Goal: Task Accomplishment & Management: Manage account settings

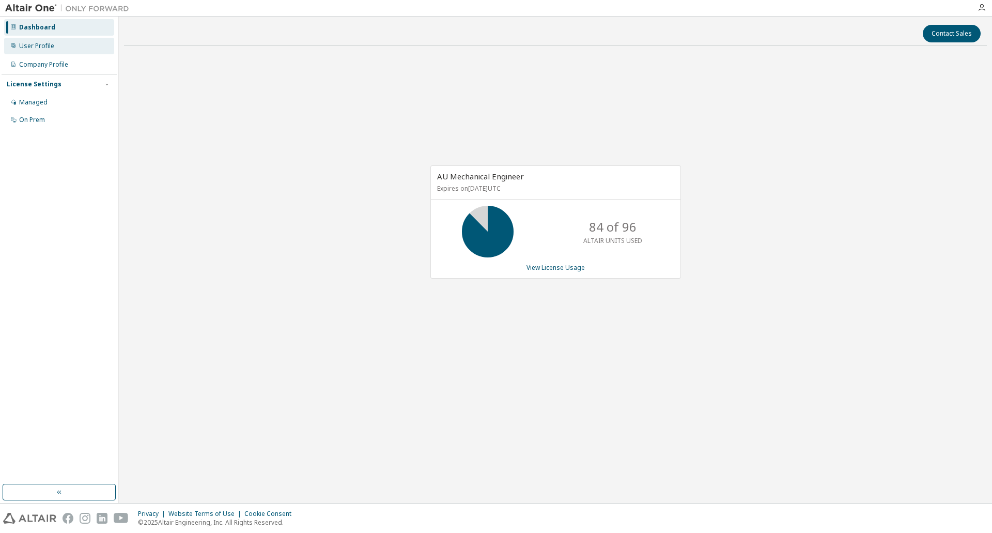
click at [52, 47] on div "User Profile" at bounding box center [36, 46] width 35 height 8
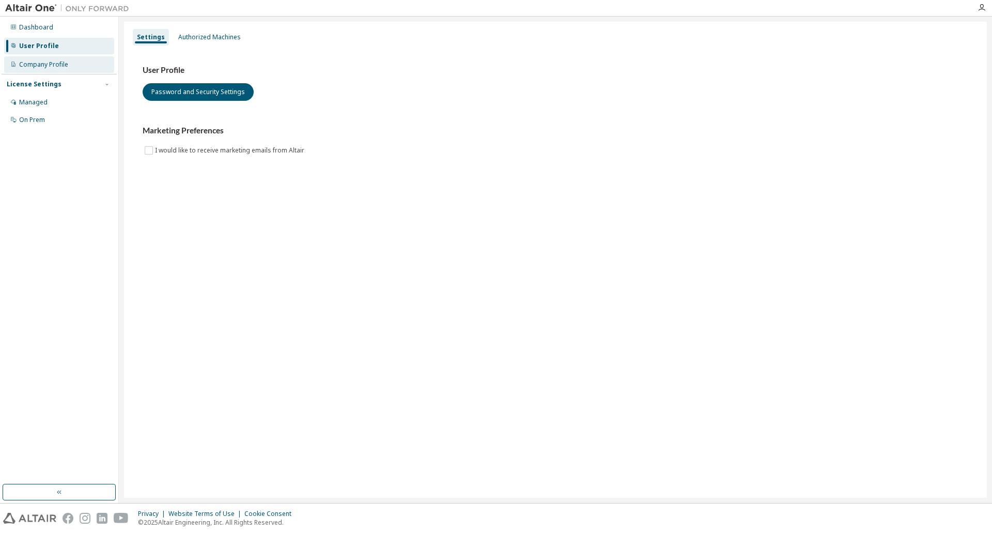
click at [52, 63] on div "Company Profile" at bounding box center [43, 64] width 49 height 8
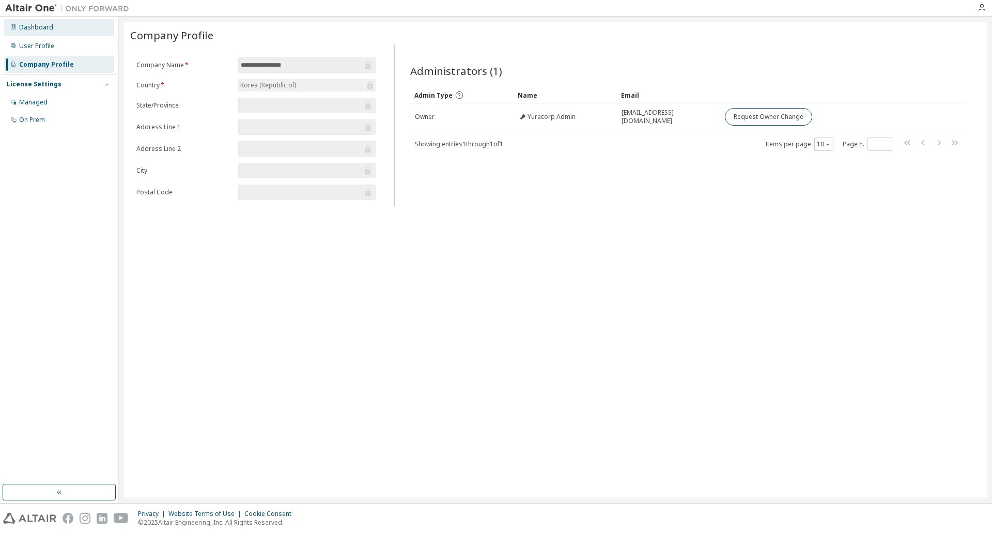
click at [42, 28] on div "Dashboard" at bounding box center [36, 27] width 34 height 8
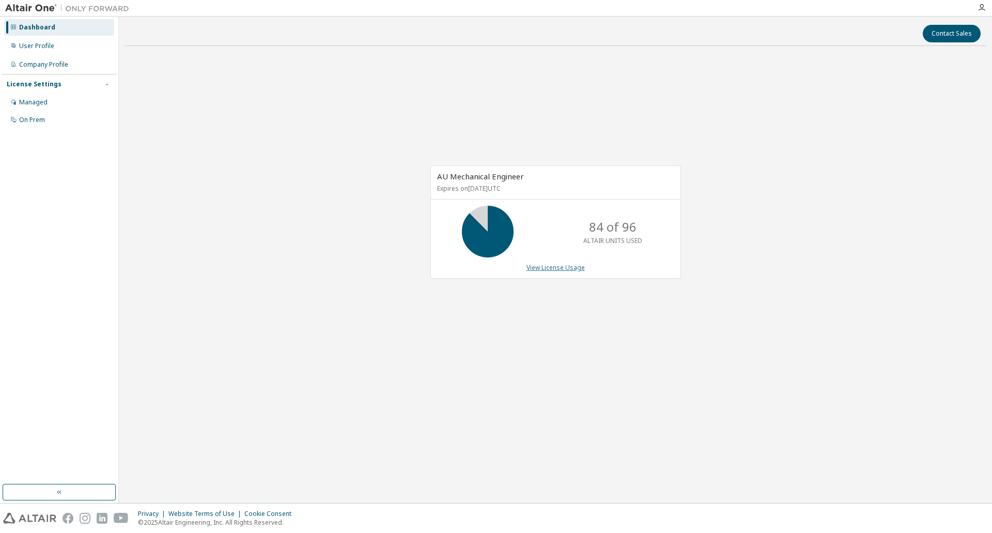
click at [557, 266] on link "View License Usage" at bounding box center [556, 267] width 58 height 9
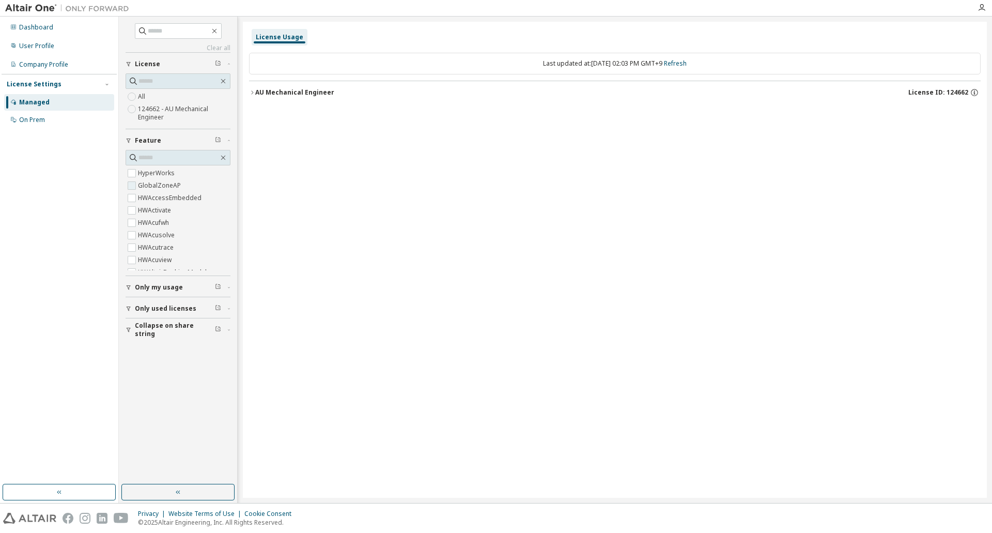
click at [142, 184] on label "GlobalZoneAP" at bounding box center [160, 185] width 45 height 12
click at [252, 95] on icon "button" at bounding box center [252, 92] width 6 height 6
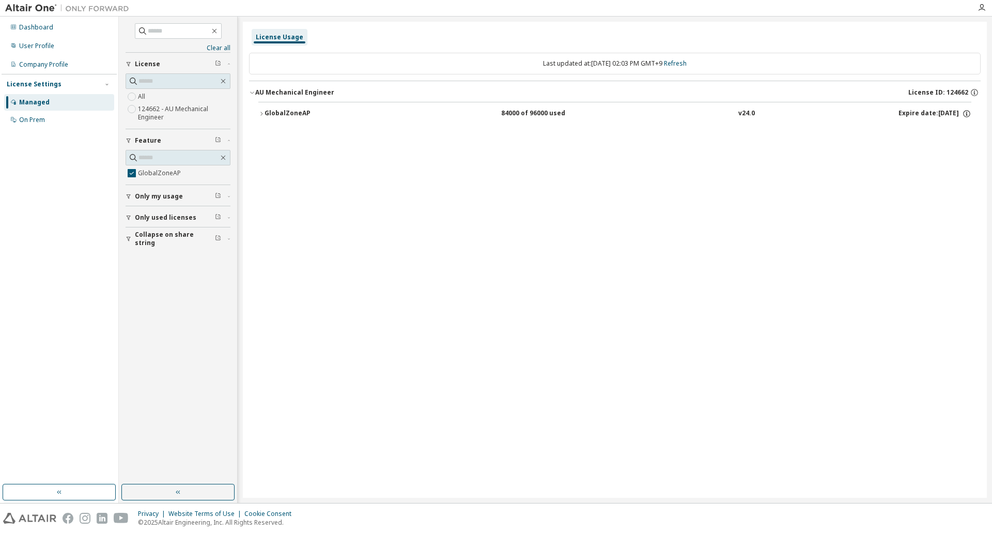
click at [261, 111] on icon "button" at bounding box center [261, 114] width 6 height 6
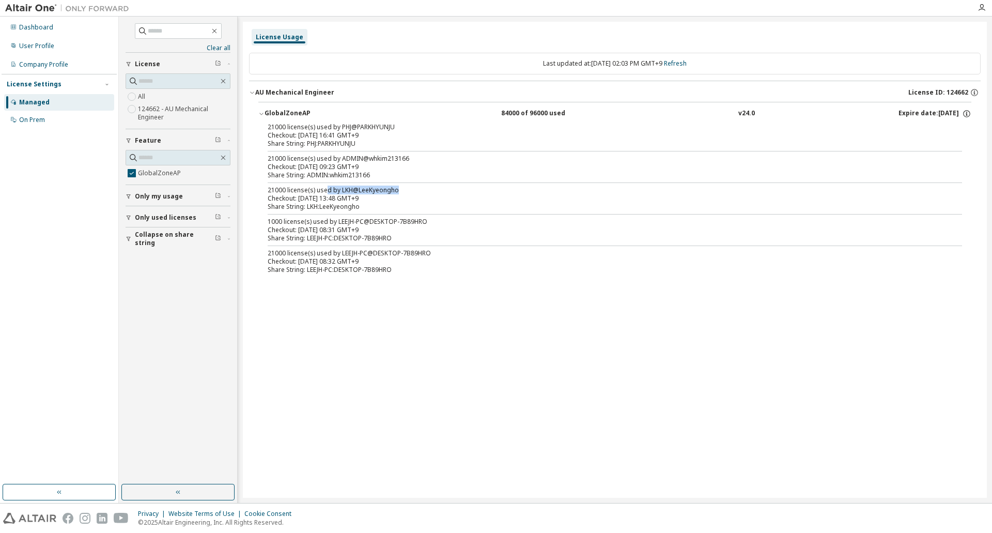
drag, startPoint x: 406, startPoint y: 192, endPoint x: 326, endPoint y: 192, distance: 79.6
click at [326, 192] on div "21000 license(s) used by LKH@LeeKyeongho" at bounding box center [603, 190] width 670 height 8
click at [393, 205] on div "Share String: LKH:LeeKyeongho" at bounding box center [603, 207] width 670 height 8
drag, startPoint x: 387, startPoint y: 210, endPoint x: 258, endPoint y: 191, distance: 130.0
click at [258, 191] on div "21000 license(s) used by PHJ@PARKHYUNJU Checkout: 2025-09-29 16:41 GMT+9 Share …" at bounding box center [614, 200] width 713 height 155
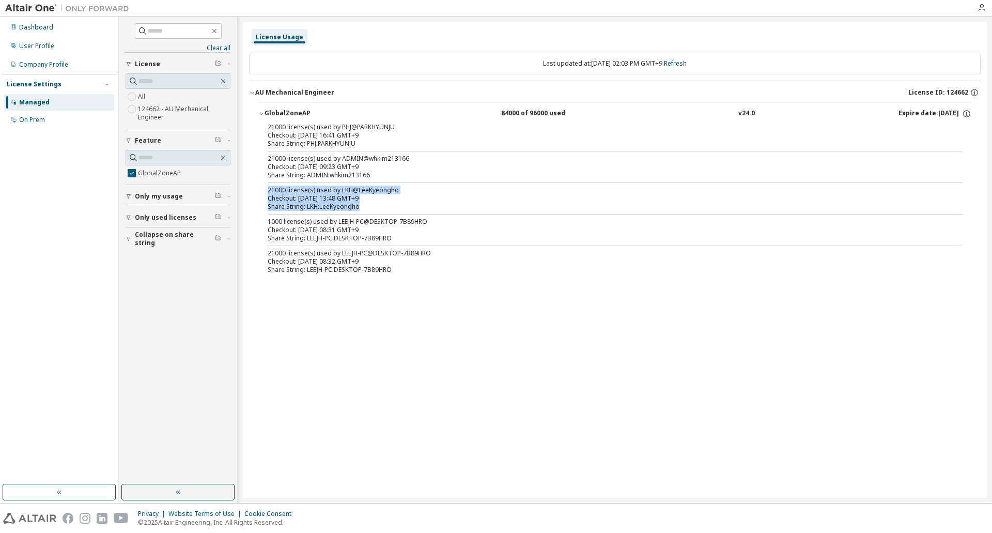
click at [534, 368] on div "License Usage Last updated at: Wed 2025-10-01 02:03 PM GMT+9 Refresh AU Mechani…" at bounding box center [615, 260] width 744 height 476
click at [436, 178] on div "Share String: ADMIN:whkim213166" at bounding box center [603, 175] width 670 height 8
click at [459, 170] on div "Checkout: [DATE] 09:23 GMT+9" at bounding box center [603, 167] width 670 height 8
click at [126, 219] on icon "button" at bounding box center [129, 217] width 6 height 6
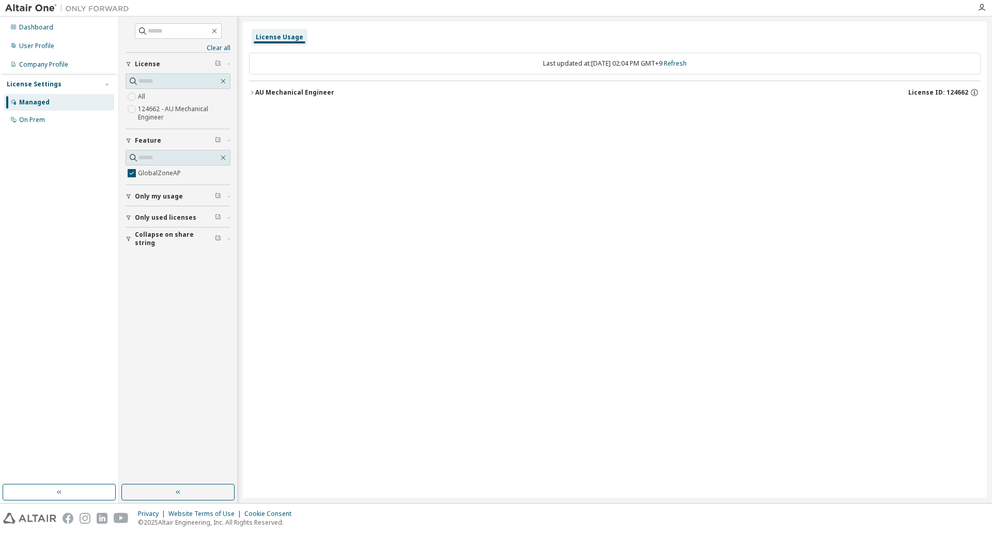
click at [255, 94] on div "AU Mechanical Engineer" at bounding box center [294, 92] width 79 height 8
click at [260, 115] on icon "button" at bounding box center [261, 114] width 6 height 6
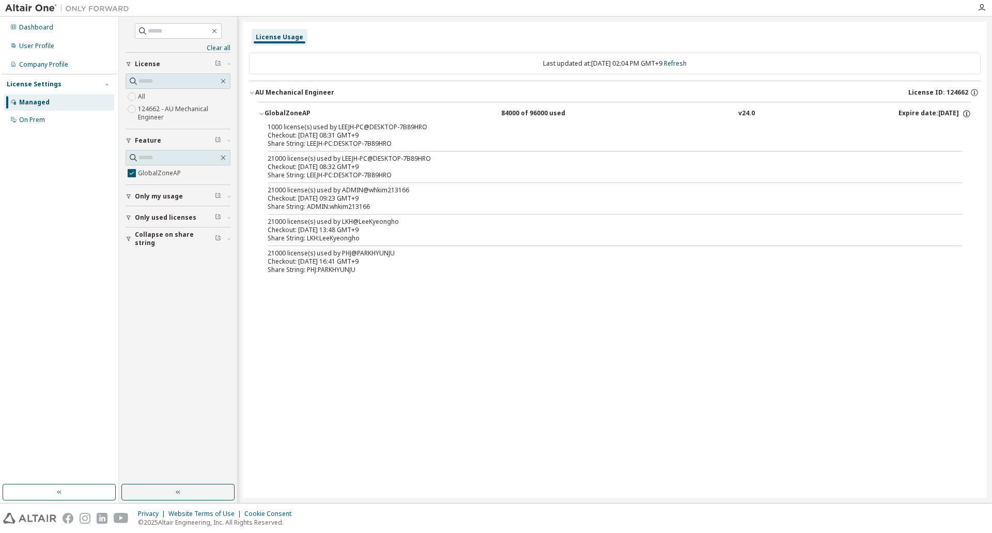
click at [336, 173] on div "Share String: LEEJH-PC:DESKTOP-7B89HRO" at bounding box center [603, 175] width 670 height 8
drag, startPoint x: 284, startPoint y: 151, endPoint x: 402, endPoint y: 175, distance: 120.8
click at [402, 175] on div "1000 license(s) used by LEEJH-PC@DESKTOP-7B89HRO Checkout: 2025-09-30 08:31 GMT…" at bounding box center [614, 200] width 713 height 155
click at [403, 176] on div "Share String: LEEJH-PC:DESKTOP-7B89HRO" at bounding box center [603, 175] width 670 height 8
drag, startPoint x: 332, startPoint y: 193, endPoint x: 388, endPoint y: 204, distance: 56.5
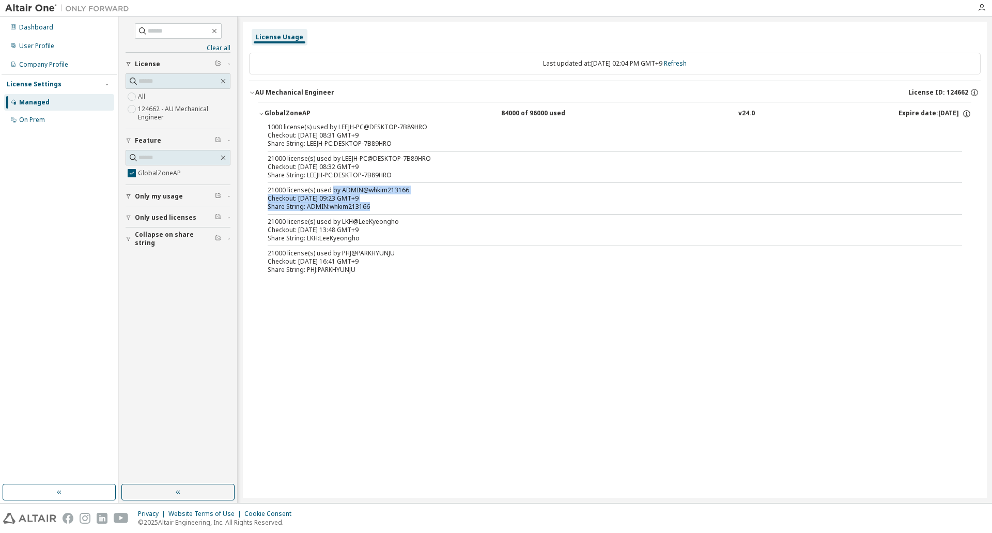
click at [388, 204] on div "21000 license(s) used by ADMIN@whkim213166 Checkout: 2025-10-01 09:23 GMT+9 Sha…" at bounding box center [603, 198] width 670 height 25
click at [388, 205] on div "Share String: ADMIN:whkim213166" at bounding box center [603, 207] width 670 height 8
drag, startPoint x: 384, startPoint y: 227, endPoint x: 395, endPoint y: 234, distance: 12.3
click at [394, 234] on div "21000 license(s) used by LKH@LeeKyeongho Checkout: 2025-10-01 13:48 GMT+9" at bounding box center [603, 226] width 670 height 17
click at [395, 234] on div "Share String: LKH:LeeKyeongho" at bounding box center [603, 238] width 670 height 8
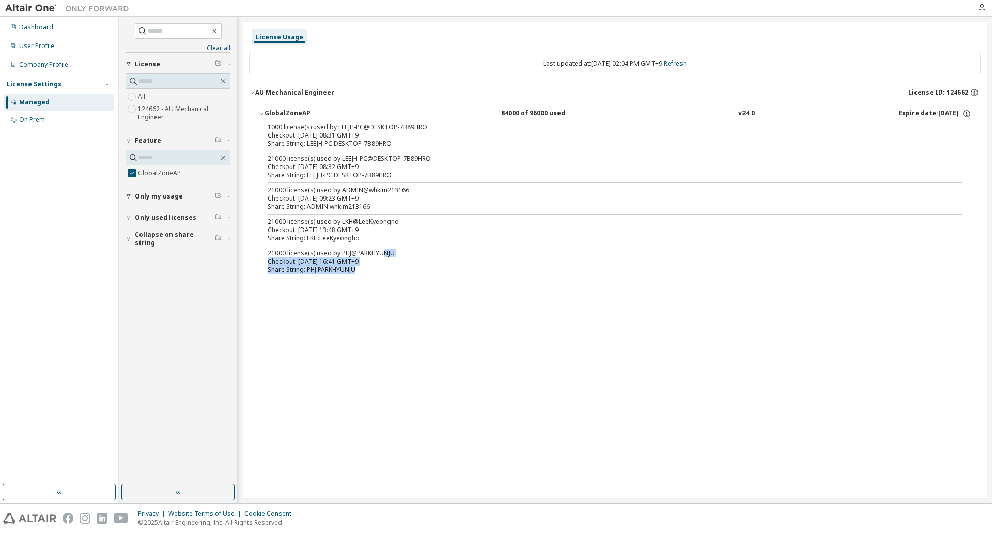
drag, startPoint x: 385, startPoint y: 256, endPoint x: 404, endPoint y: 276, distance: 27.4
click at [404, 276] on div "1000 license(s) used by LEEJH-PC@DESKTOP-7B89HRO Checkout: 2025-09-30 08:31 GMT…" at bounding box center [614, 200] width 713 height 155
drag, startPoint x: 379, startPoint y: 155, endPoint x: 403, endPoint y: 177, distance: 31.8
click at [403, 177] on div "21000 license(s) used by LEEJH-PC@DESKTOP-7B89HRO Checkout: 2025-09-30 08:32 GM…" at bounding box center [603, 167] width 670 height 25
click at [402, 175] on div "Share String: LEEJH-PC:DESKTOP-7B89HRO" at bounding box center [603, 175] width 670 height 8
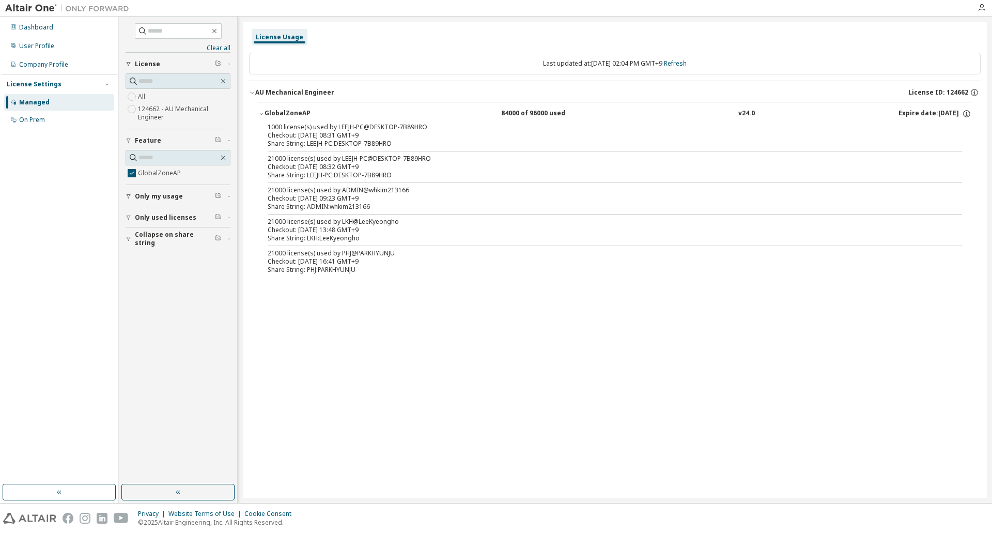
click at [350, 126] on div "1000 license(s) used by LEEJH-PC@DESKTOP-7B89HRO" at bounding box center [603, 127] width 670 height 8
drag, startPoint x: 355, startPoint y: 128, endPoint x: 382, endPoint y: 149, distance: 34.6
click at [382, 149] on div "1000 license(s) used by LEEJH-PC@DESKTOP-7B89HRO Checkout: 2025-09-30 08:31 GMT…" at bounding box center [614, 200] width 713 height 155
drag, startPoint x: 356, startPoint y: 157, endPoint x: 399, endPoint y: 176, distance: 47.4
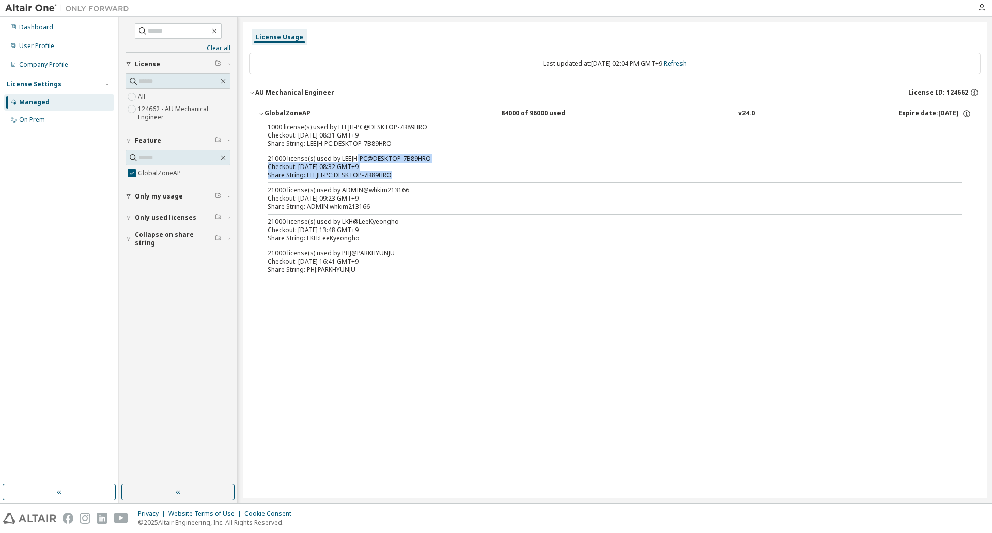
click at [399, 176] on div "21000 license(s) used by LEEJH-PC@DESKTOP-7B89HRO Checkout: 2025-09-30 08:32 GM…" at bounding box center [603, 167] width 670 height 25
click at [399, 176] on div "Share String: LEEJH-PC:DESKTOP-7B89HRO" at bounding box center [603, 175] width 670 height 8
click at [367, 188] on div "21000 license(s) used by ADMIN@whkim213166" at bounding box center [603, 190] width 670 height 8
click at [386, 218] on div "21000 license(s) used by LKH@LeeKyeongho" at bounding box center [603, 222] width 670 height 8
click at [418, 306] on div "License Usage Last updated at: Wed 2025-10-01 02:04 PM GMT+9 Refresh AU Mechani…" at bounding box center [615, 260] width 744 height 476
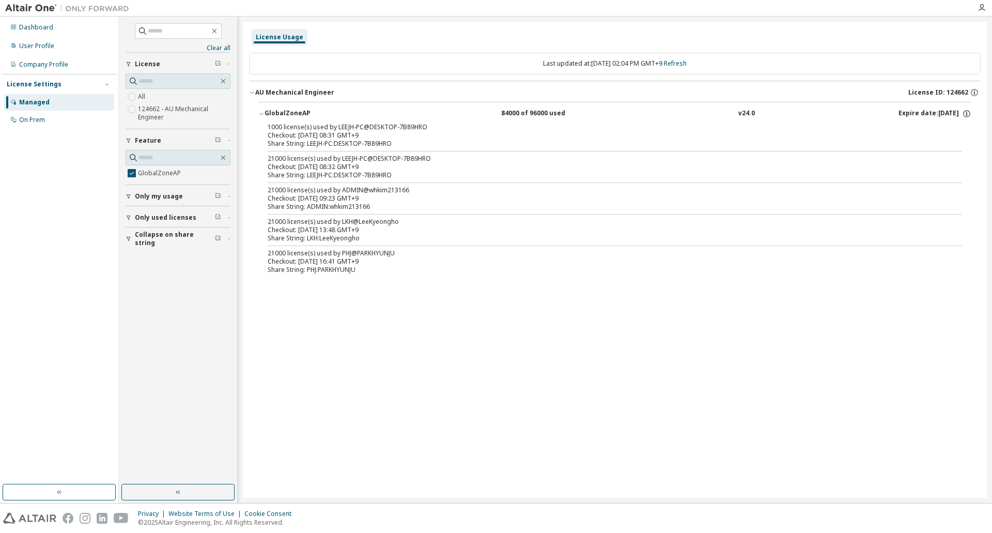
click at [493, 350] on div "License Usage Last updated at: Wed 2025-10-01 02:04 PM GMT+9 Refresh AU Mechani…" at bounding box center [615, 260] width 744 height 476
click at [214, 45] on link "Clear all" at bounding box center [178, 48] width 105 height 8
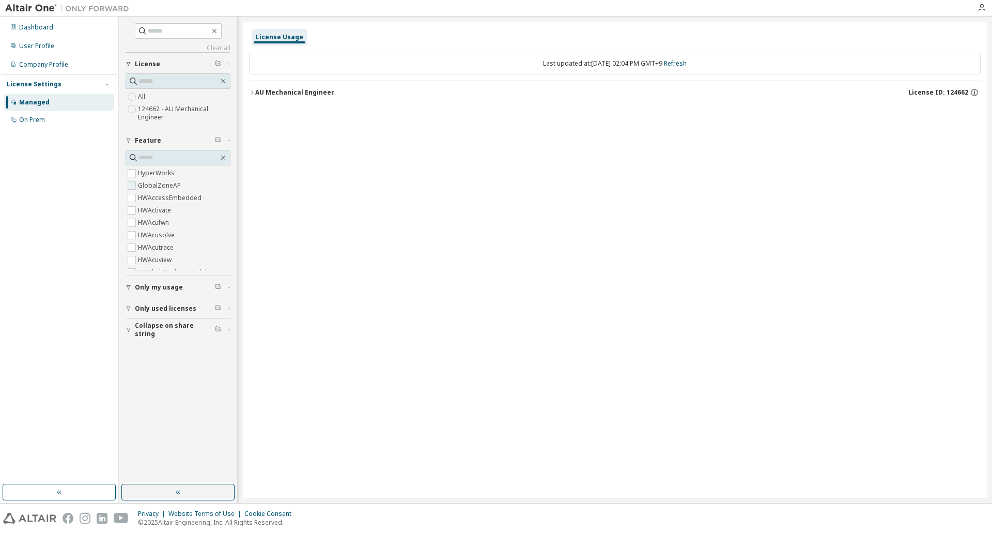
click at [148, 187] on label "GlobalZoneAP" at bounding box center [160, 185] width 45 height 12
click at [259, 98] on button "AU Mechanical Engineer License ID: 124662" at bounding box center [615, 92] width 732 height 23
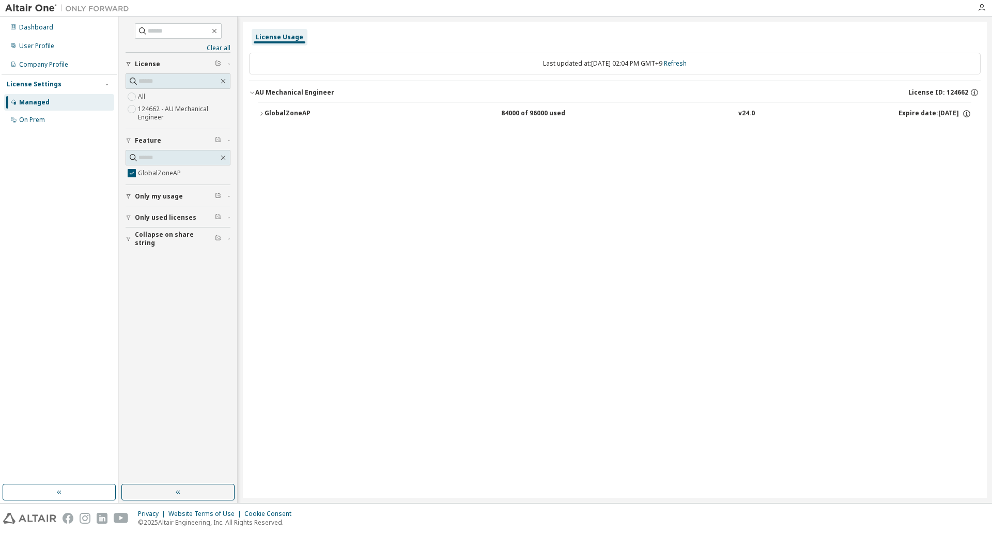
click at [301, 116] on div "GlobalZoneAP" at bounding box center [311, 113] width 93 height 9
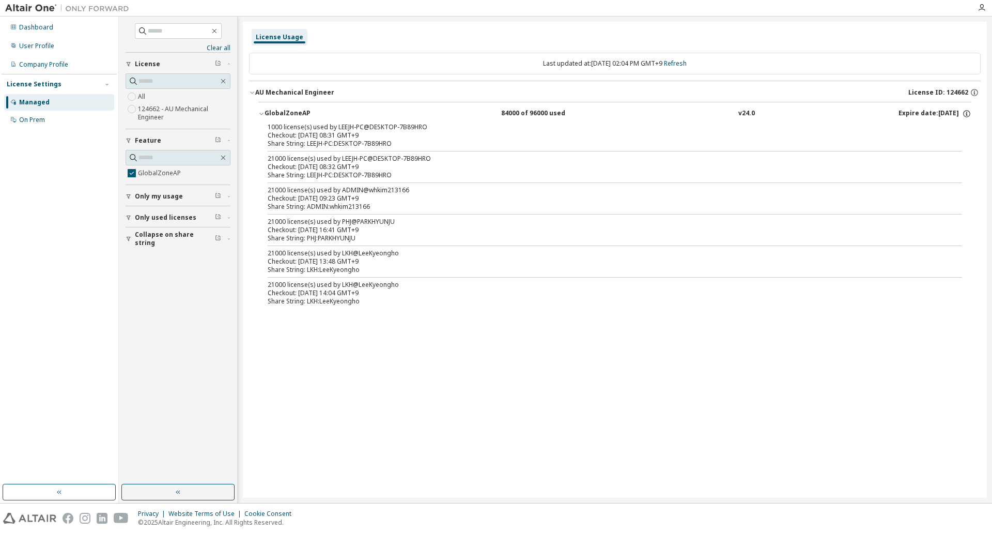
click at [380, 423] on div "License Usage Last updated at: Wed 2025-10-01 02:04 PM GMT+9 Refresh AU Mechani…" at bounding box center [615, 260] width 744 height 476
click at [193, 176] on span "GlobalZoneAP" at bounding box center [178, 173] width 105 height 12
click at [163, 172] on label "GlobalZoneAP" at bounding box center [160, 173] width 45 height 12
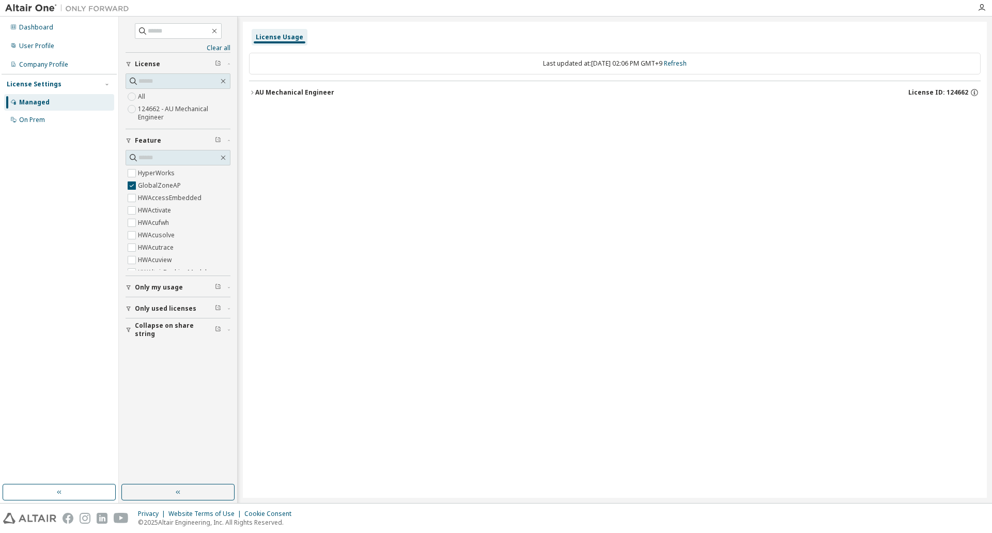
click at [257, 94] on div "AU Mechanical Engineer" at bounding box center [294, 92] width 79 height 8
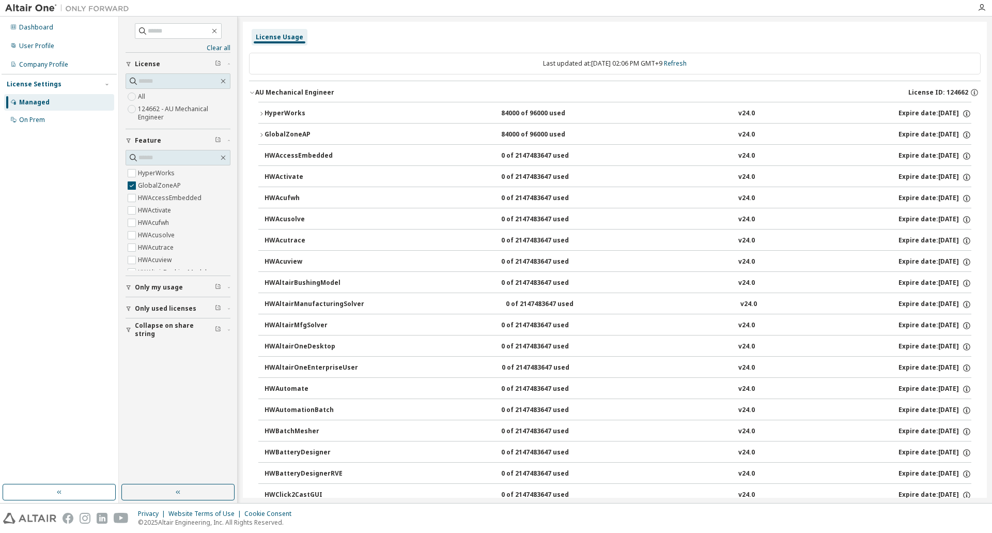
click at [131, 332] on icon "button" at bounding box center [129, 330] width 6 height 6
click at [42, 122] on div "On Prem" at bounding box center [32, 120] width 26 height 8
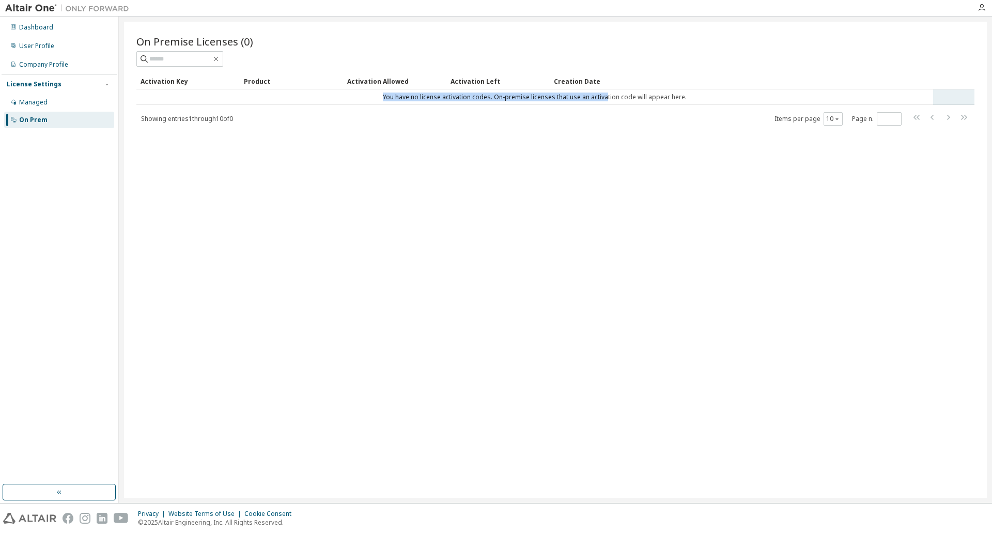
drag, startPoint x: 605, startPoint y: 99, endPoint x: 384, endPoint y: 101, distance: 220.7
click at [384, 101] on td "You have no license activation codes. On-premise licenses that use an activatio…" at bounding box center [534, 97] width 797 height 16
click at [428, 102] on td "You have no license activation codes. On-premise licenses that use an activatio…" at bounding box center [534, 97] width 797 height 16
drag, startPoint x: 389, startPoint y: 100, endPoint x: 700, endPoint y: 98, distance: 311.1
click at [700, 98] on td "You have no license activation codes. On-premise licenses that use an activatio…" at bounding box center [534, 97] width 797 height 16
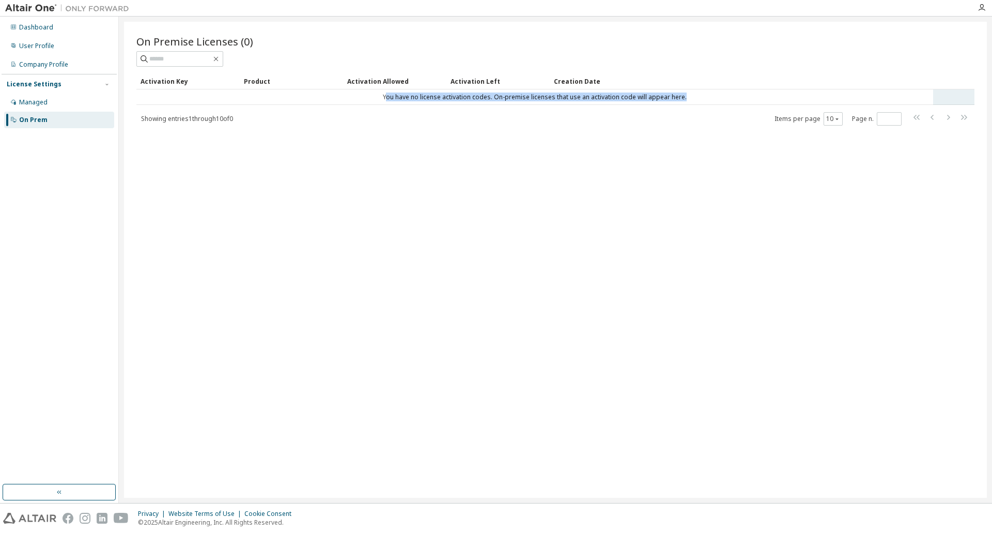
click at [700, 98] on td "You have no license activation codes. On-premise licenses that use an activatio…" at bounding box center [534, 97] width 797 height 16
click at [982, 8] on icon "button" at bounding box center [982, 8] width 8 height 8
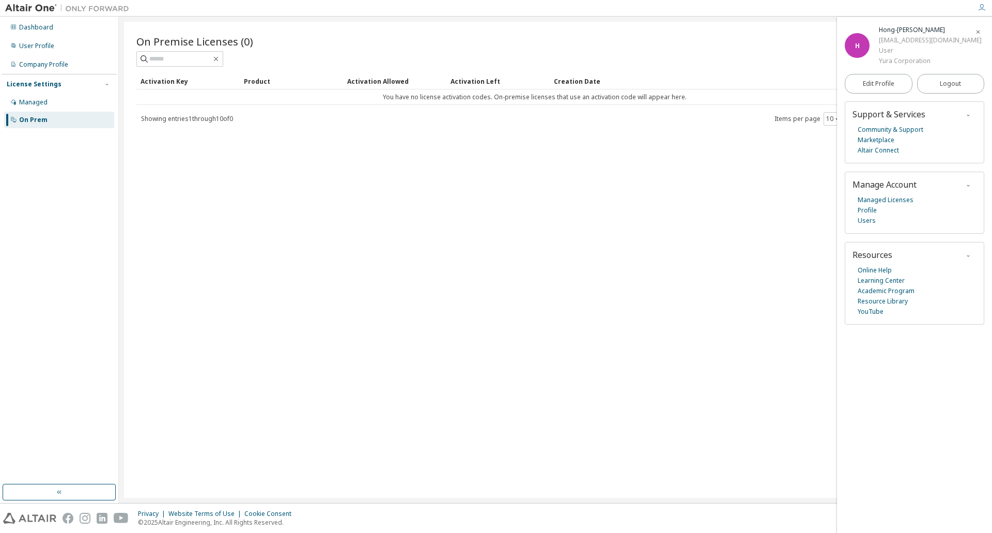
click at [977, 33] on icon "button" at bounding box center [978, 32] width 6 height 6
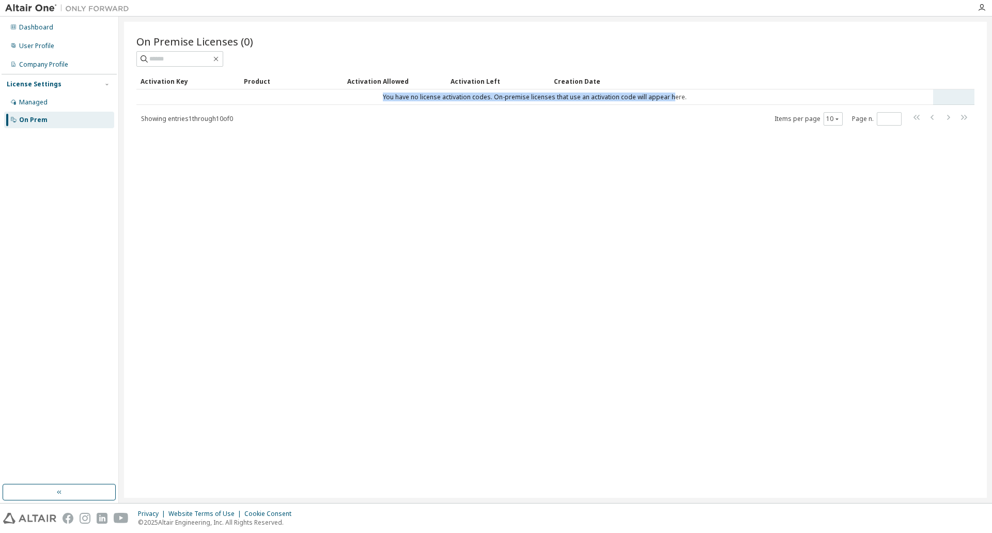
drag, startPoint x: 369, startPoint y: 97, endPoint x: 705, endPoint y: 103, distance: 336.5
click at [683, 103] on td "You have no license activation codes. On-premise licenses that use an activatio…" at bounding box center [534, 97] width 797 height 16
click at [706, 103] on td "You have no license activation codes. On-premise licenses that use an activatio…" at bounding box center [534, 97] width 797 height 16
click at [187, 127] on div "On Premise Licenses (0) Clear Load Save Save As Field Operator Value Select fil…" at bounding box center [555, 260] width 863 height 476
click at [187, 122] on span "Showing entries 1 through 10 of 0" at bounding box center [187, 118] width 92 height 9
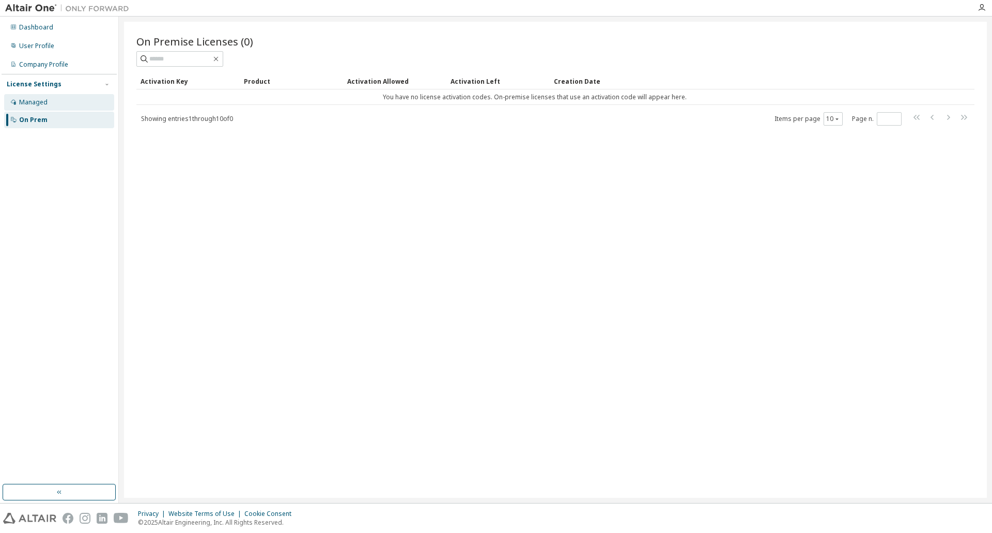
click at [25, 104] on div "Managed" at bounding box center [33, 102] width 28 height 8
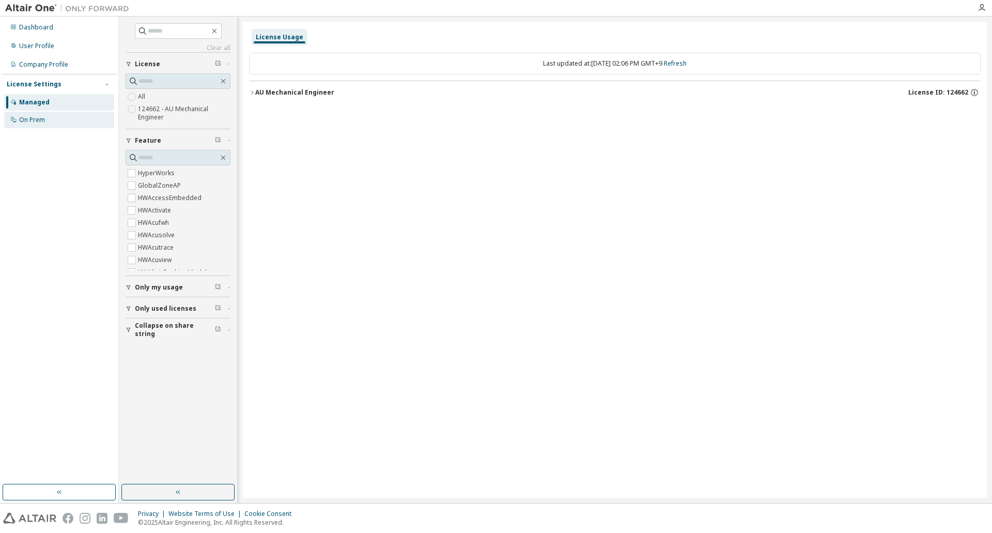
click at [82, 114] on div "On Prem" at bounding box center [59, 120] width 110 height 17
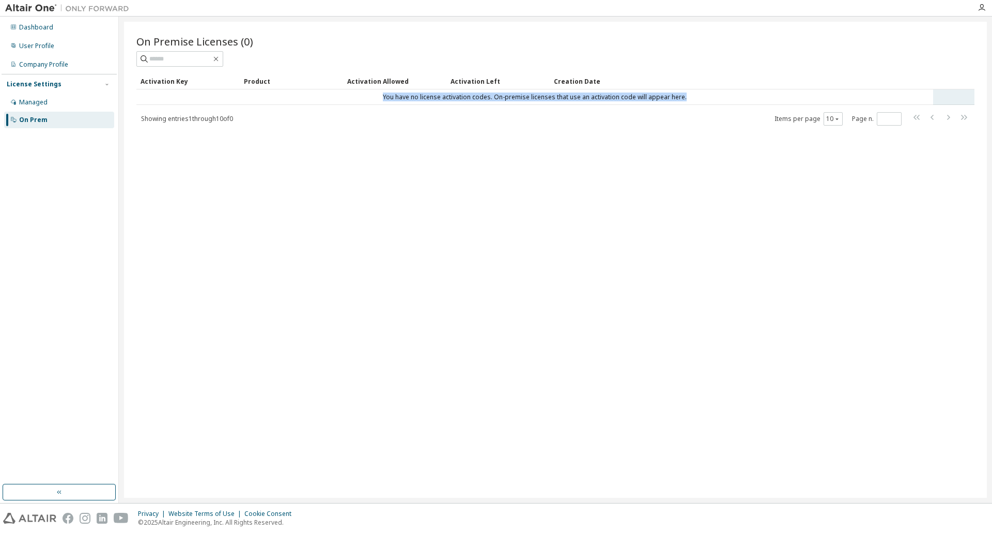
drag, startPoint x: 372, startPoint y: 94, endPoint x: 703, endPoint y: 99, distance: 331.8
click at [703, 99] on td "You have no license activation codes. On-premise licenses that use an activatio…" at bounding box center [534, 97] width 797 height 16
click at [729, 167] on div "On Premise Licenses (0) Clear Load Save Save As Field Operator Value Select fil…" at bounding box center [555, 260] width 863 height 476
click at [57, 27] on div "Dashboard" at bounding box center [59, 27] width 110 height 17
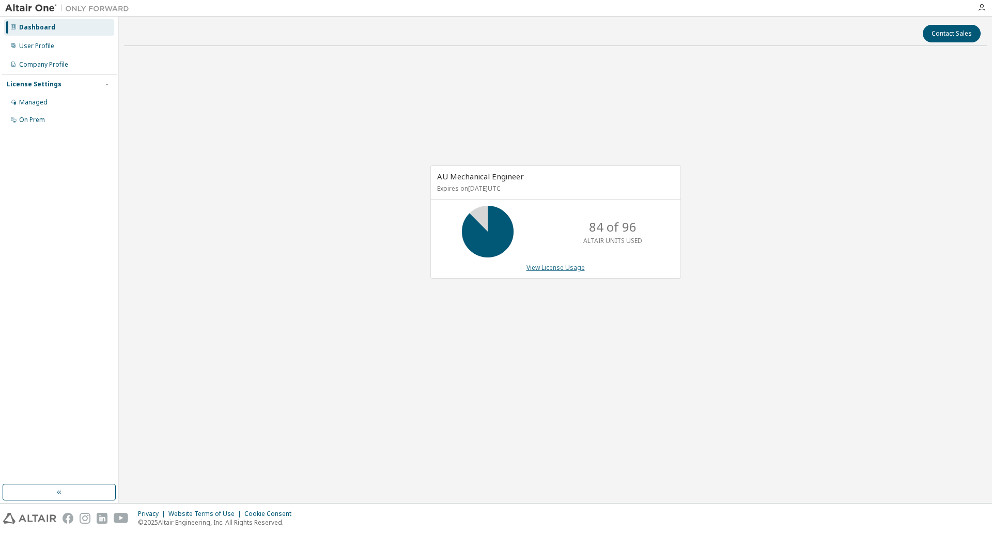
click at [556, 267] on link "View License Usage" at bounding box center [556, 267] width 58 height 9
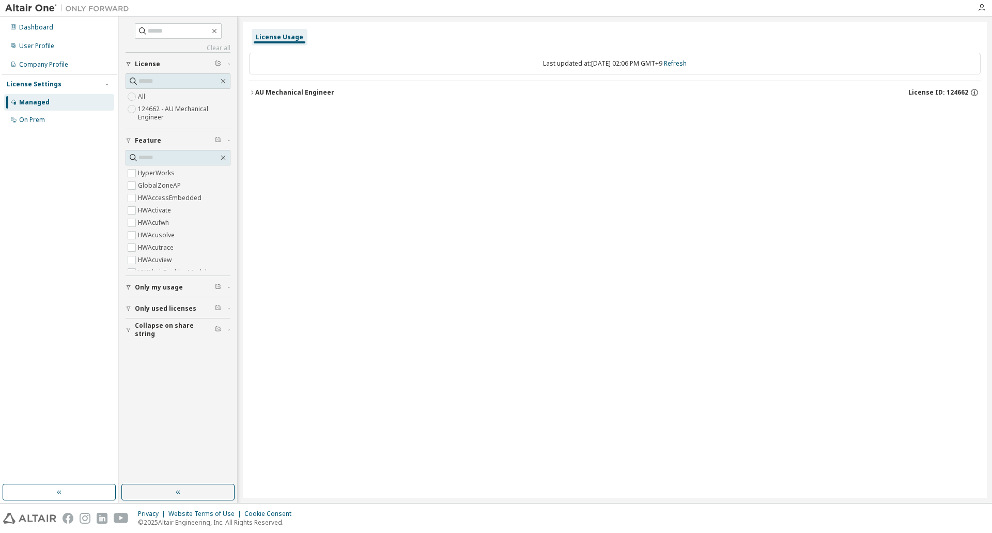
click at [273, 93] on div "AU Mechanical Engineer" at bounding box center [294, 92] width 79 height 8
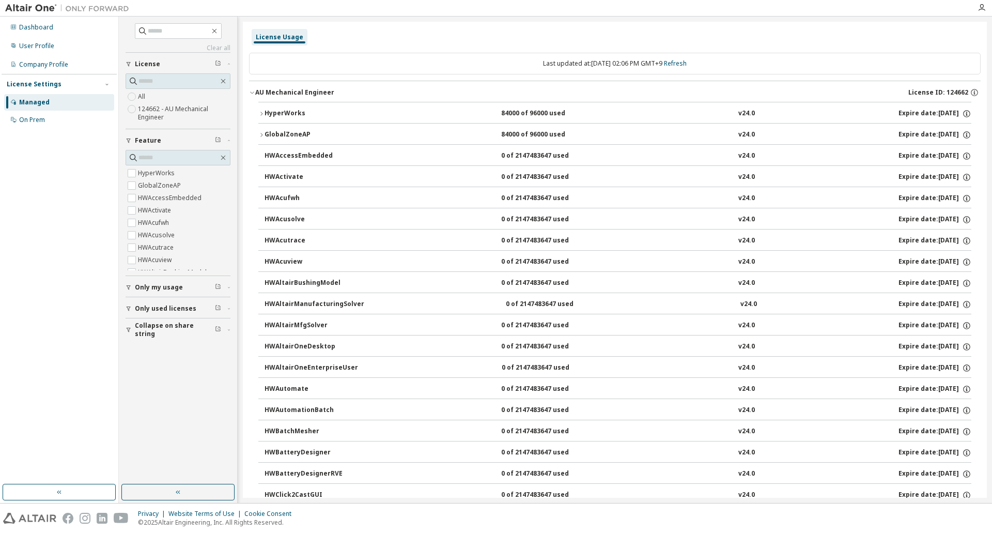
click at [289, 112] on div "HyperWorks" at bounding box center [311, 113] width 93 height 9
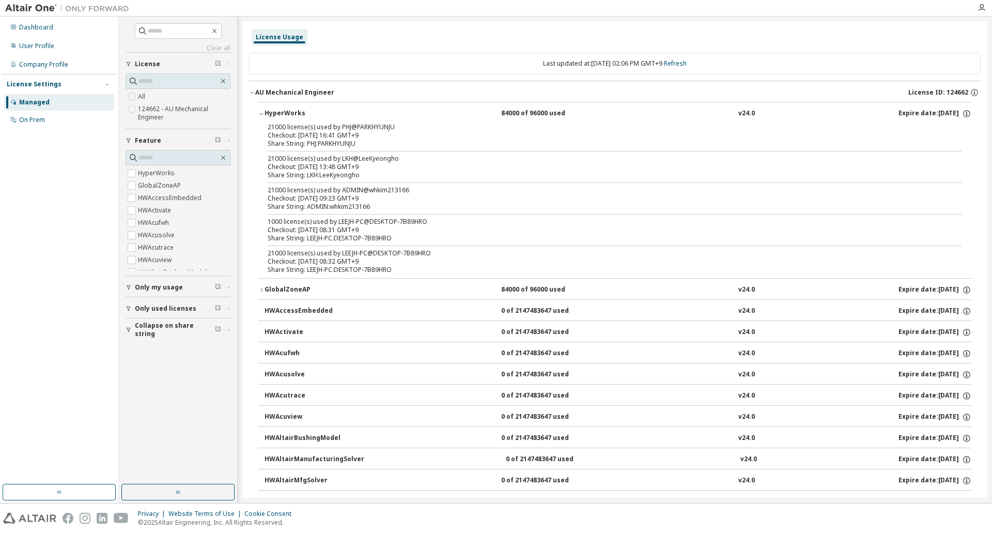
drag, startPoint x: 333, startPoint y: 163, endPoint x: 377, endPoint y: 170, distance: 44.4
click at [377, 170] on div "Checkout: 2025-10-01 13:48 GMT+9" at bounding box center [603, 167] width 670 height 8
click at [41, 69] on div "Company Profile" at bounding box center [59, 64] width 110 height 17
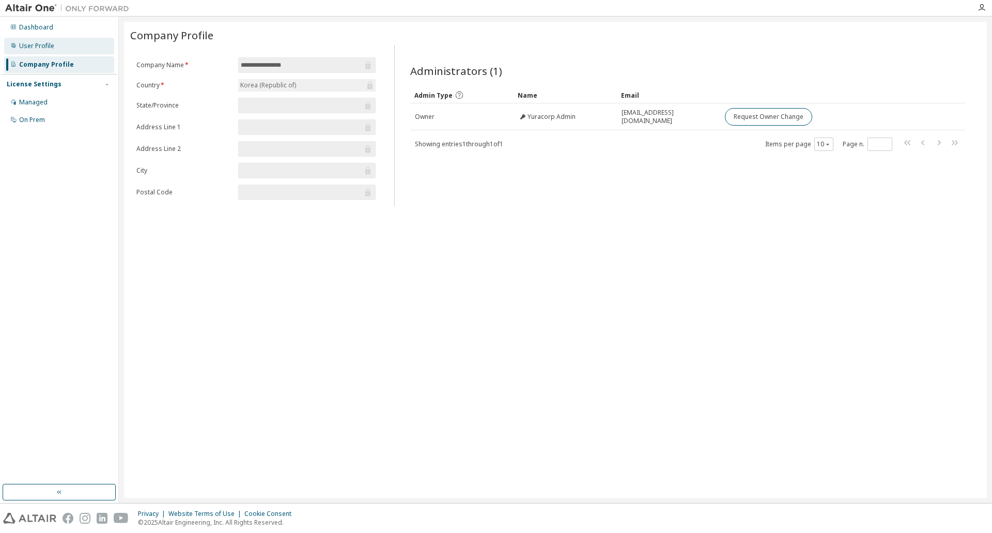
click at [47, 51] on div "User Profile" at bounding box center [59, 46] width 110 height 17
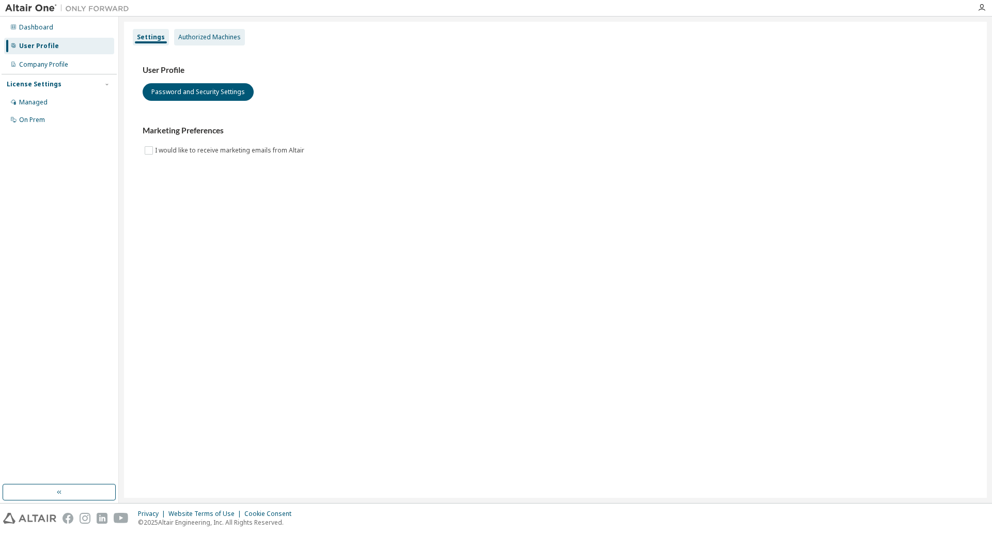
click at [194, 44] on div "Authorized Machines" at bounding box center [209, 37] width 71 height 17
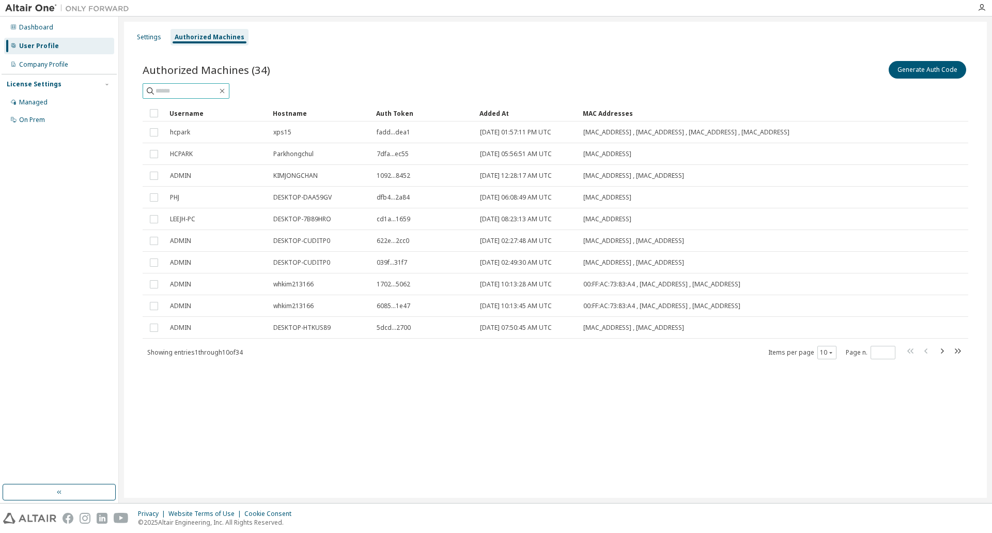
click at [189, 90] on input "text" at bounding box center [187, 91] width 62 height 10
type input "*"
type input "***"
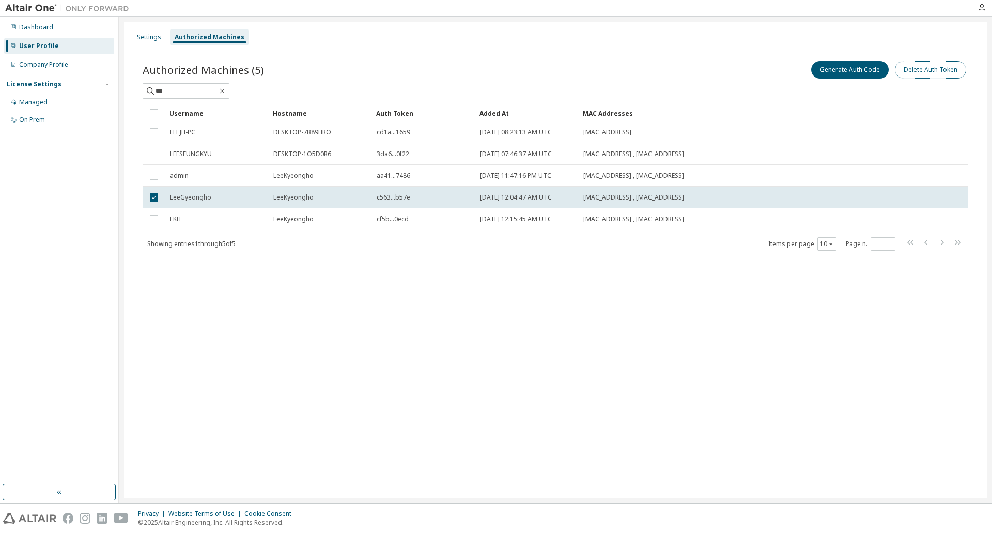
click at [949, 71] on button "Delete Auth Token" at bounding box center [930, 70] width 71 height 18
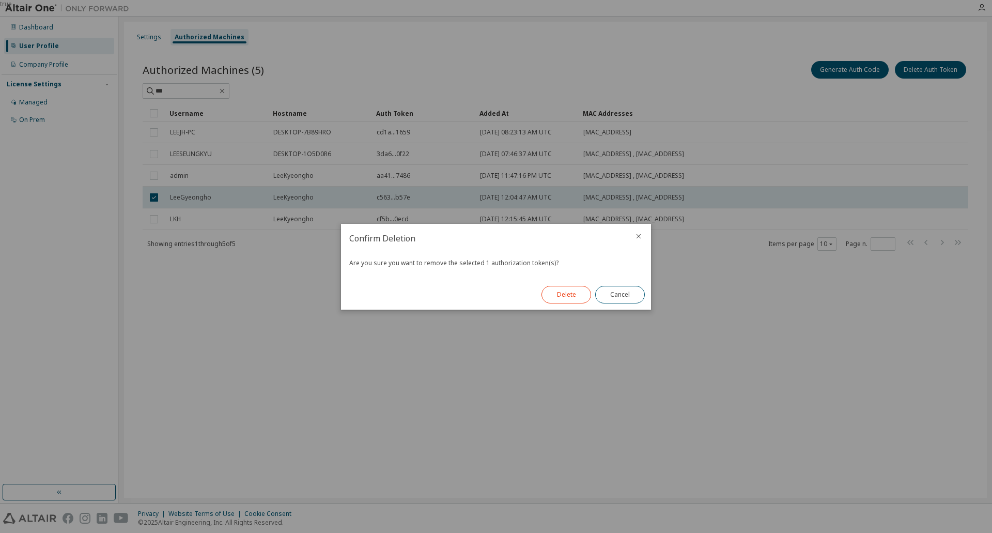
click at [562, 294] on button "Delete" at bounding box center [567, 295] width 50 height 18
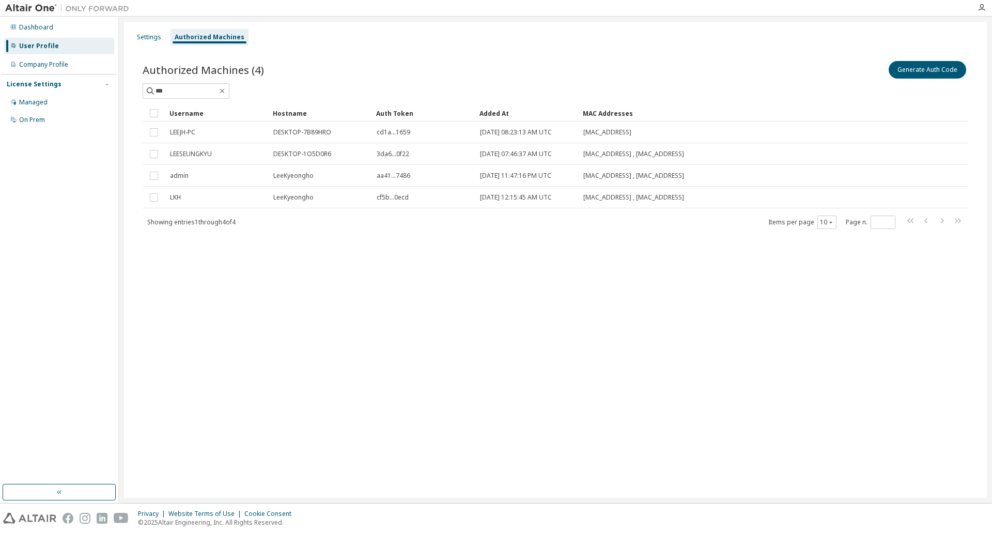
drag, startPoint x: 547, startPoint y: 329, endPoint x: 502, endPoint y: 331, distance: 45.0
click at [547, 329] on div "Settings Authorized Machines Authorized Machines (4) Generate Auth Code *** Cle…" at bounding box center [555, 260] width 863 height 476
click at [438, 290] on div "Settings Authorized Machines Authorized Machines (4) Generate Auth Code *** Cle…" at bounding box center [555, 260] width 863 height 476
click at [143, 40] on div "Settings" at bounding box center [149, 37] width 24 height 8
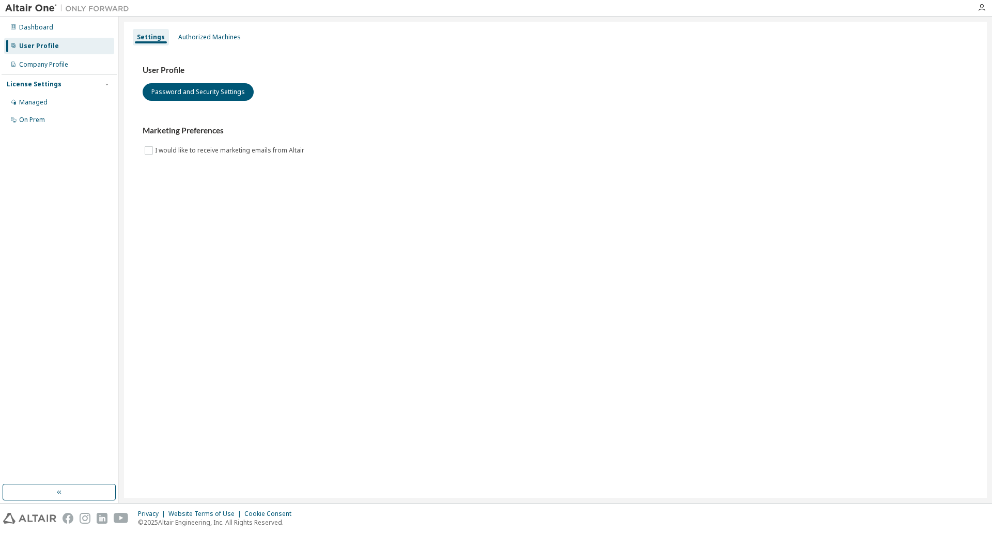
click at [58, 52] on div "User Profile" at bounding box center [59, 46] width 110 height 17
click at [51, 69] on div "Company Profile" at bounding box center [59, 64] width 110 height 17
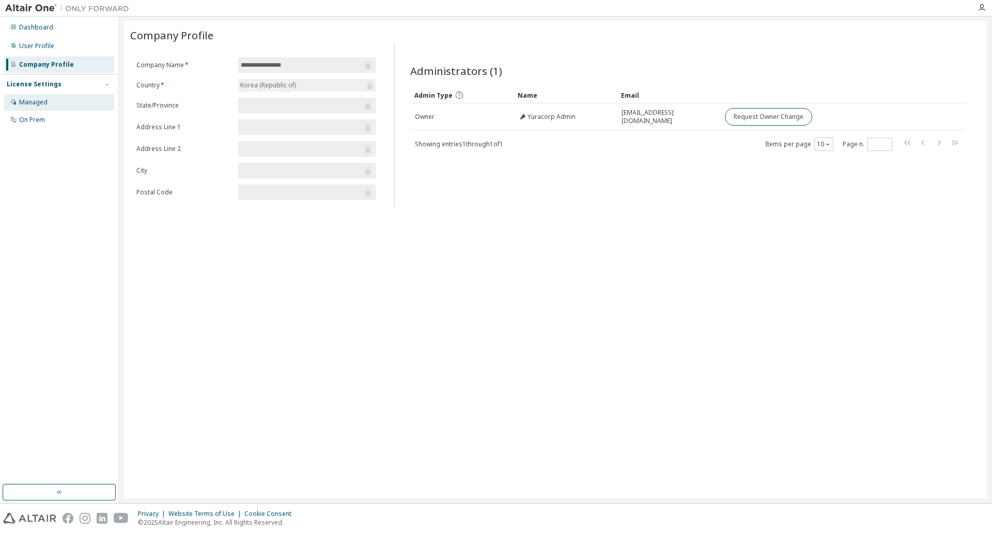
click at [49, 101] on div "Managed" at bounding box center [59, 102] width 110 height 17
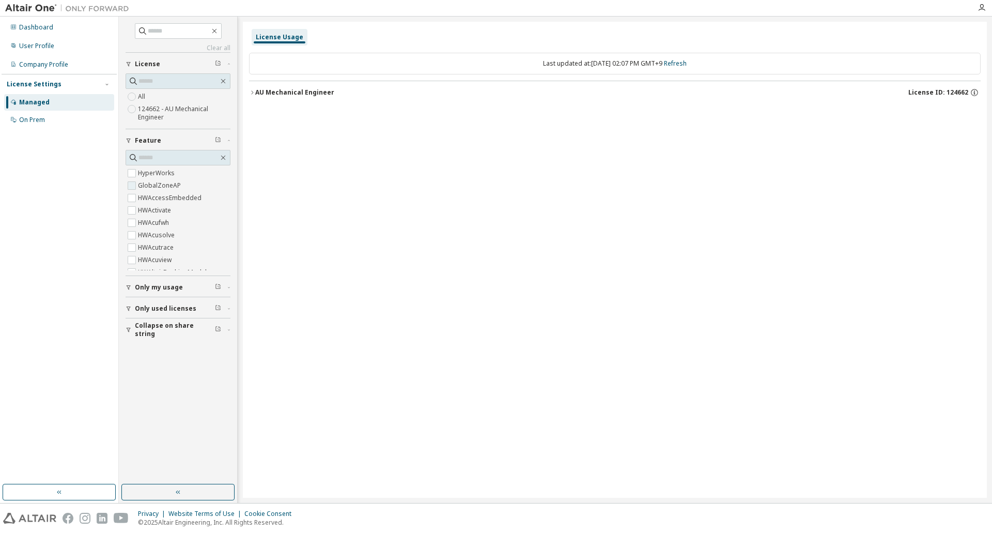
click at [148, 188] on label "GlobalZoneAP" at bounding box center [160, 185] width 45 height 12
click at [258, 92] on div "AU Mechanical Engineer" at bounding box center [294, 92] width 79 height 8
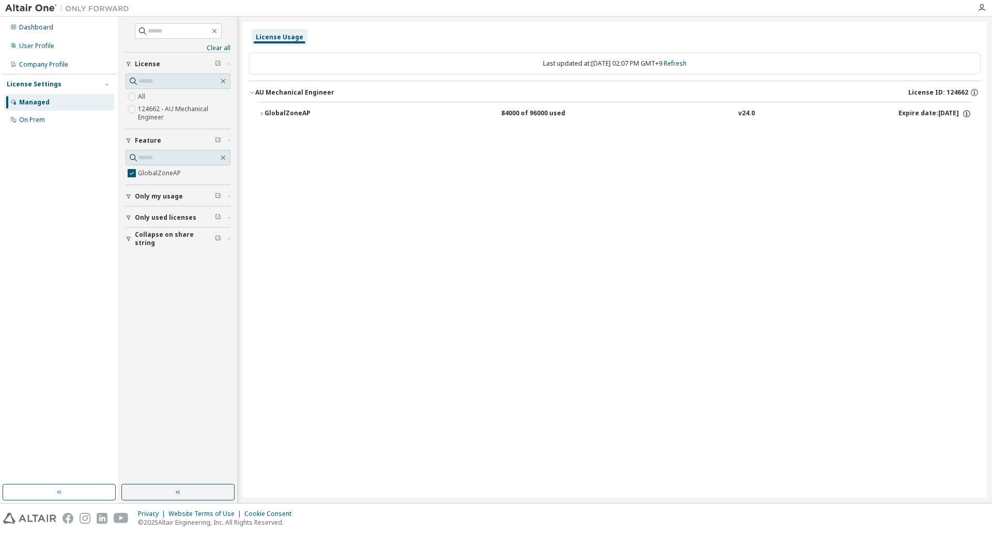
click at [273, 111] on div "GlobalZoneAP" at bounding box center [311, 113] width 93 height 9
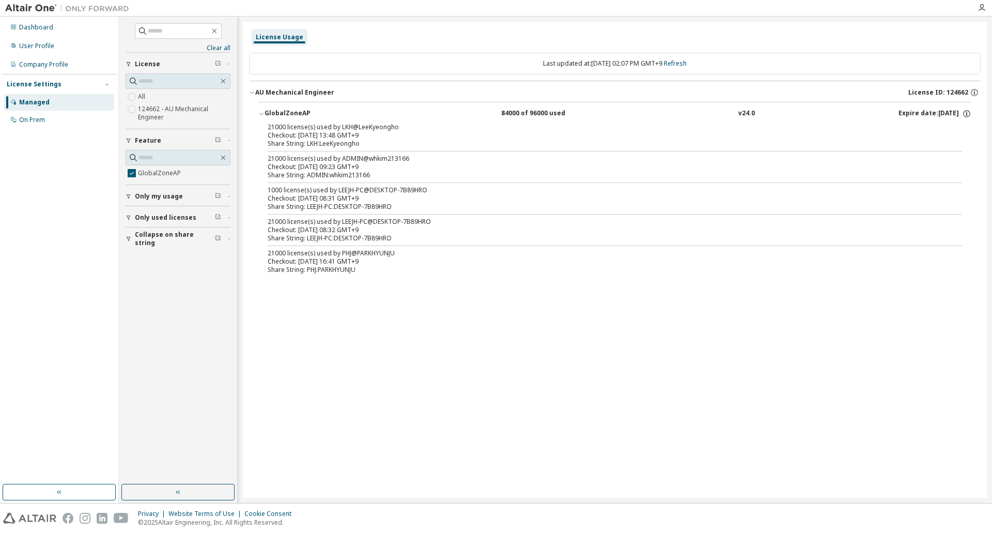
drag, startPoint x: 344, startPoint y: 226, endPoint x: 362, endPoint y: 230, distance: 18.4
click at [361, 229] on div "Checkout: [DATE] 08:32 GMT+9" at bounding box center [603, 230] width 670 height 8
drag, startPoint x: 329, startPoint y: 238, endPoint x: 360, endPoint y: 238, distance: 31.0
click at [360, 238] on div "Share String: LEEJH-PC:DESKTOP-7B89HRO" at bounding box center [603, 238] width 670 height 8
drag, startPoint x: 342, startPoint y: 201, endPoint x: 392, endPoint y: 205, distance: 49.7
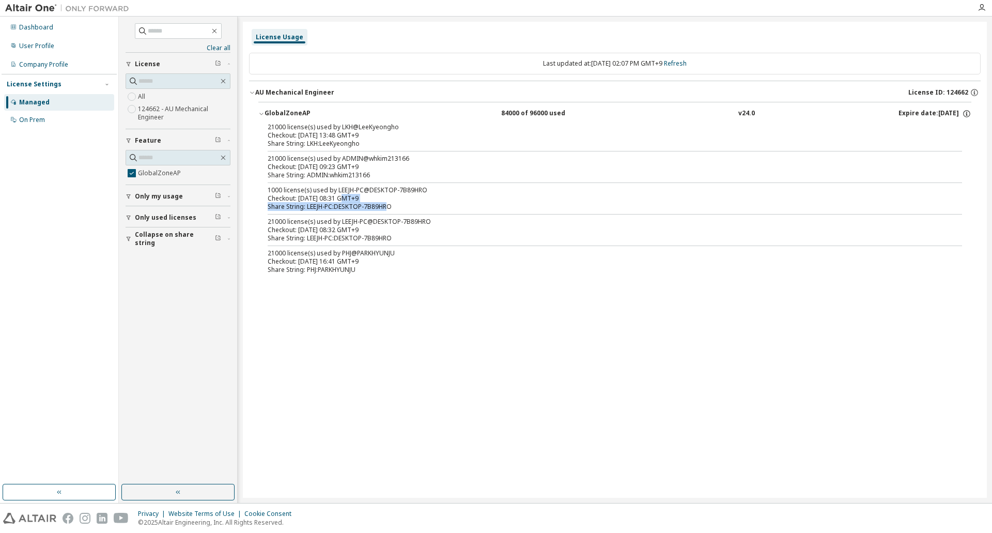
click at [392, 205] on div "1000 license(s) used by LEEJH-PC@DESKTOP-7B89HRO Checkout: [DATE] 08:31 GMT+9 S…" at bounding box center [603, 198] width 670 height 25
drag, startPoint x: 352, startPoint y: 158, endPoint x: 364, endPoint y: 160, distance: 12.6
click at [364, 160] on div "21000 license(s) used by ADMIN@whkim213166" at bounding box center [603, 159] width 670 height 8
drag, startPoint x: 343, startPoint y: 130, endPoint x: 407, endPoint y: 132, distance: 63.6
click at [407, 132] on div "21000 license(s) used by LKH@LeeKyeongho Checkout: 2025-10-01 13:48 GMT+9" at bounding box center [603, 131] width 670 height 17
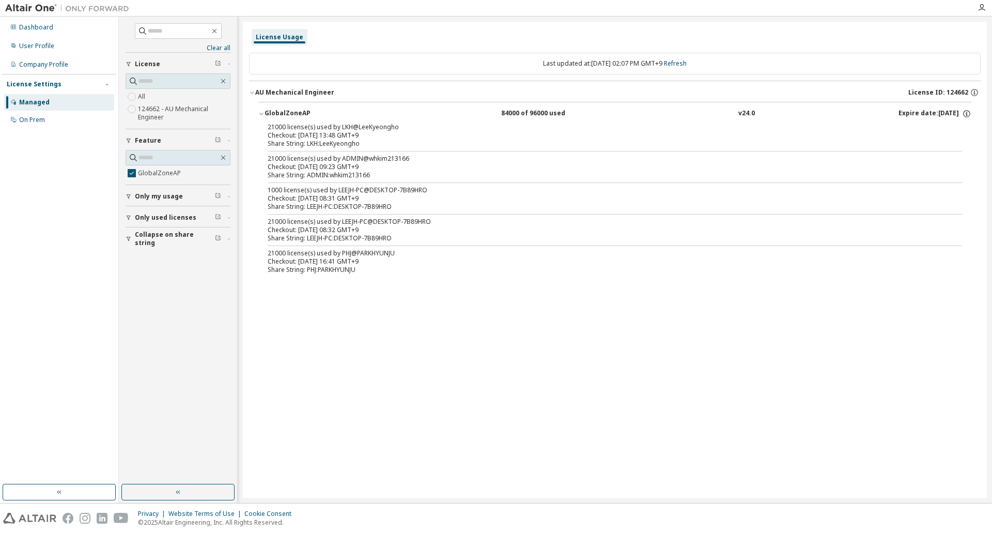
click at [429, 298] on div "License Usage Last updated at: Wed 2025-10-01 02:07 PM GMT+9 Refresh AU Mechani…" at bounding box center [615, 260] width 744 height 476
click at [304, 491] on div "License Usage Last updated at: Wed 2025-10-01 02:07 PM GMT+9 Refresh AU Mechani…" at bounding box center [615, 260] width 744 height 476
click at [61, 101] on div "Managed" at bounding box center [59, 102] width 110 height 17
click at [50, 116] on div "On Prem" at bounding box center [59, 120] width 110 height 17
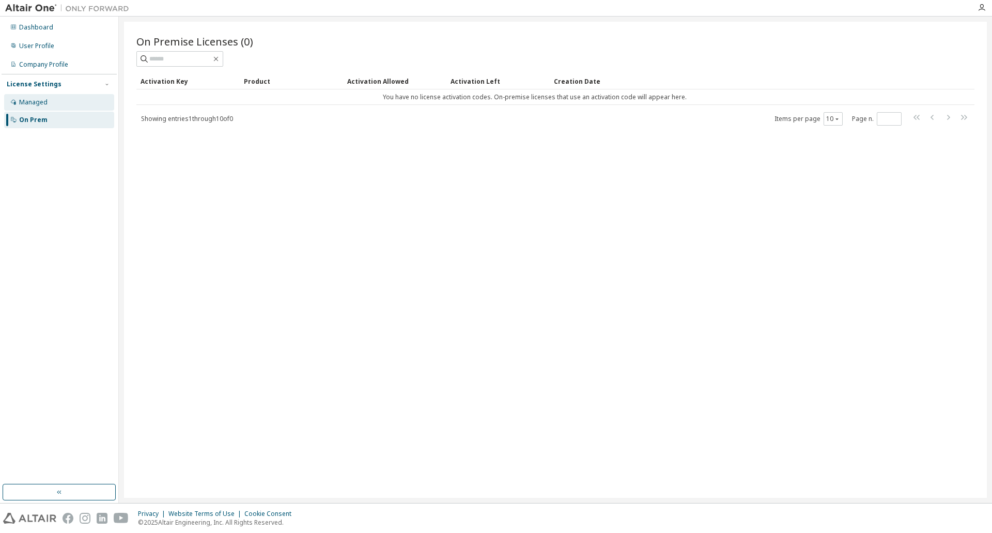
click at [62, 100] on div "Managed" at bounding box center [59, 102] width 110 height 17
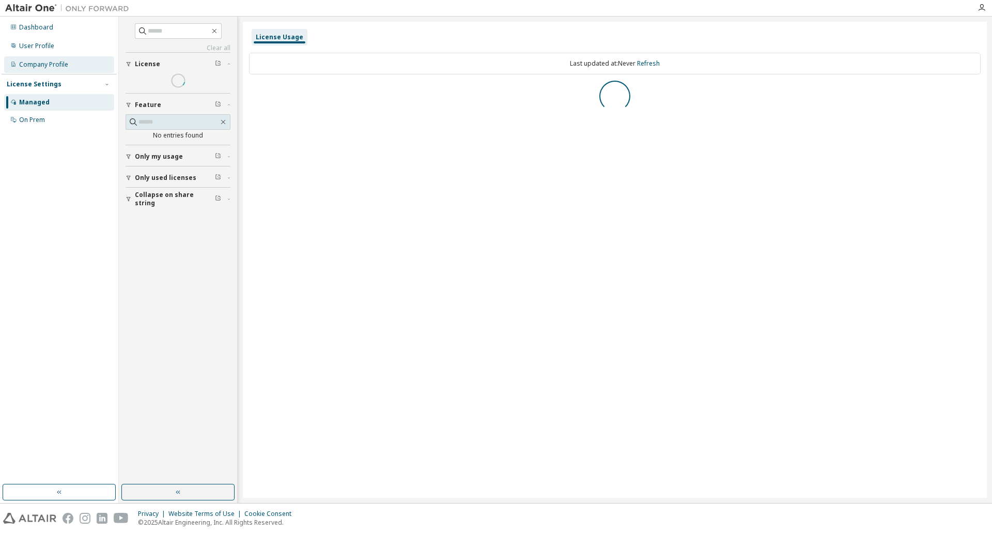
click at [41, 58] on div "Company Profile" at bounding box center [59, 64] width 110 height 17
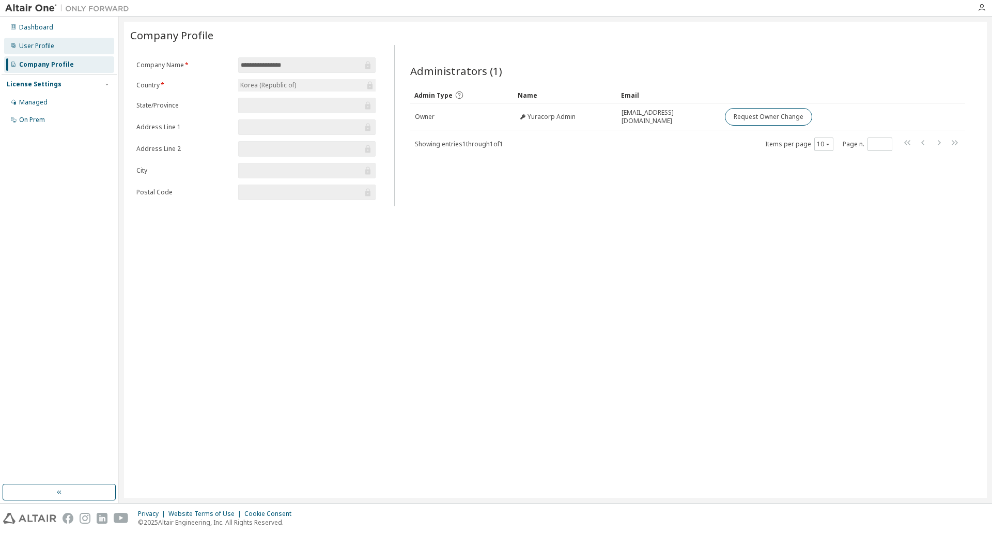
click at [49, 49] on div "User Profile" at bounding box center [36, 46] width 35 height 8
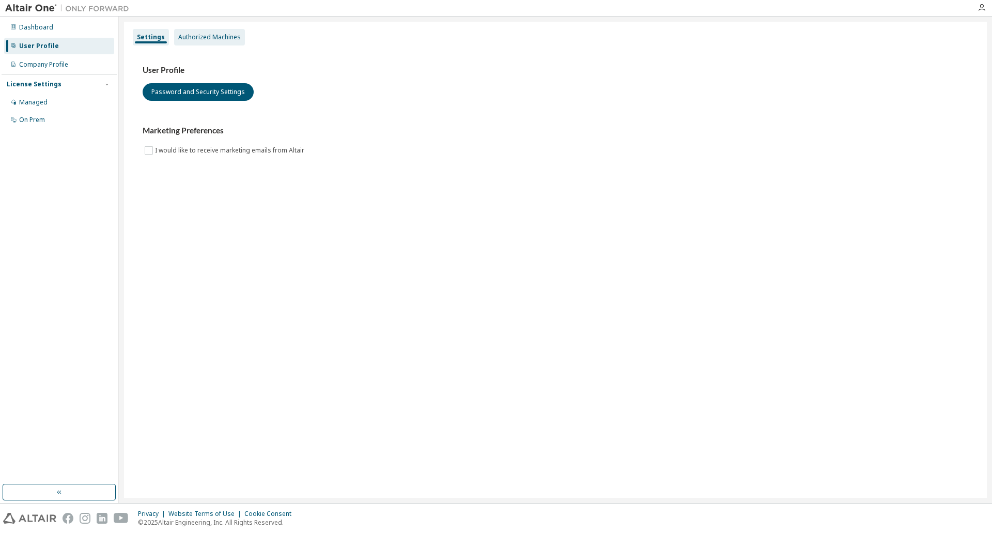
click at [201, 29] on div "Authorized Machines" at bounding box center [209, 37] width 71 height 17
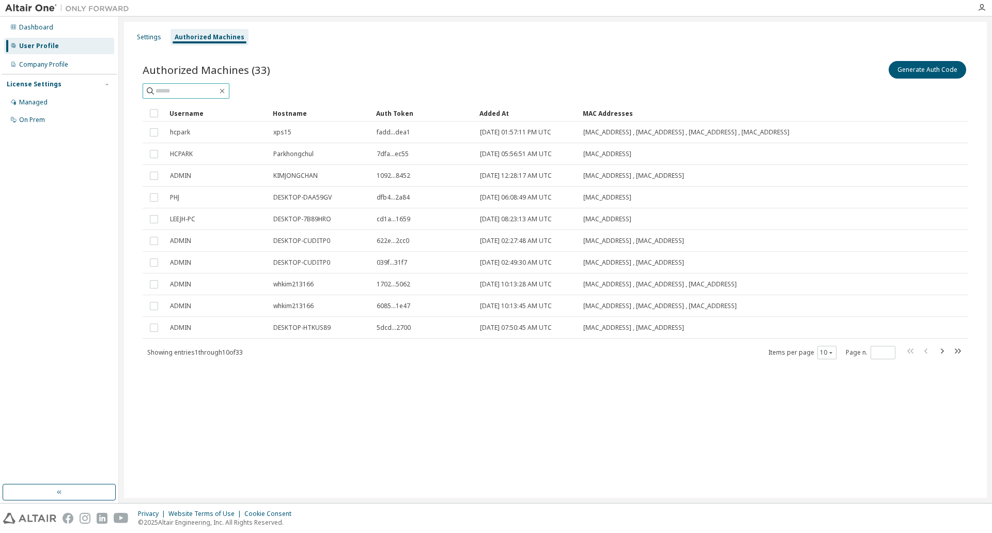
click at [203, 89] on input "text" at bounding box center [187, 91] width 62 height 10
type input "***"
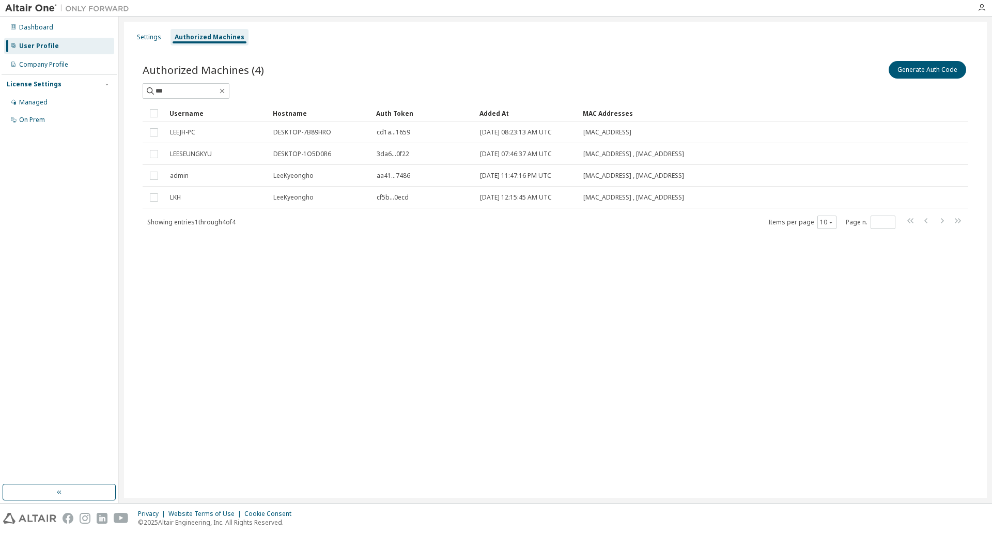
click at [521, 306] on div "Settings Authorized Machines Authorized Machines (4) Generate Auth Code *** Cle…" at bounding box center [555, 260] width 863 height 476
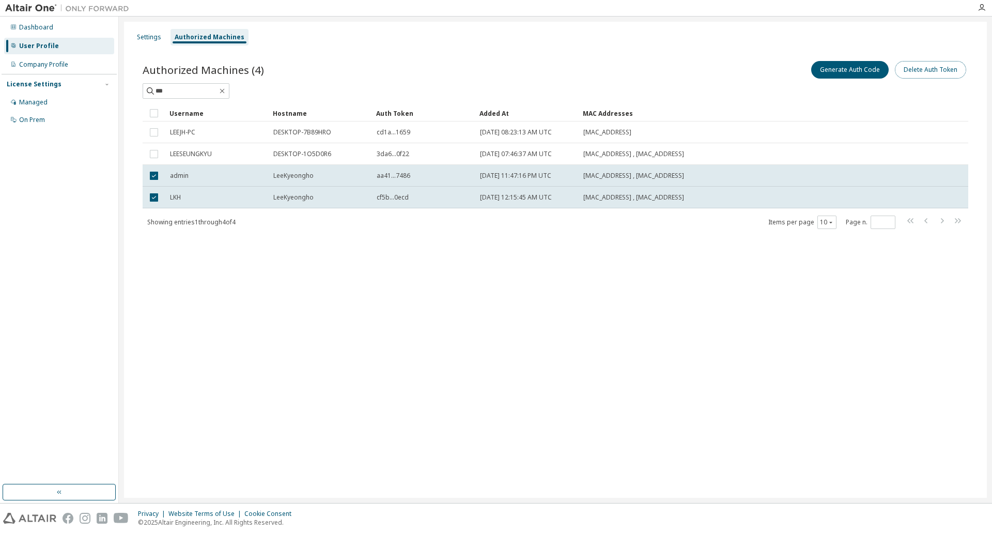
click at [927, 66] on button "Delete Auth Token" at bounding box center [930, 70] width 71 height 18
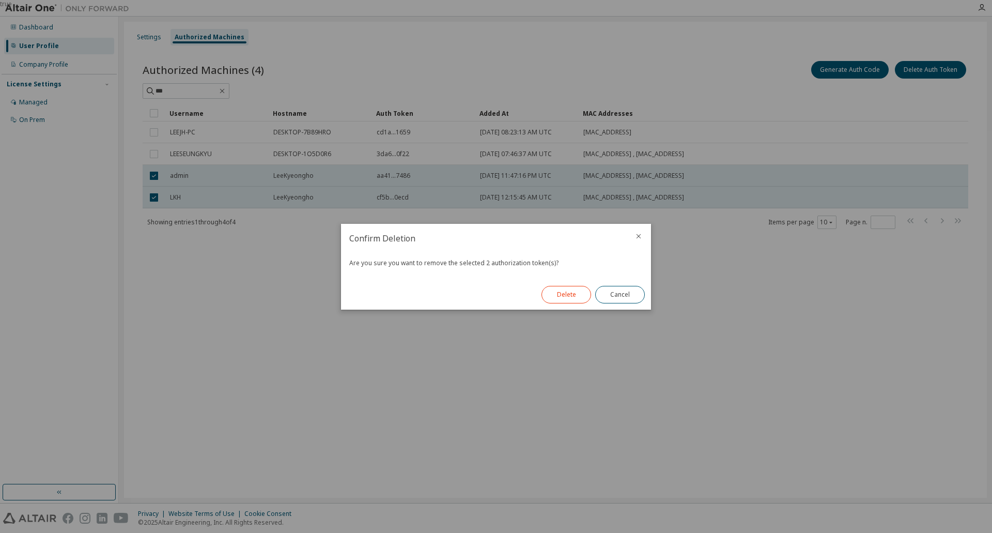
click at [571, 295] on button "Delete" at bounding box center [567, 295] width 50 height 18
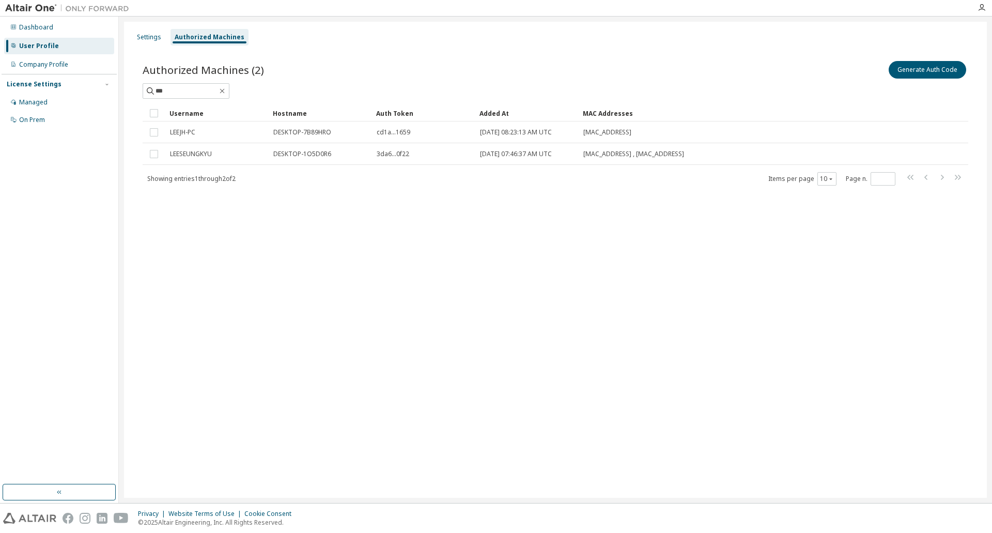
click at [443, 381] on div "Settings Authorized Machines Authorized Machines (2) Generate Auth Code *** Cle…" at bounding box center [555, 260] width 863 height 476
click at [48, 68] on div "Company Profile" at bounding box center [43, 64] width 49 height 8
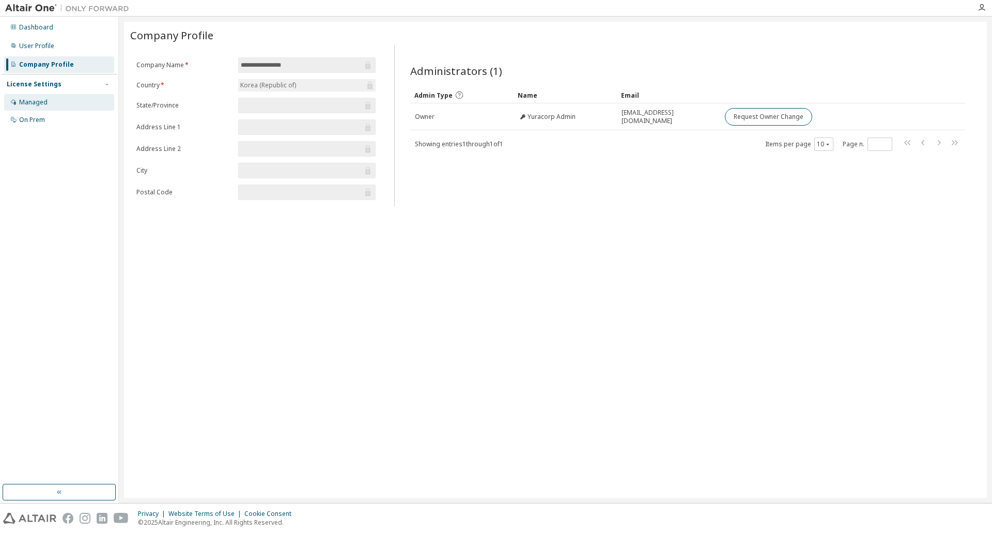
click at [32, 103] on div "Managed" at bounding box center [33, 102] width 28 height 8
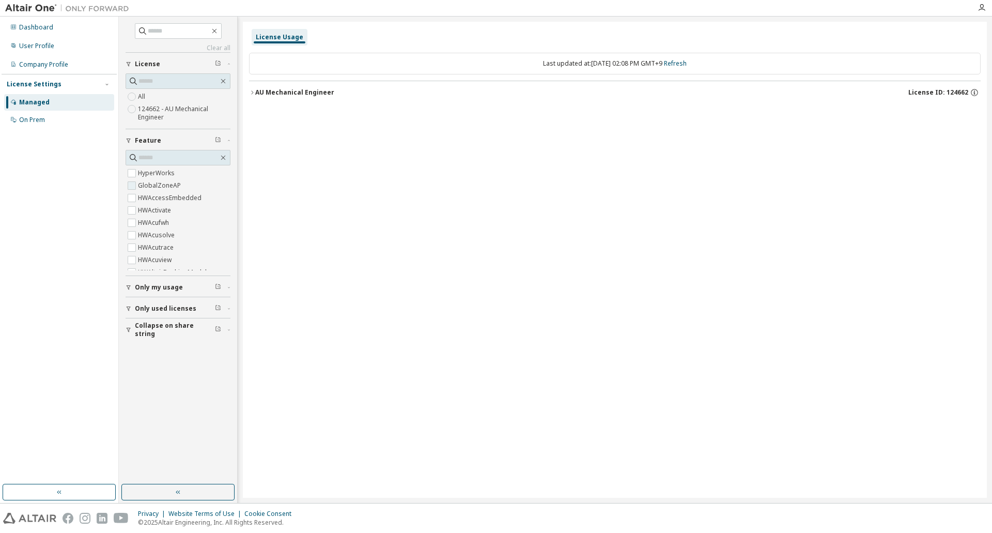
click at [159, 186] on label "GlobalZoneAP" at bounding box center [160, 185] width 45 height 12
click at [265, 94] on div at bounding box center [615, 96] width 732 height 31
click at [265, 94] on div "AU Mechanical Engineer" at bounding box center [294, 92] width 79 height 8
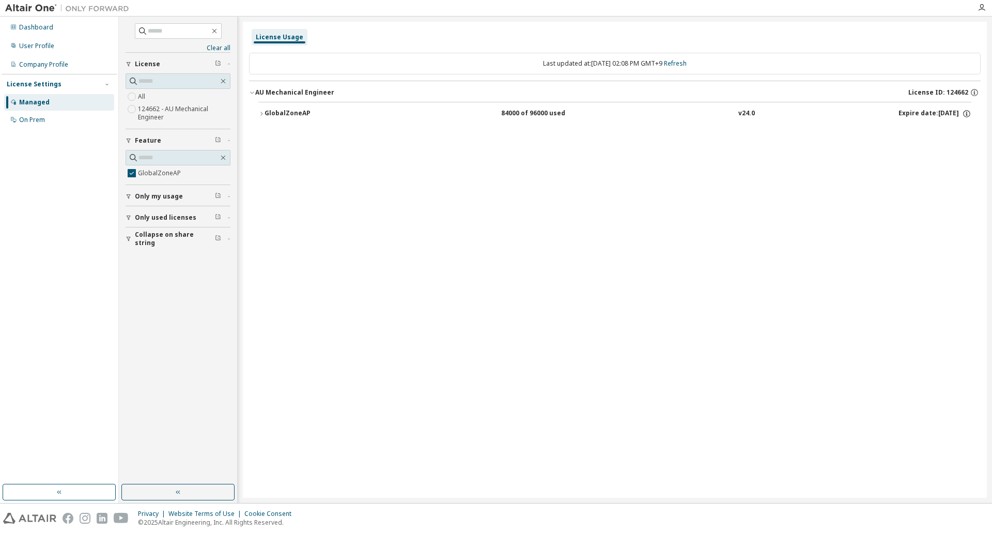
click at [273, 119] on button "GlobalZoneAP 84000 of 96000 used v24.0 Expire date: 2026-01-01" at bounding box center [614, 113] width 713 height 23
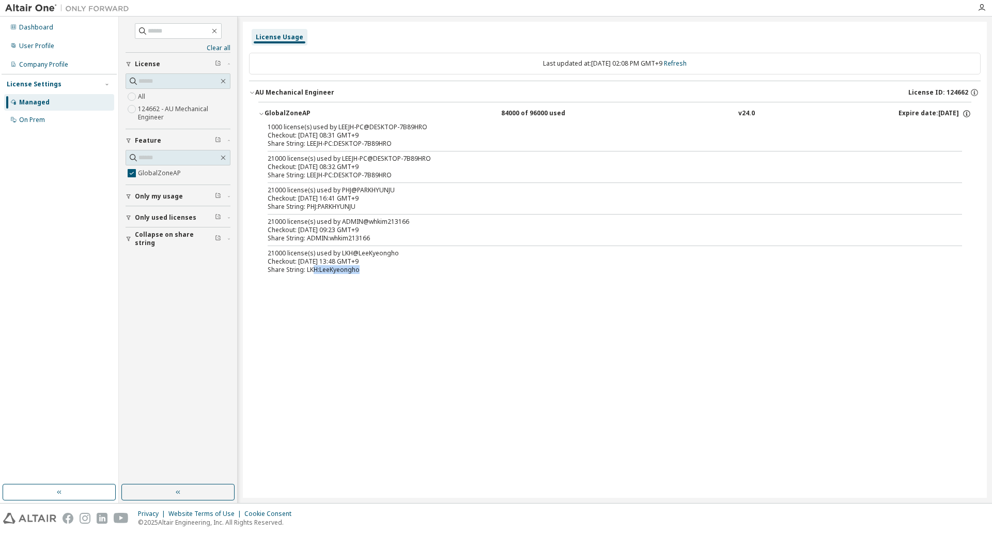
drag, startPoint x: 314, startPoint y: 275, endPoint x: 361, endPoint y: 274, distance: 47.6
click at [361, 274] on div "1000 license(s) used by LEEJH-PC@DESKTOP-7B89HRO Checkout: 2025-09-30 08:31 GMT…" at bounding box center [614, 200] width 713 height 155
click at [492, 340] on div "License Usage Last updated at: Wed 2025-10-01 02:08 PM GMT+9 Refresh AU Mechani…" at bounding box center [615, 260] width 744 height 476
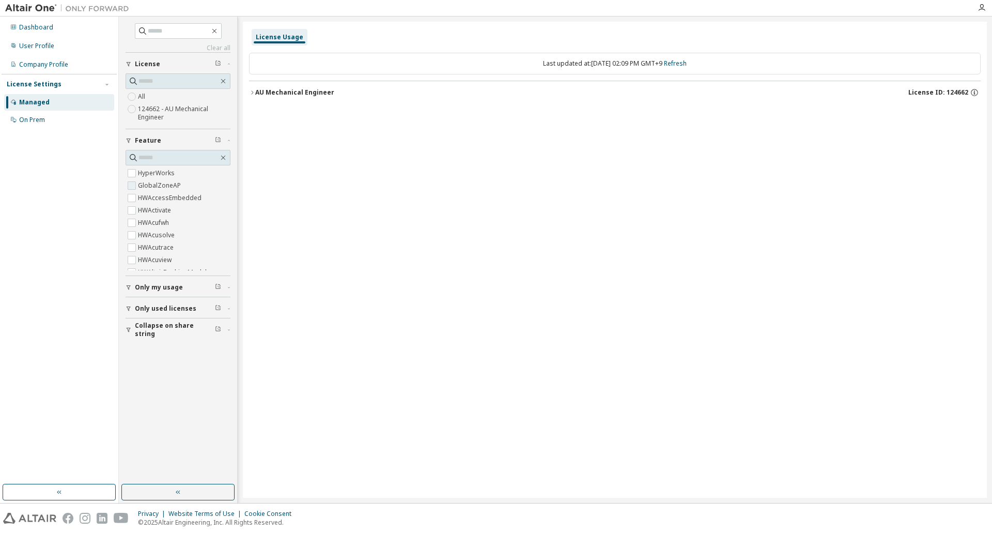
click at [161, 184] on label "GlobalZoneAP" at bounding box center [160, 185] width 45 height 12
click at [277, 95] on div at bounding box center [615, 96] width 732 height 31
click at [302, 94] on div "AU Mechanical Engineer" at bounding box center [294, 92] width 79 height 8
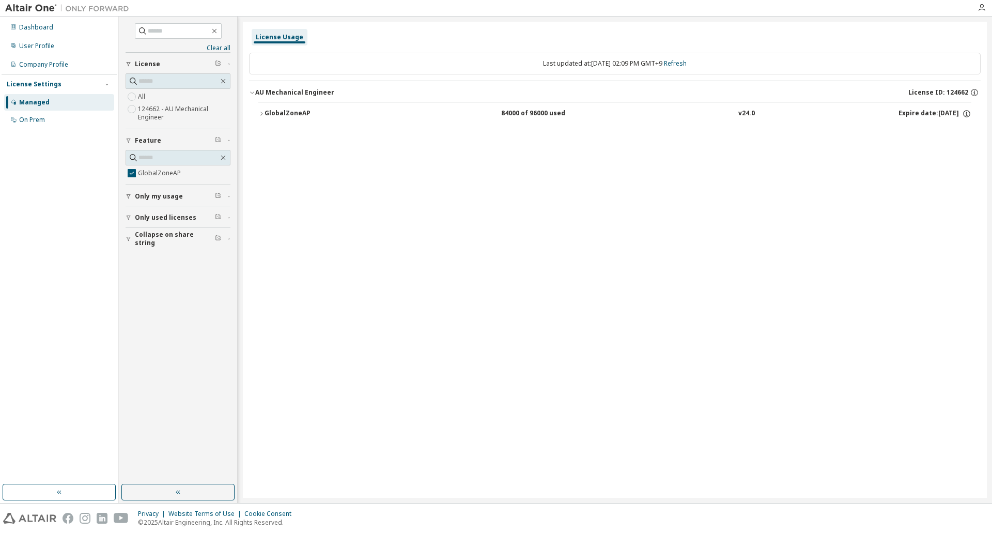
click at [292, 115] on div "GlobalZoneAP" at bounding box center [311, 113] width 93 height 9
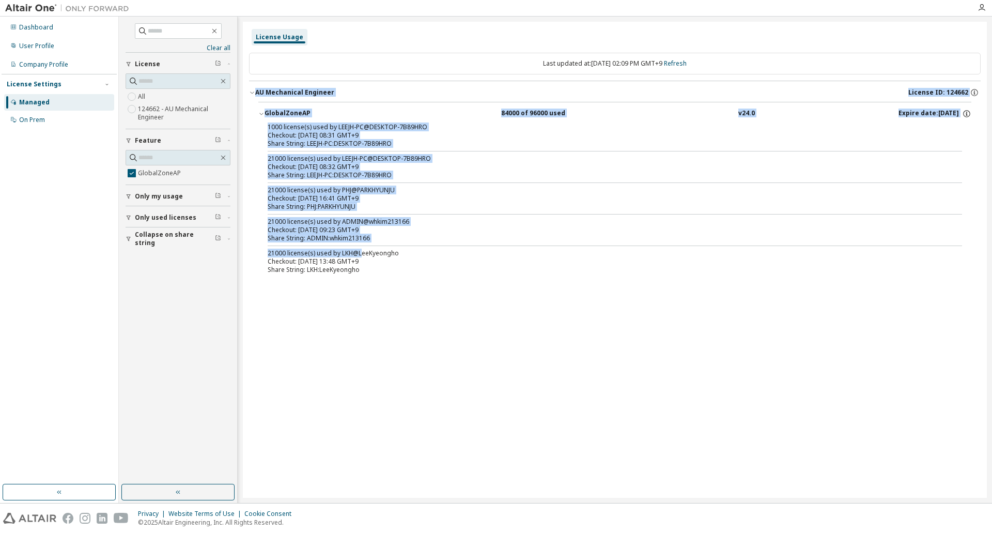
drag, startPoint x: 365, startPoint y: 261, endPoint x: 394, endPoint y: 297, distance: 46.3
click at [394, 297] on div "License Usage Last updated at: Wed 2025-10-01 02:09 PM GMT+9 Refresh AU Mechani…" at bounding box center [615, 260] width 744 height 476
drag, startPoint x: 394, startPoint y: 297, endPoint x: 409, endPoint y: 341, distance: 46.4
click at [394, 298] on div "License Usage Last updated at: Wed 2025-10-01 02:09 PM GMT+9 Refresh AU Mechani…" at bounding box center [615, 260] width 744 height 476
click at [409, 341] on div "License Usage Last updated at: Wed 2025-10-01 02:09 PM GMT+9 Refresh AU Mechani…" at bounding box center [615, 260] width 744 height 476
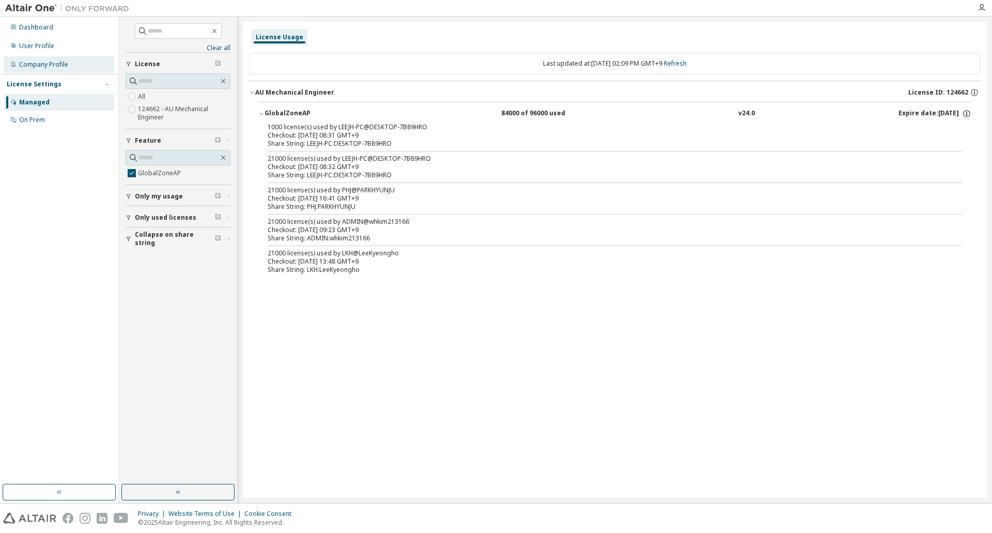
click at [42, 66] on div "Company Profile" at bounding box center [43, 64] width 49 height 8
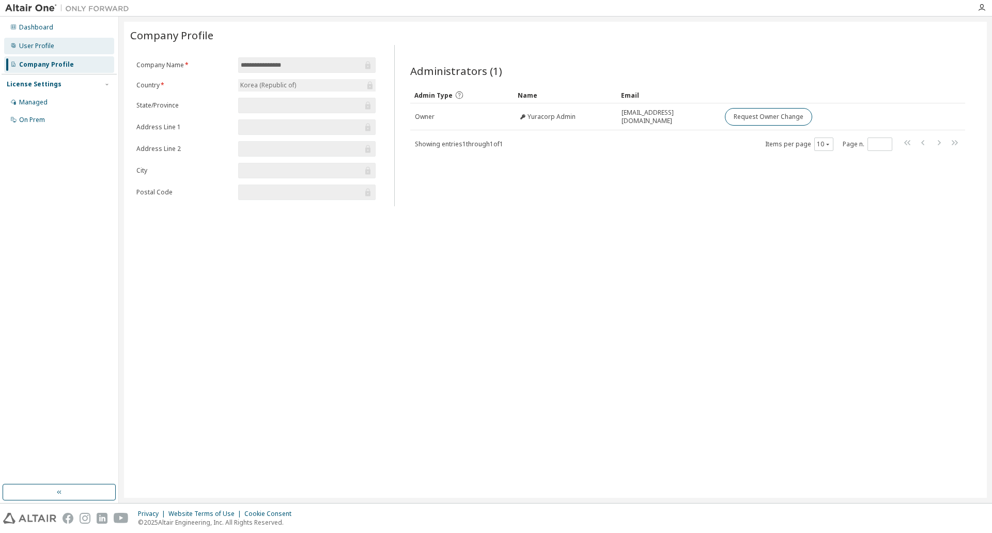
click at [20, 52] on div "User Profile" at bounding box center [59, 46] width 110 height 17
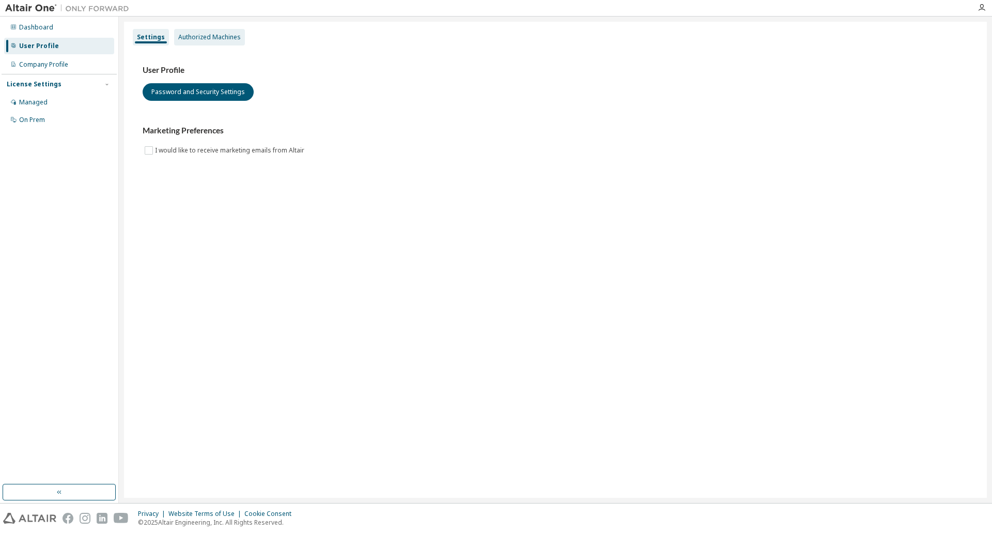
click at [194, 34] on div "Authorized Machines" at bounding box center [209, 37] width 63 height 8
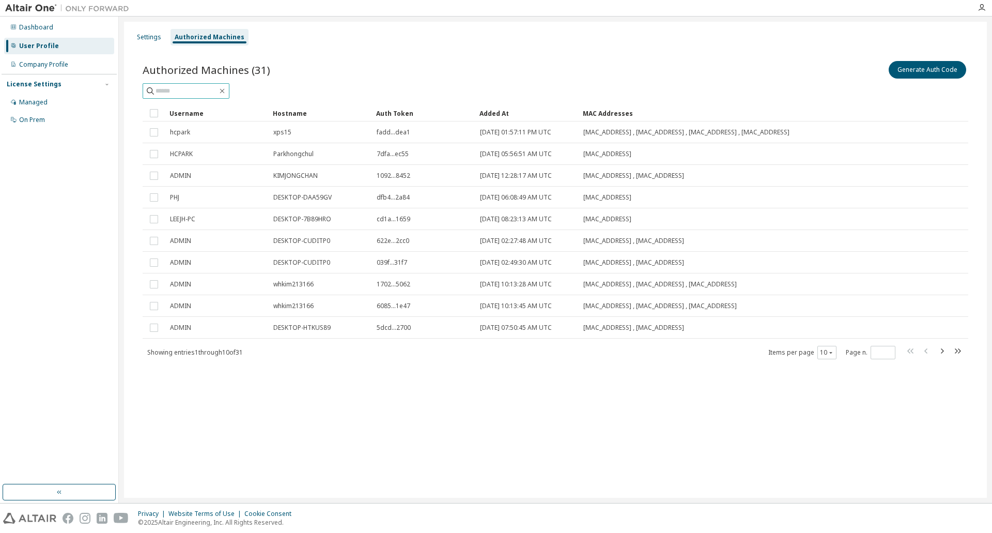
click at [203, 90] on input "text" at bounding box center [187, 91] width 62 height 10
type input "***"
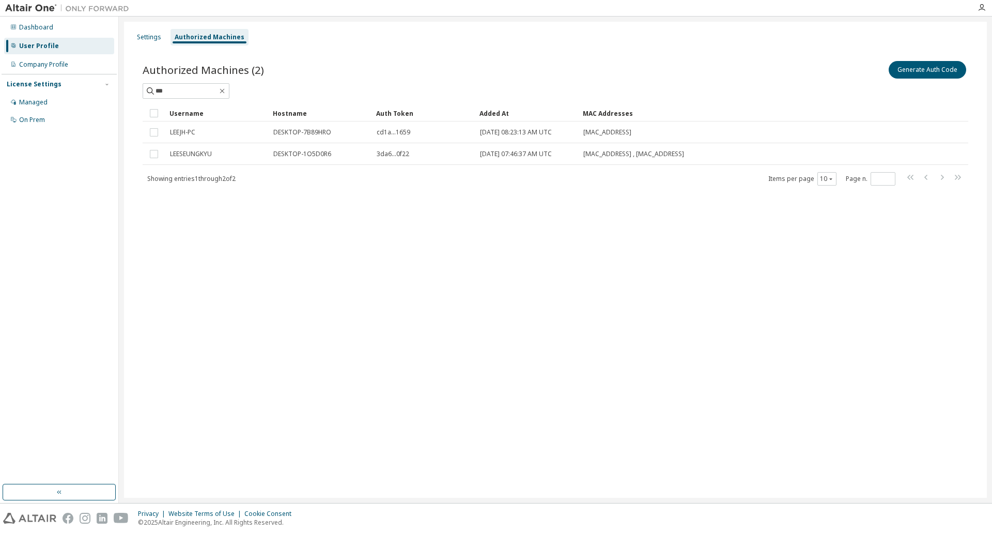
click at [381, 336] on div "Settings Authorized Machines Authorized Machines (2) Generate Auth Code *** Cle…" at bounding box center [555, 260] width 863 height 476
click at [379, 348] on div "Settings Authorized Machines Authorized Machines (2) Generate Auth Code *** Cle…" at bounding box center [555, 260] width 863 height 476
click at [410, 328] on div "Settings Authorized Machines Authorized Machines (2) Generate Auth Code *** Cle…" at bounding box center [555, 260] width 863 height 476
click at [221, 326] on div "Settings Authorized Machines Authorized Machines (2) Generate Auth Code *** Cle…" at bounding box center [555, 260] width 863 height 476
click at [293, 258] on div "Settings Authorized Machines Authorized Machines (2) Generate Auth Code *** Cle…" at bounding box center [555, 260] width 863 height 476
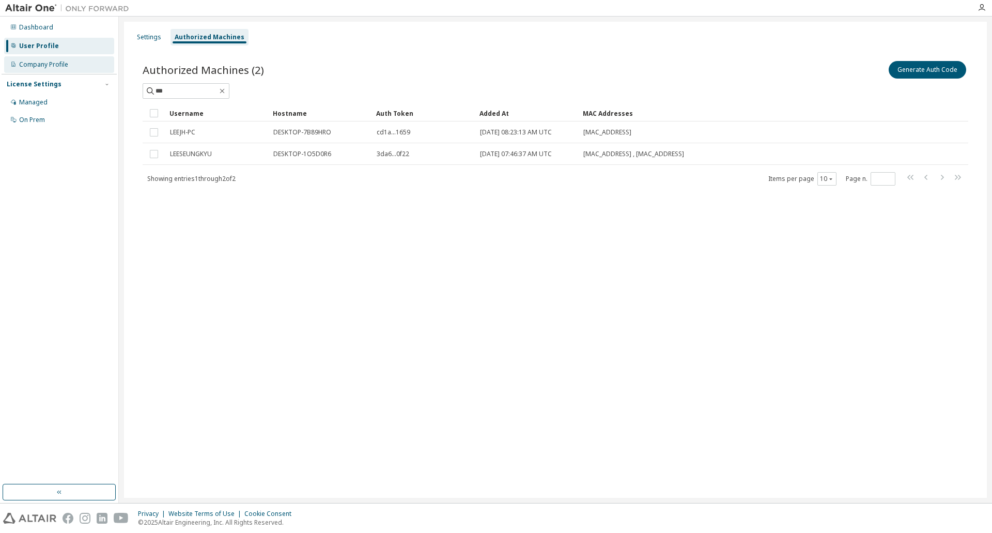
click at [66, 66] on div "Company Profile" at bounding box center [43, 64] width 49 height 8
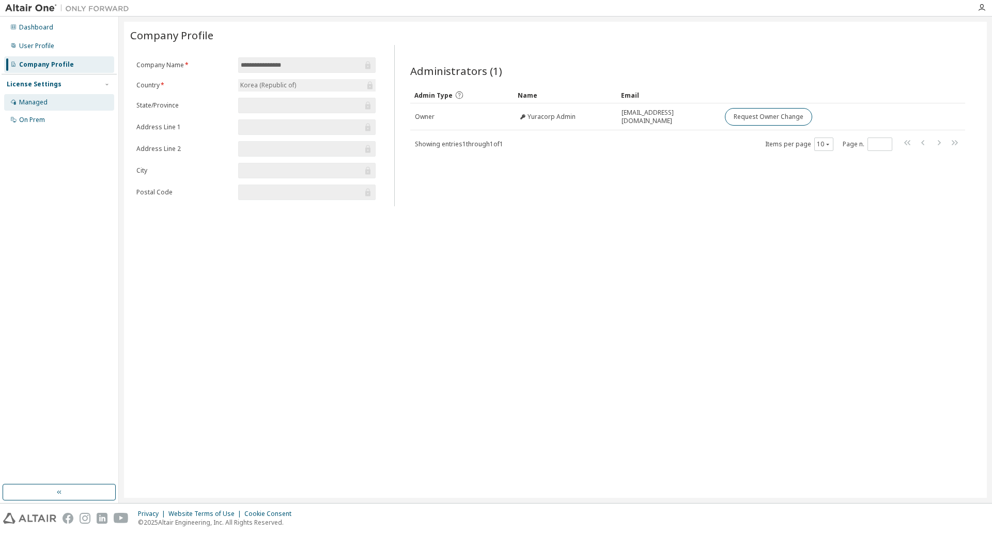
click at [45, 101] on div "Managed" at bounding box center [33, 102] width 28 height 8
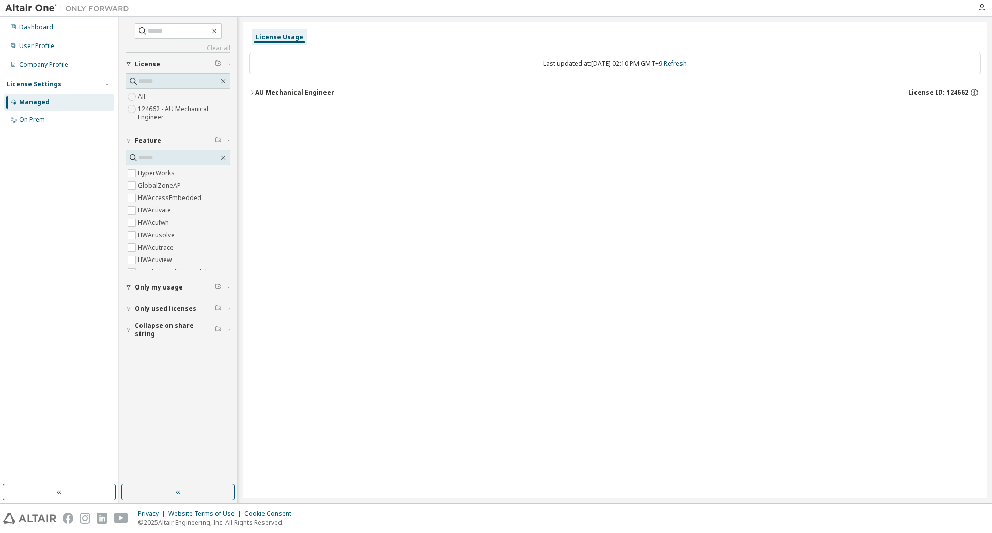
click at [180, 288] on span "Only my usage" at bounding box center [159, 287] width 48 height 8
click at [267, 91] on div "AU Mechanical Engineer" at bounding box center [294, 92] width 79 height 8
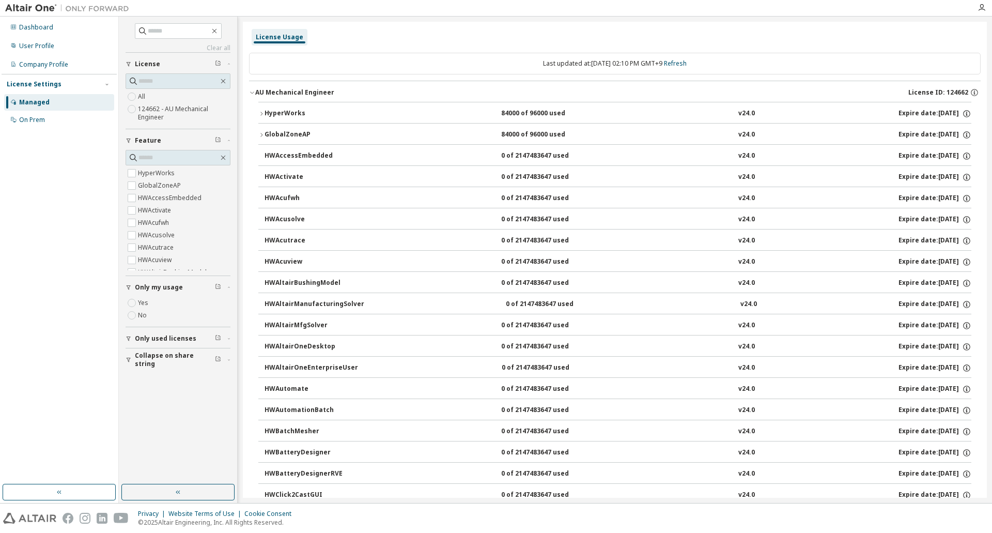
click at [279, 138] on div "GlobalZoneAP" at bounding box center [311, 134] width 93 height 9
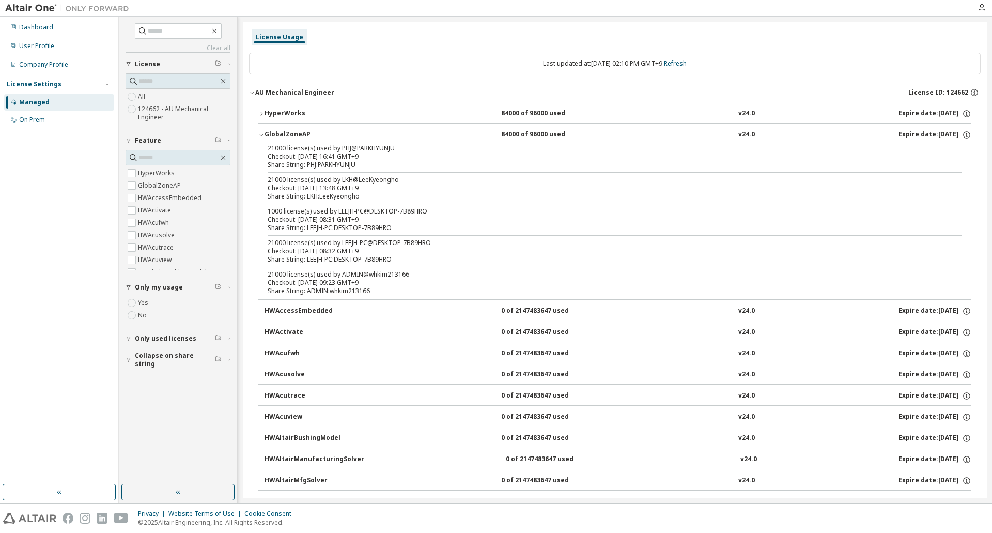
click at [294, 195] on div "Share String: LKH:LeeKyeongho" at bounding box center [603, 196] width 670 height 8
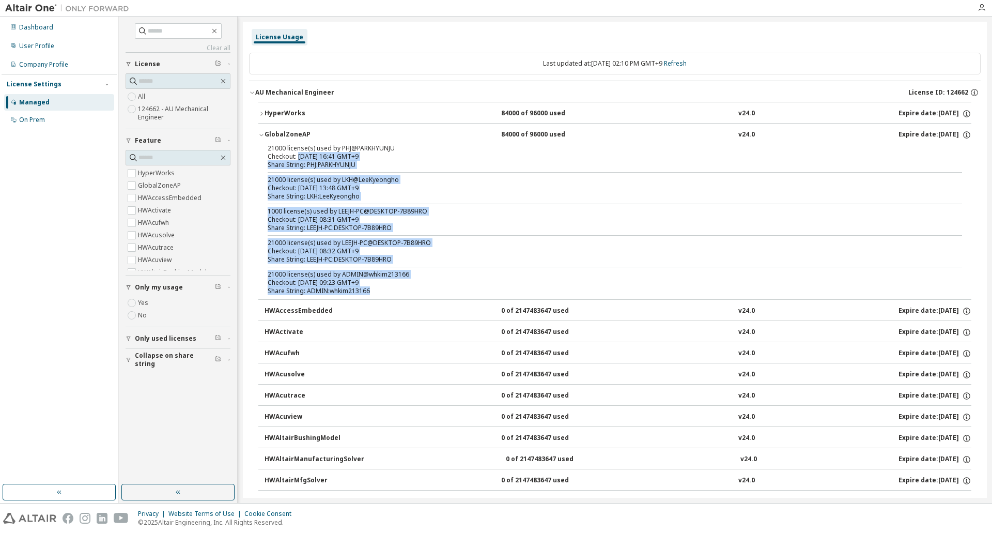
drag, startPoint x: 298, startPoint y: 153, endPoint x: 391, endPoint y: 288, distance: 163.9
click at [391, 288] on div "21000 license(s) used by PHJ@PARKHYUNJU Checkout: 2025-09-29 16:41 GMT+9 Share …" at bounding box center [614, 221] width 713 height 155
click at [406, 261] on div "Share String: LEEJH-PC:DESKTOP-7B89HRO" at bounding box center [603, 259] width 670 height 8
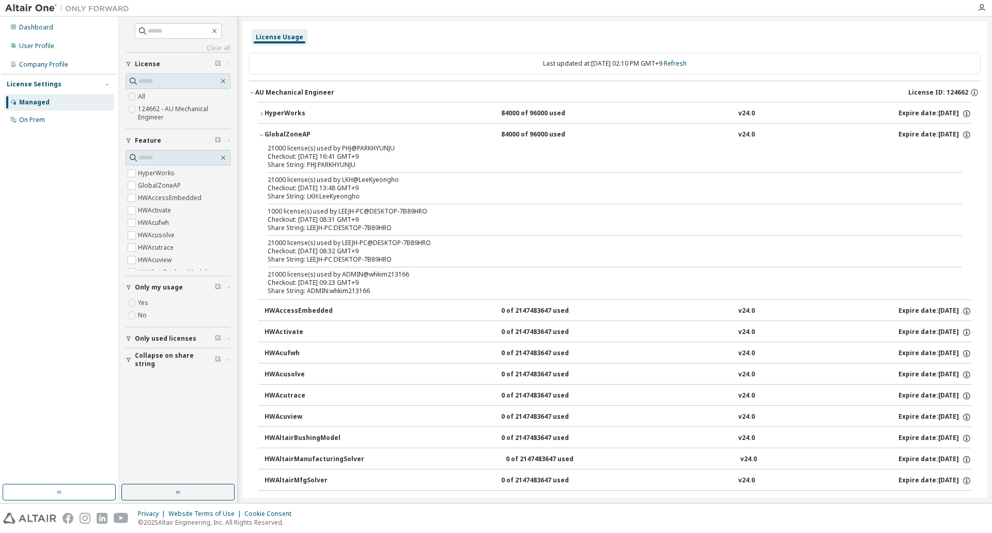
drag, startPoint x: 379, startPoint y: 286, endPoint x: 320, endPoint y: 162, distance: 137.1
click at [321, 162] on div "21000 license(s) used by PHJ@PARKHYUNJU Checkout: 2025-09-29 16:41 GMT+9 Share …" at bounding box center [614, 221] width 713 height 155
click at [319, 168] on div "Share String: PHJ:PARKHYUNJU" at bounding box center [603, 165] width 670 height 8
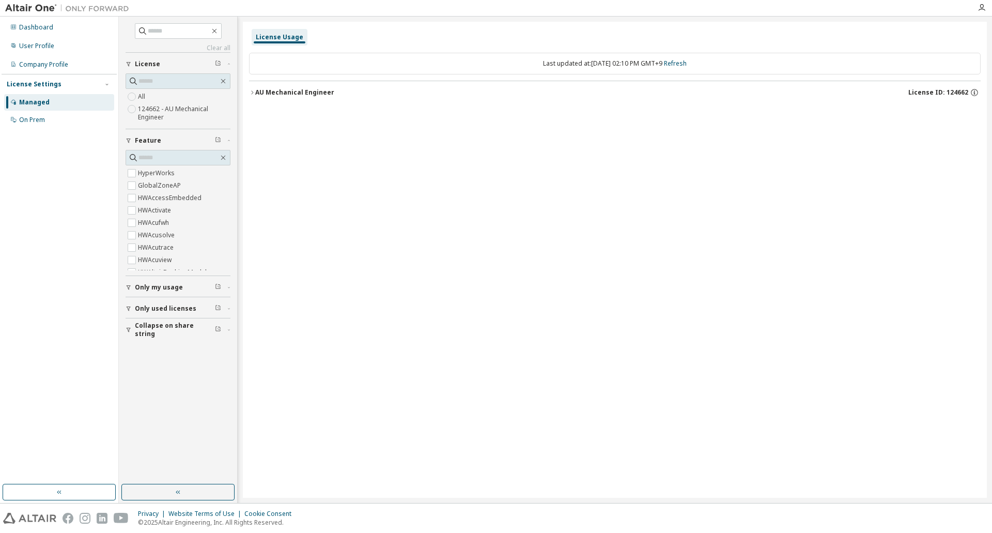
click at [566, 316] on div "License Usage Last updated at: Wed 2025-10-01 02:10 PM GMT+9 Refresh AU Mechani…" at bounding box center [615, 260] width 744 height 476
click at [233, 306] on div "Clear all Collapse on share string Only used licenses Only my usage Feature Hyp…" at bounding box center [177, 250] width 115 height 465
click at [232, 306] on div "Clear all Collapse on share string Only used licenses Only my usage Feature Hyp…" at bounding box center [177, 250] width 115 height 465
click at [231, 308] on icon "button" at bounding box center [229, 308] width 6 height 3
click at [226, 360] on button "Collapse on share string" at bounding box center [178, 359] width 105 height 23
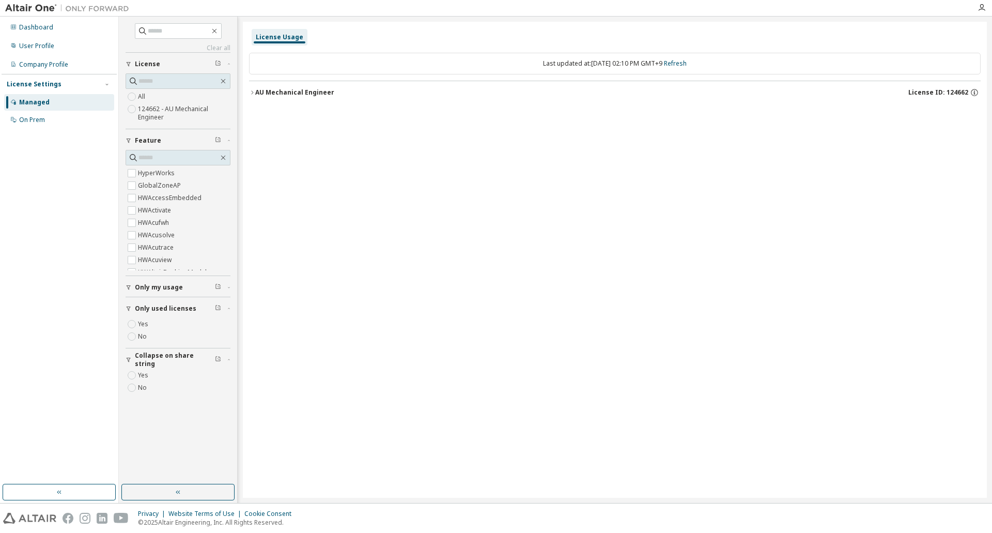
click at [236, 286] on div "Clear all Collapse on share string Yes No Only used licenses Yes No Only my usa…" at bounding box center [178, 260] width 119 height 486
click at [233, 285] on div "Clear all Collapse on share string Yes No Only used licenses Yes No Only my usa…" at bounding box center [177, 250] width 115 height 465
click at [230, 286] on div "Clear all Collapse on share string Yes No Only used licenses Yes No Only my usa…" at bounding box center [177, 250] width 115 height 465
click at [228, 287] on icon "button" at bounding box center [229, 287] width 2 height 1
click at [258, 94] on div "AU Mechanical Engineer" at bounding box center [294, 92] width 79 height 8
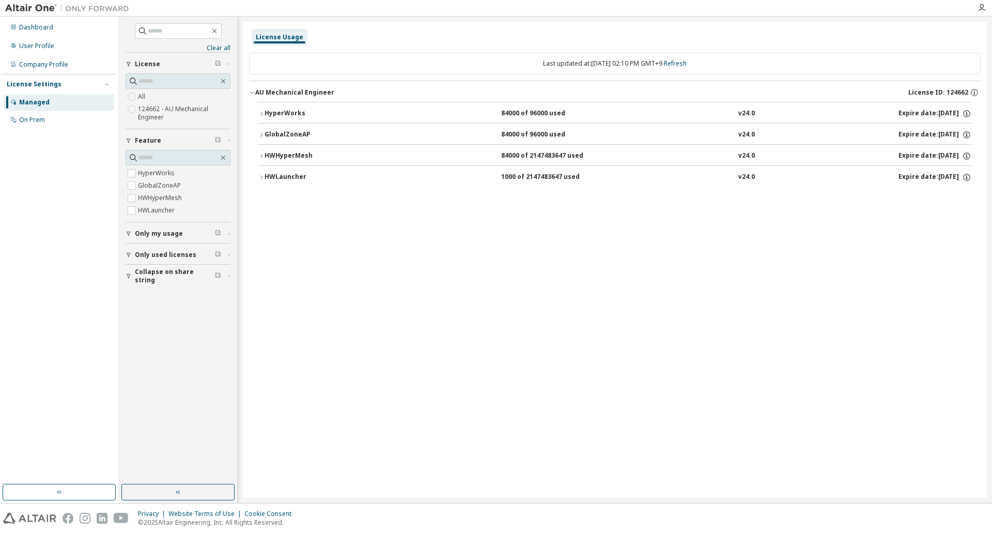
click at [266, 133] on div "GlobalZoneAP" at bounding box center [311, 134] width 93 height 9
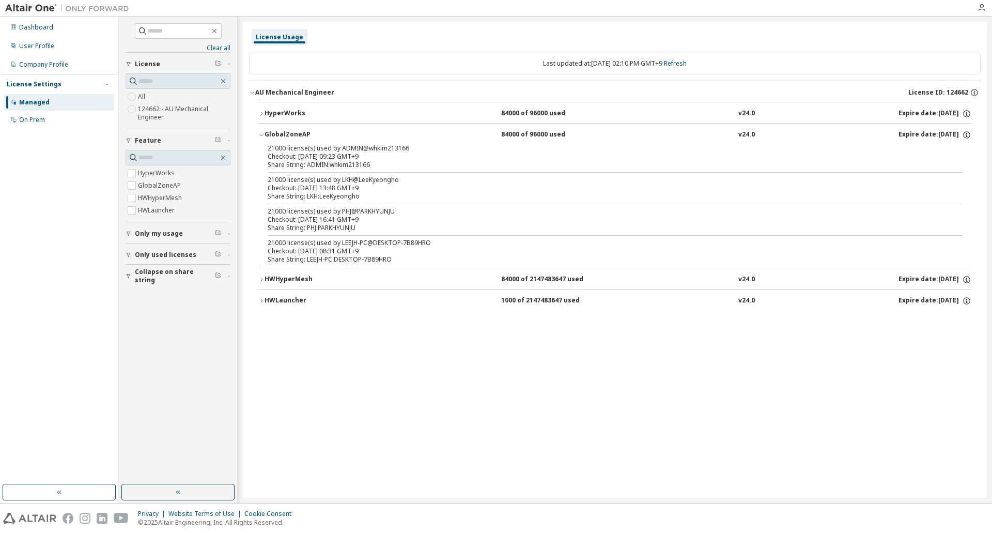
click at [266, 133] on div "GlobalZoneAP" at bounding box center [311, 134] width 93 height 9
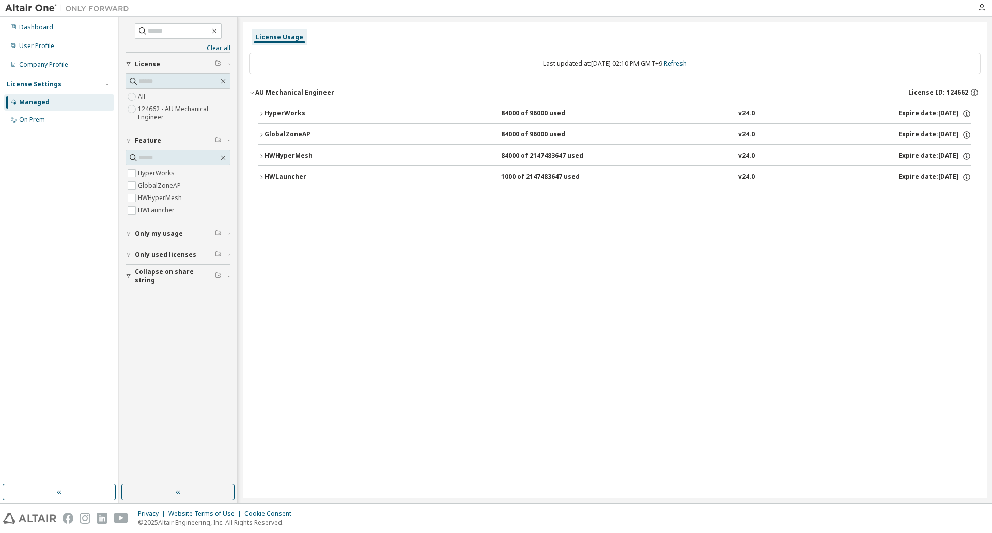
click at [266, 118] on div "HyperWorks" at bounding box center [311, 113] width 93 height 9
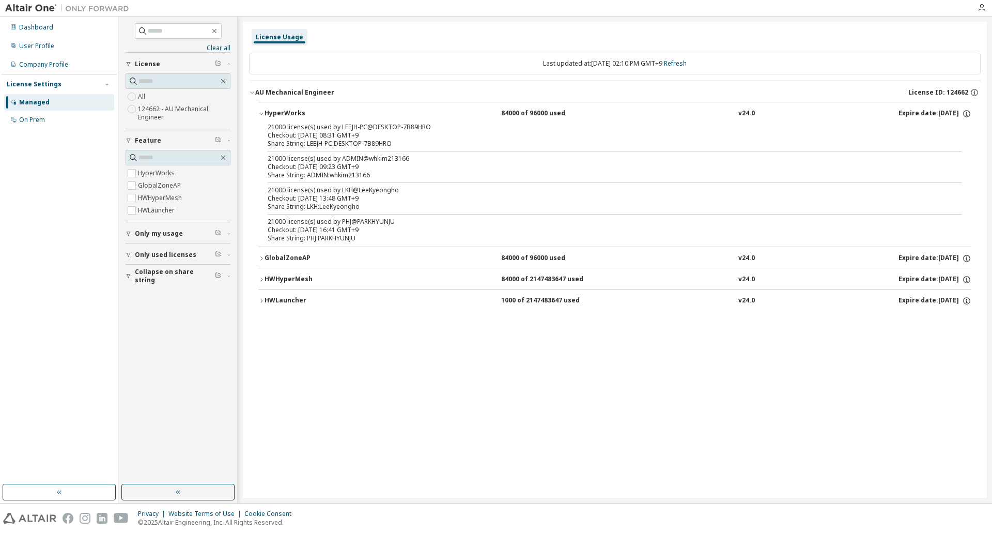
click at [266, 117] on div "HyperWorks" at bounding box center [311, 113] width 93 height 9
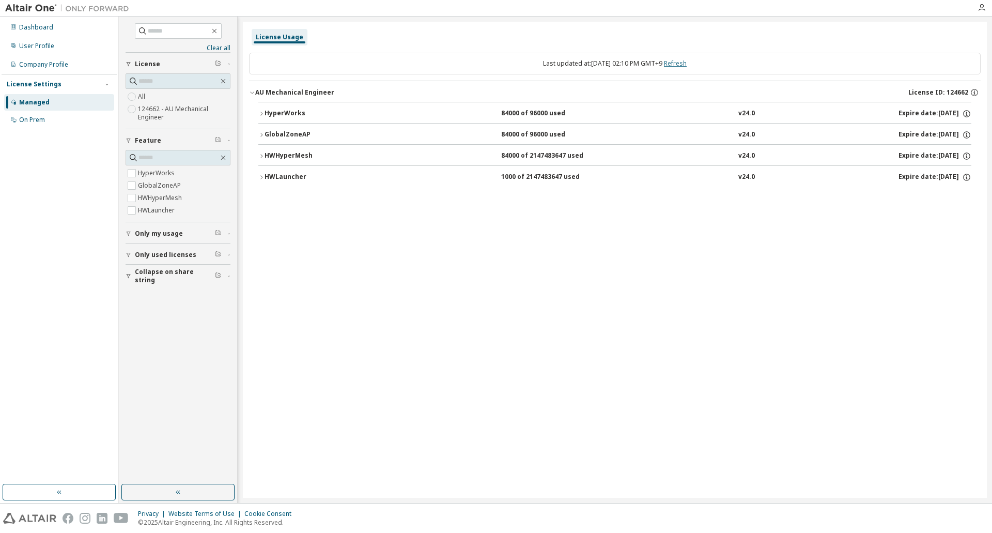
click at [683, 61] on link "Refresh" at bounding box center [675, 63] width 23 height 9
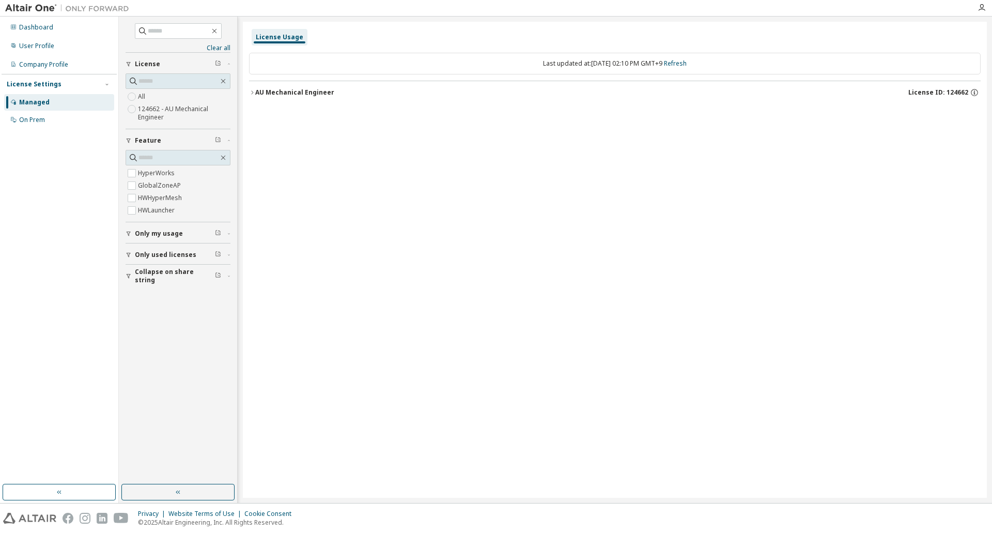
click at [253, 96] on button "AU Mechanical Engineer License ID: 124662" at bounding box center [615, 92] width 732 height 23
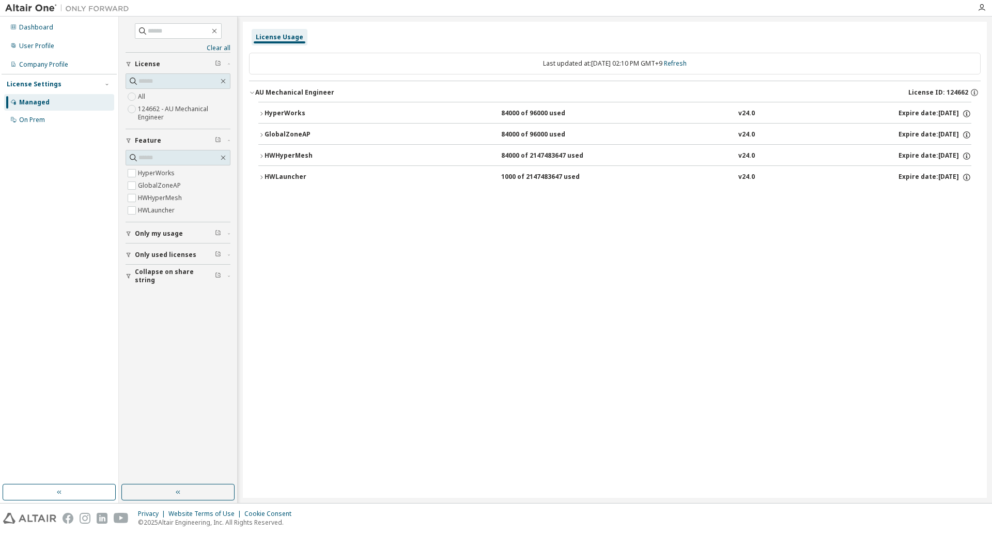
click at [267, 135] on div "GlobalZoneAP" at bounding box center [311, 134] width 93 height 9
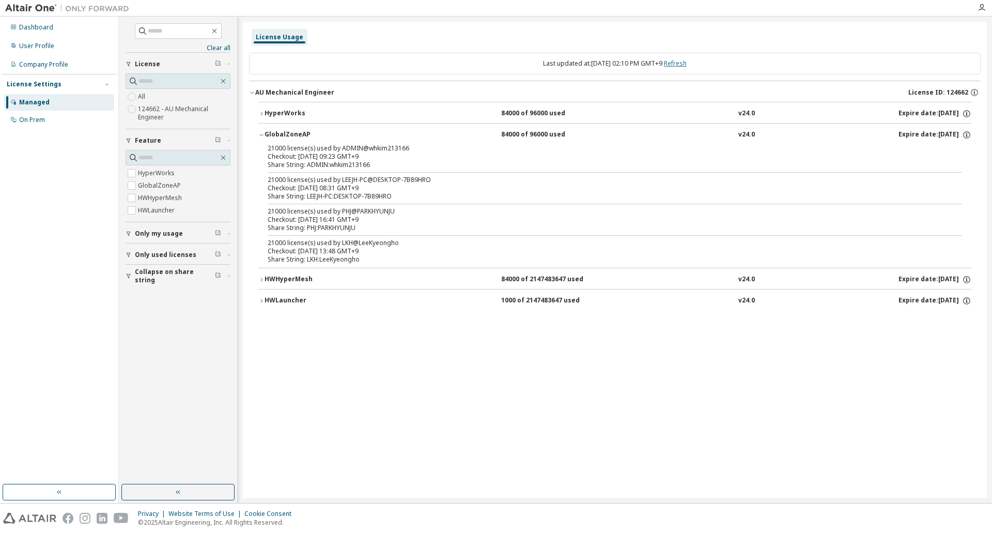
click at [687, 62] on link "Refresh" at bounding box center [675, 63] width 23 height 9
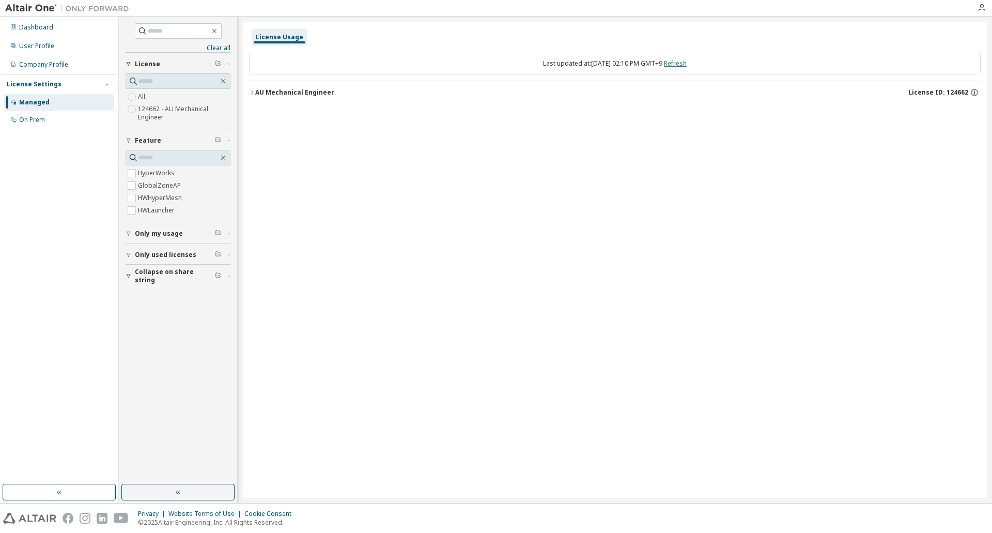
click at [687, 62] on link "Refresh" at bounding box center [675, 63] width 23 height 9
click at [262, 89] on div "AU Mechanical Engineer" at bounding box center [294, 92] width 79 height 8
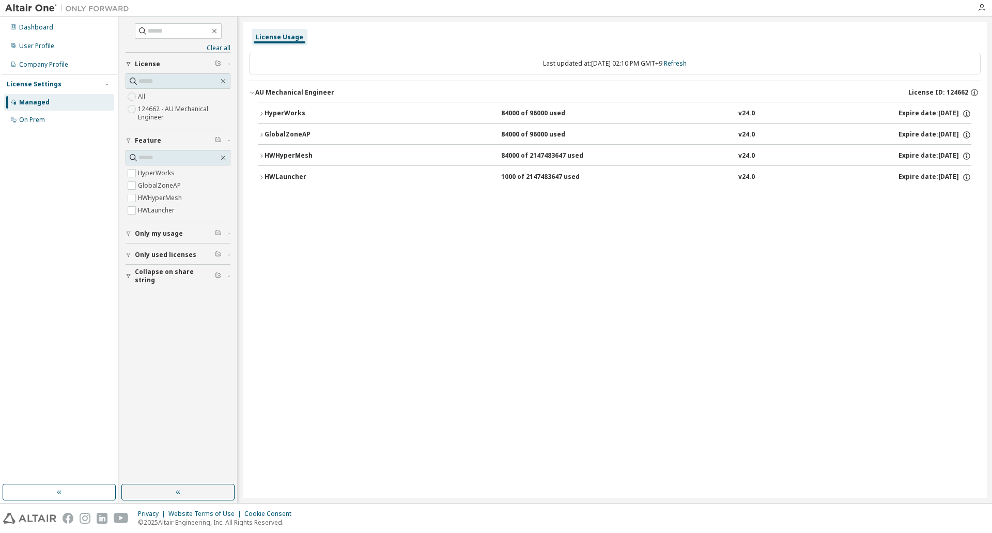
click at [276, 134] on div "GlobalZoneAP" at bounding box center [311, 134] width 93 height 9
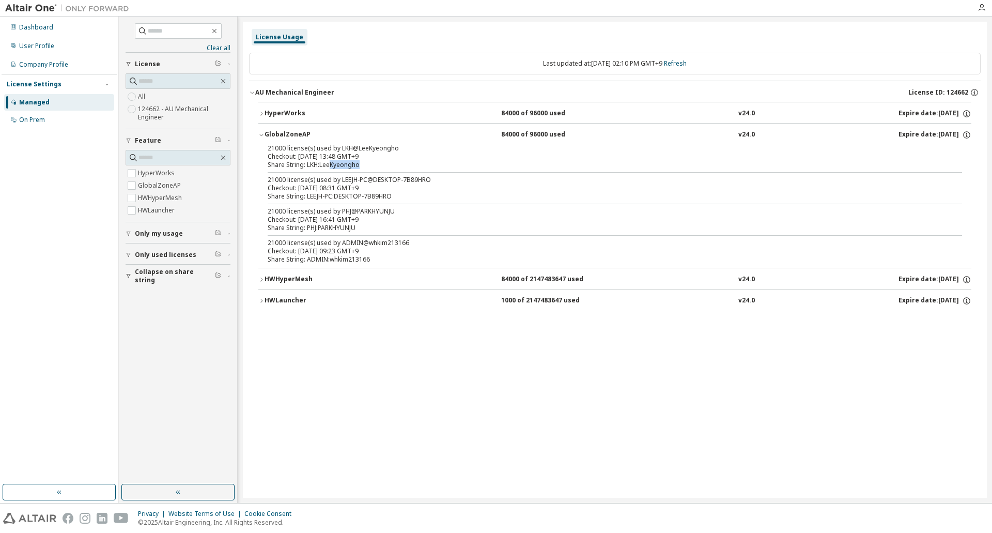
drag, startPoint x: 331, startPoint y: 165, endPoint x: 409, endPoint y: 170, distance: 78.1
click at [409, 170] on div "21000 license(s) used by LKH@LeeKyeongho Checkout: 2025-10-01 13:48 GMT+9 Share…" at bounding box center [614, 206] width 713 height 124
click at [686, 66] on link "Refresh" at bounding box center [675, 63] width 23 height 9
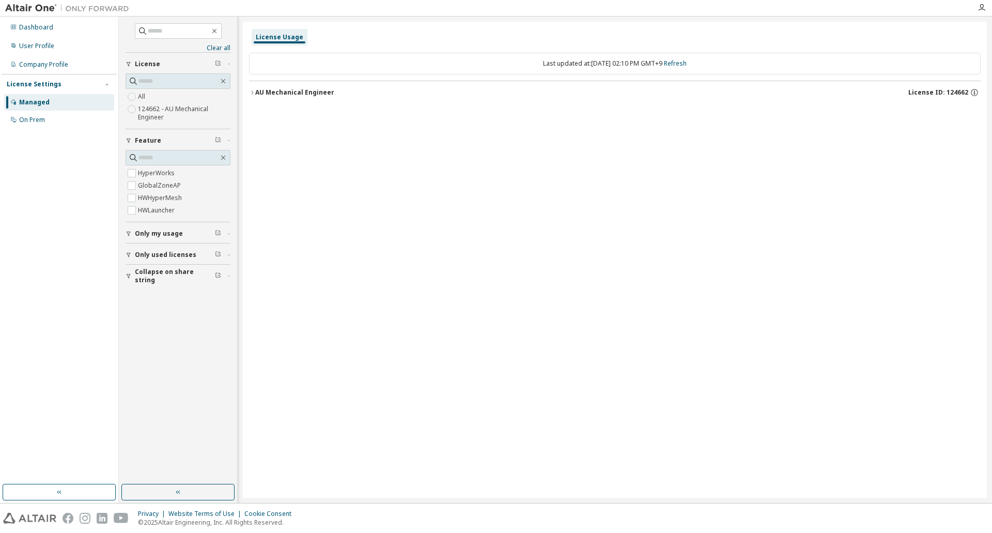
click at [262, 98] on button "AU Mechanical Engineer License ID: 124662" at bounding box center [615, 92] width 732 height 23
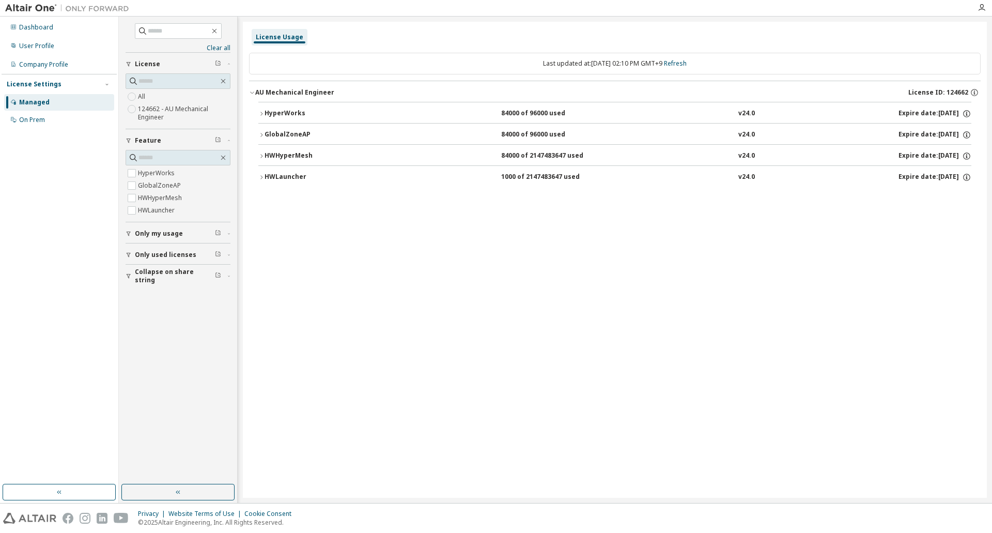
click at [283, 115] on div "HyperWorks" at bounding box center [311, 113] width 93 height 9
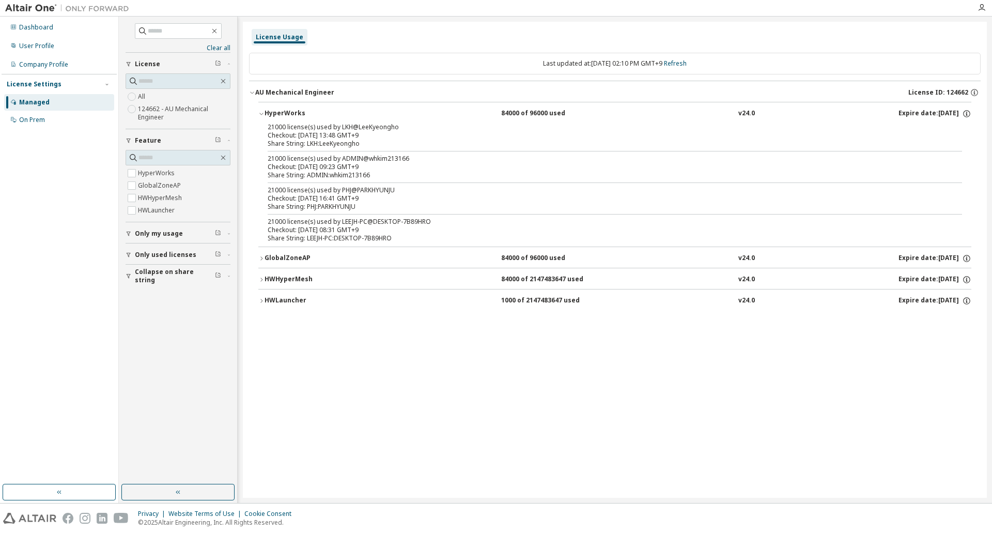
click at [677, 61] on div "Last updated at: Wed 2025-10-01 02:10 PM GMT+9 Refresh" at bounding box center [615, 64] width 732 height 22
click at [687, 61] on link "Refresh" at bounding box center [675, 63] width 23 height 9
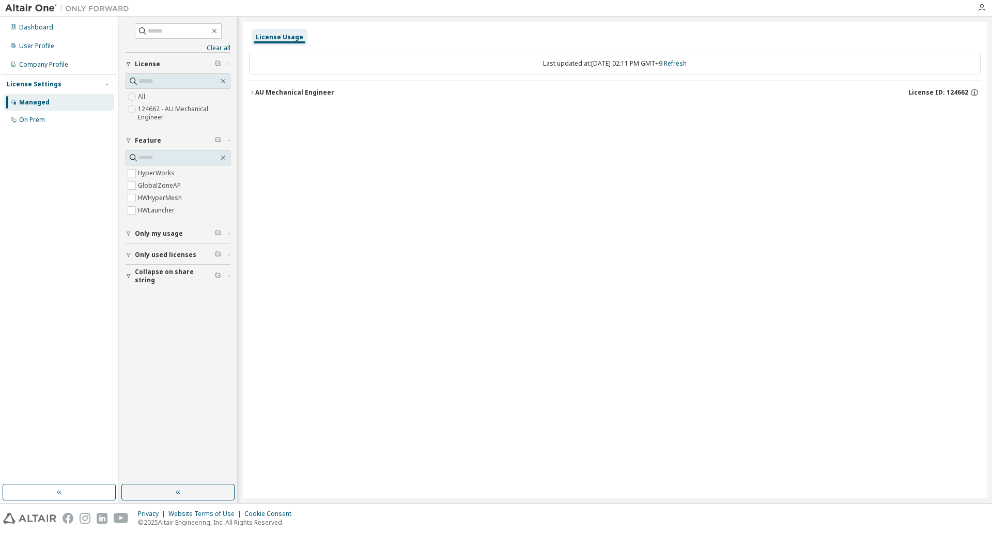
click at [257, 94] on div "AU Mechanical Engineer" at bounding box center [294, 92] width 79 height 8
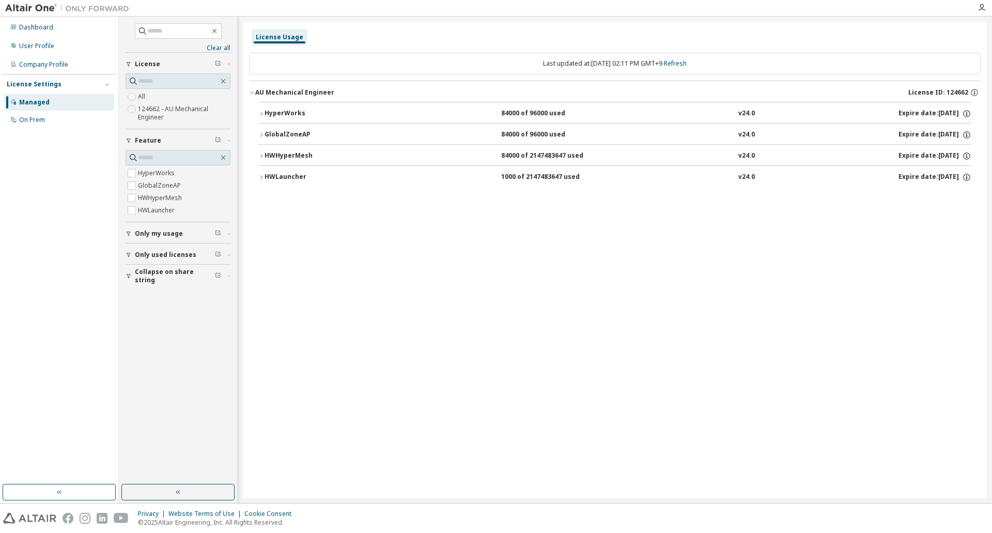
click at [291, 114] on div "HyperWorks" at bounding box center [311, 113] width 93 height 9
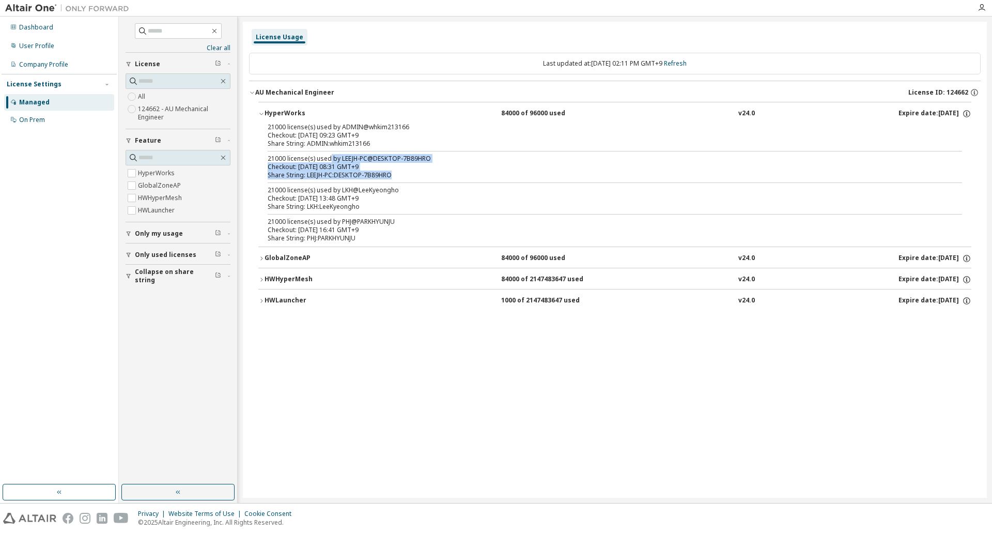
drag, startPoint x: 330, startPoint y: 155, endPoint x: 436, endPoint y: 175, distance: 107.4
click at [436, 175] on div "21000 license(s) used by LEEJH-PC@DESKTOP-7B89HRO Checkout: 2025-09-30 08:31 GM…" at bounding box center [603, 167] width 670 height 25
drag, startPoint x: 335, startPoint y: 134, endPoint x: 416, endPoint y: 164, distance: 85.5
click at [416, 164] on div "21000 license(s) used by ADMIN@whkim213166 Checkout: 2025-10-01 09:23 GMT+9 Sha…" at bounding box center [614, 185] width 713 height 124
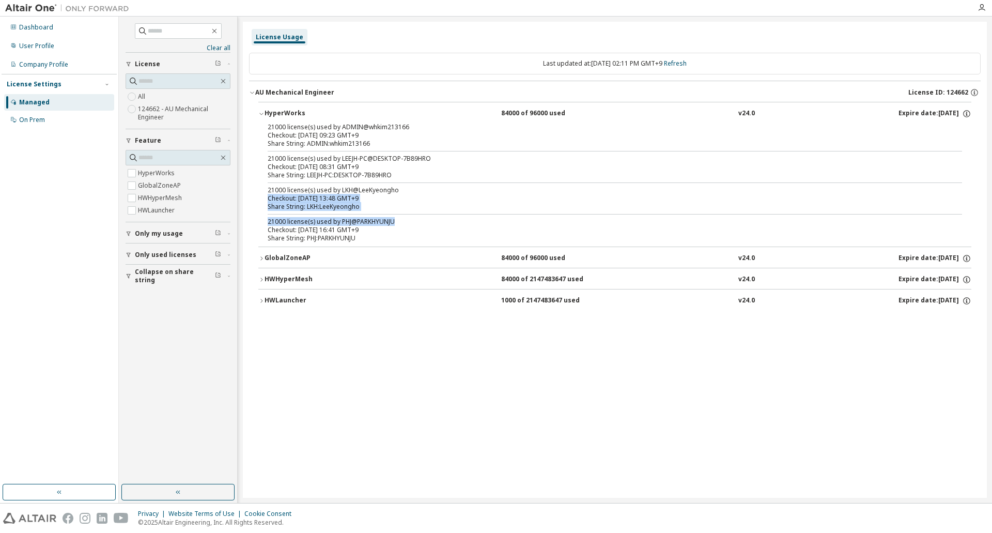
drag, startPoint x: 398, startPoint y: 191, endPoint x: 399, endPoint y: 226, distance: 34.6
click at [398, 225] on div "21000 license(s) used by ADMIN@whkim213166 Checkout: 2025-10-01 09:23 GMT+9 Sha…" at bounding box center [614, 185] width 713 height 124
drag, startPoint x: 356, startPoint y: 186, endPoint x: 417, endPoint y: 218, distance: 69.3
click at [417, 218] on div "21000 license(s) used by ADMIN@whkim213166 Checkout: 2025-10-01 09:23 GMT+9 Sha…" at bounding box center [614, 185] width 713 height 124
click at [687, 67] on link "Refresh" at bounding box center [675, 63] width 23 height 9
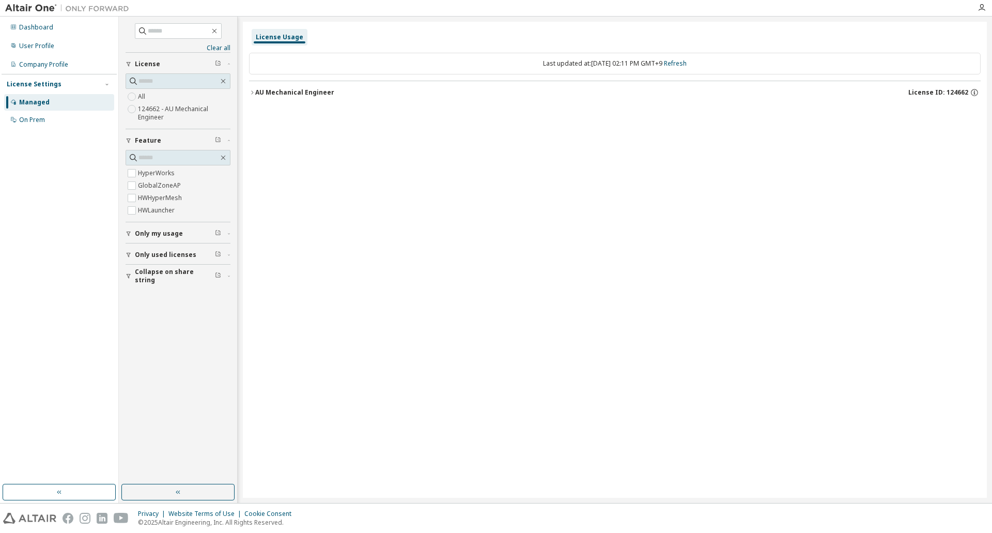
click at [251, 93] on icon "button" at bounding box center [252, 92] width 6 height 6
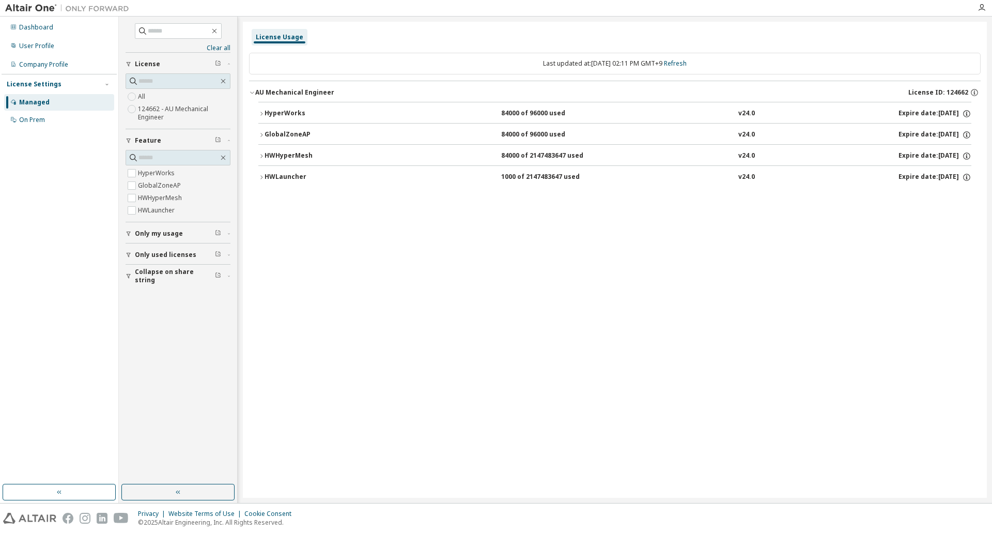
click at [287, 115] on div "HyperWorks" at bounding box center [311, 113] width 93 height 9
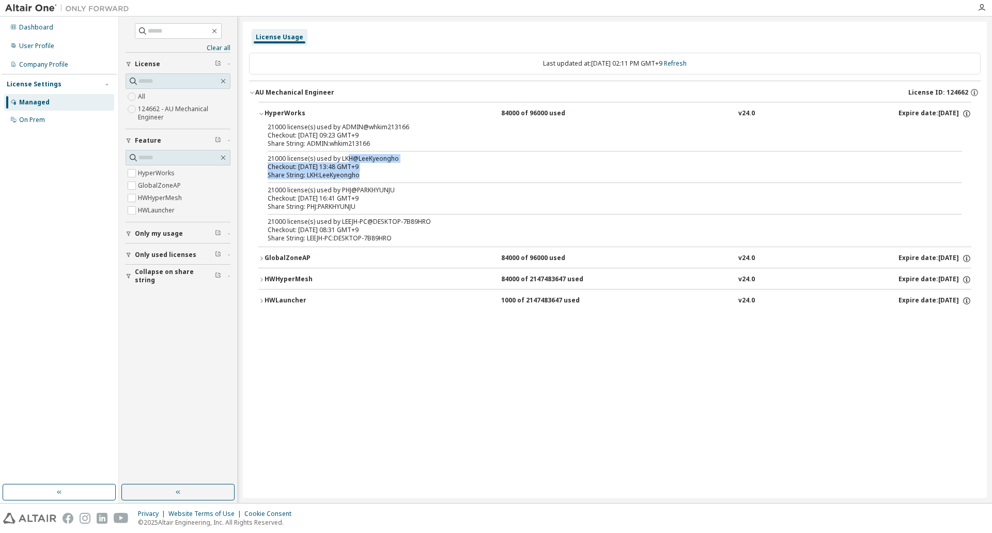
drag, startPoint x: 347, startPoint y: 159, endPoint x: 446, endPoint y: 182, distance: 101.9
click at [443, 181] on div "21000 license(s) used by ADMIN@whkim213166 Checkout: 2025-10-01 09:23 GMT+9 Sha…" at bounding box center [614, 185] width 713 height 124
click at [684, 65] on link "Refresh" at bounding box center [675, 63] width 23 height 9
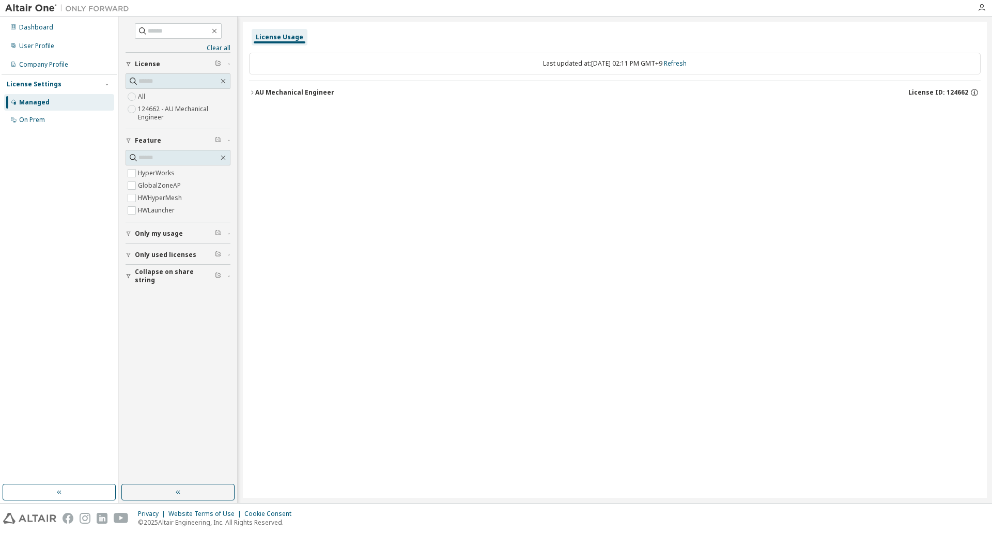
click at [251, 95] on icon "button" at bounding box center [252, 92] width 6 height 6
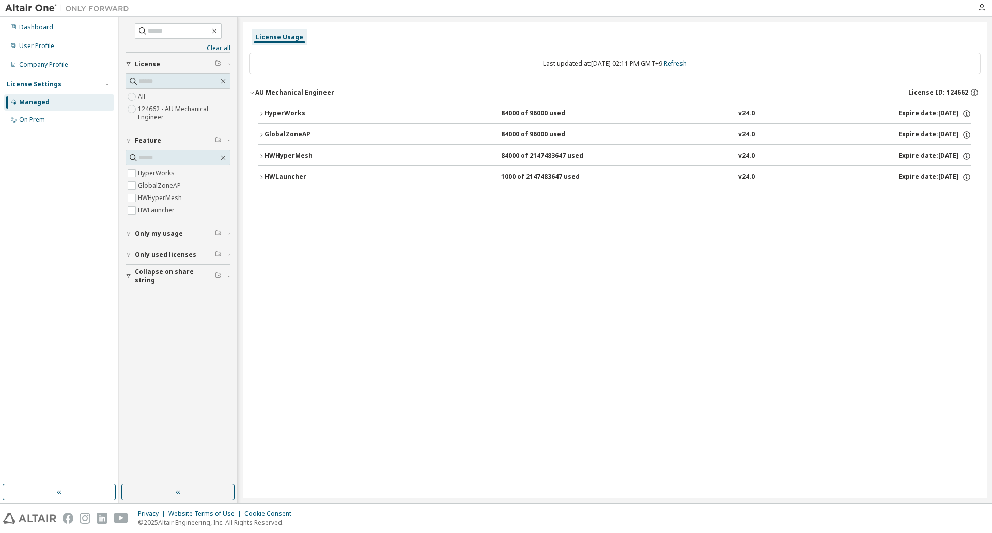
click at [287, 107] on button "HyperWorks 84000 of 96000 used v24.0 Expire date: 2026-01-01" at bounding box center [614, 113] width 713 height 23
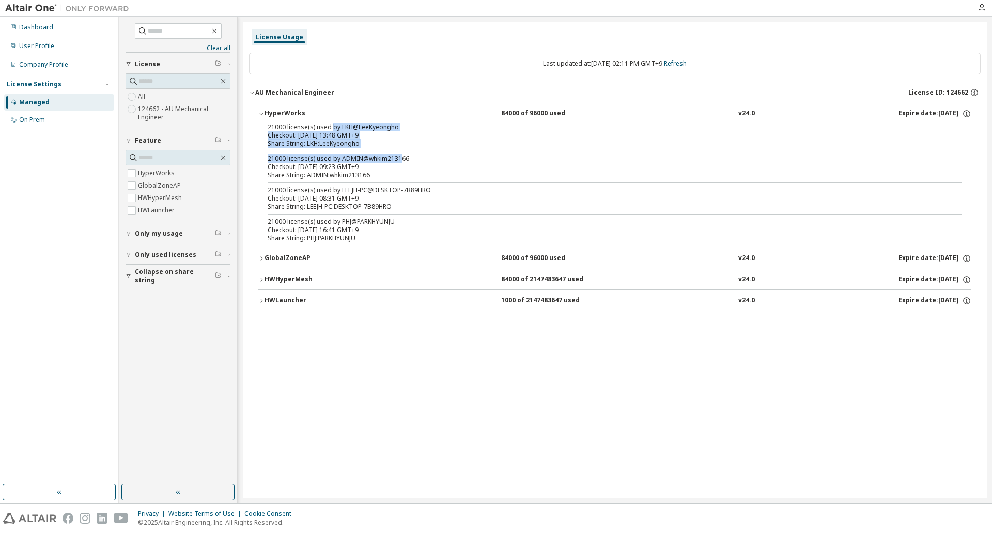
drag, startPoint x: 332, startPoint y: 127, endPoint x: 404, endPoint y: 151, distance: 76.0
click at [403, 151] on div "21000 license(s) used by LKH@LeeKyeongho Checkout: 2025-10-01 13:48 GMT+9 Share…" at bounding box center [614, 185] width 713 height 124
click at [683, 63] on link "Refresh" at bounding box center [675, 63] width 23 height 9
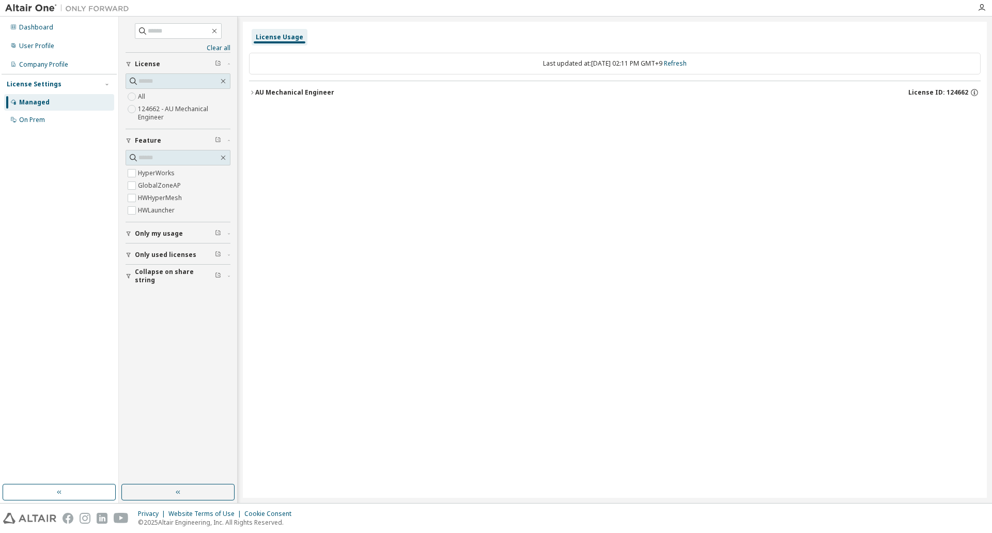
click at [262, 96] on div "AU Mechanical Engineer" at bounding box center [294, 92] width 79 height 8
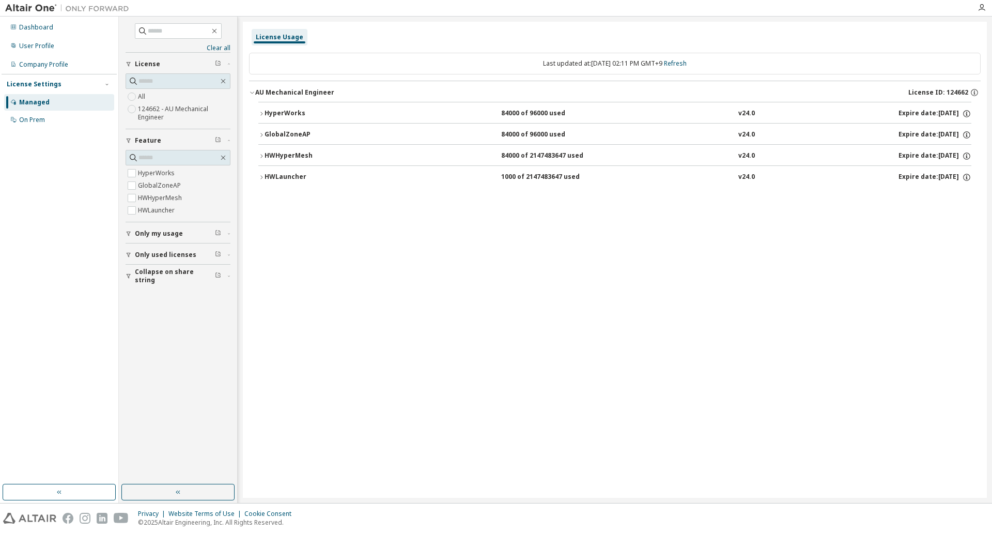
click at [288, 111] on div "HyperWorks" at bounding box center [311, 113] width 93 height 9
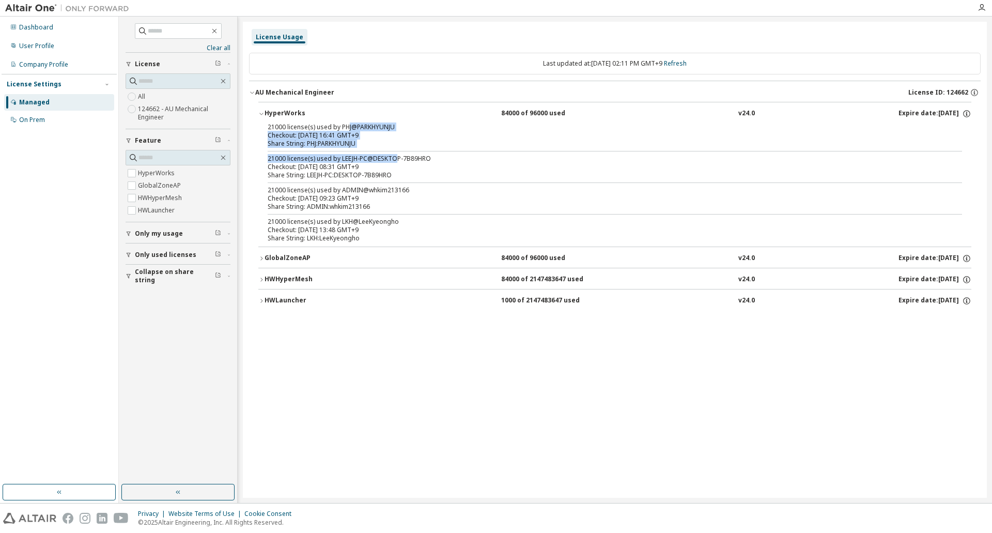
drag, startPoint x: 347, startPoint y: 128, endPoint x: 393, endPoint y: 153, distance: 53.0
click at [393, 153] on div "21000 license(s) used by PHJ@PARKHYUNJU Checkout: 2025-09-29 16:41 GMT+9 Share …" at bounding box center [614, 185] width 713 height 124
click at [376, 181] on div "21000 license(s) used by PHJ@PARKHYUNJU Checkout: 2025-09-29 16:41 GMT+9 Share …" at bounding box center [614, 185] width 713 height 124
drag, startPoint x: 354, startPoint y: 169, endPoint x: 365, endPoint y: 196, distance: 29.2
click at [358, 176] on div "21000 license(s) used by LEEJH-PC@DESKTOP-7B89HRO Checkout: 2025-09-30 08:31 GM…" at bounding box center [603, 167] width 670 height 25
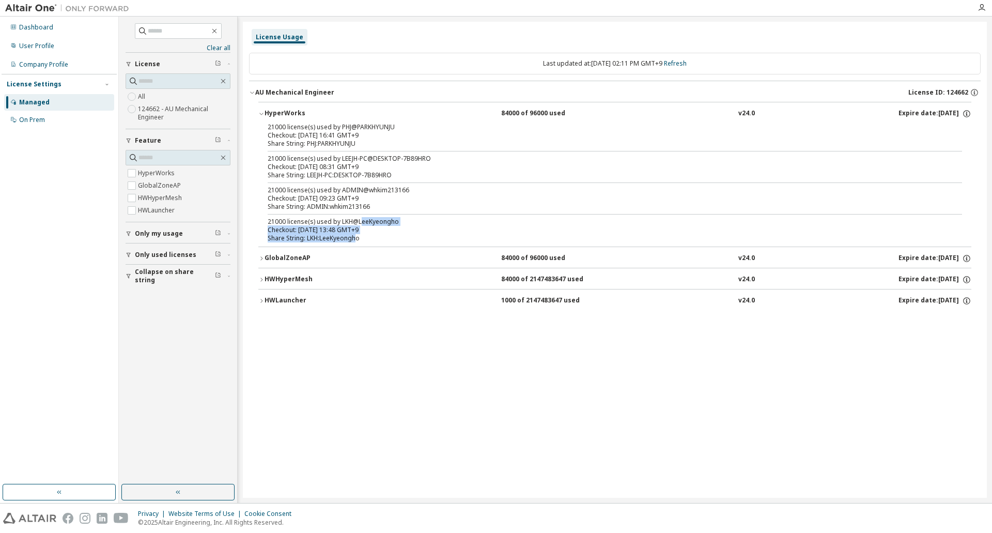
drag, startPoint x: 360, startPoint y: 219, endPoint x: 357, endPoint y: 249, distance: 29.7
click at [357, 246] on div "21000 license(s) used by PHJ@PARKHYUNJU Checkout: 2025-09-29 16:41 GMT+9 Share …" at bounding box center [614, 185] width 713 height 124
click at [687, 64] on link "Refresh" at bounding box center [675, 63] width 23 height 9
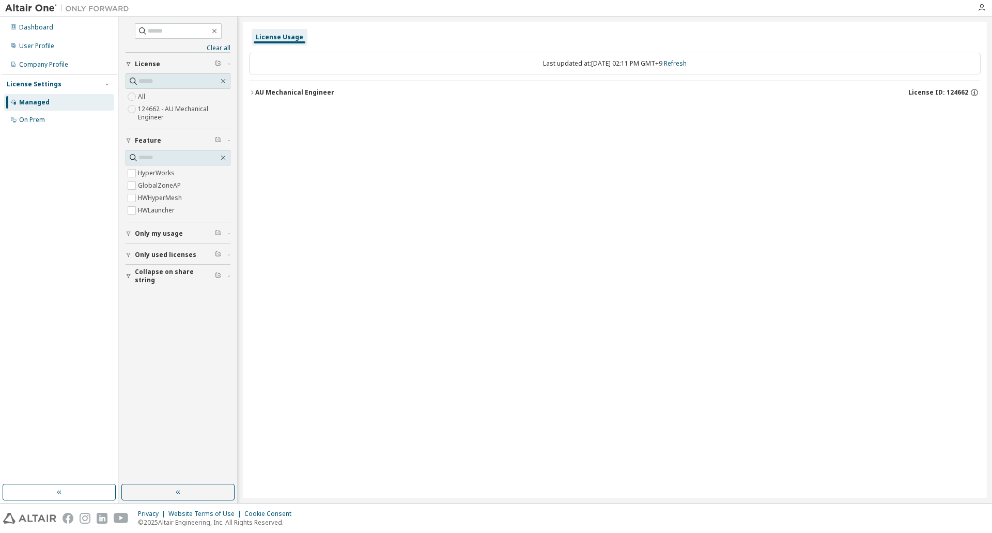
click at [255, 95] on div "AU Mechanical Engineer" at bounding box center [294, 92] width 79 height 8
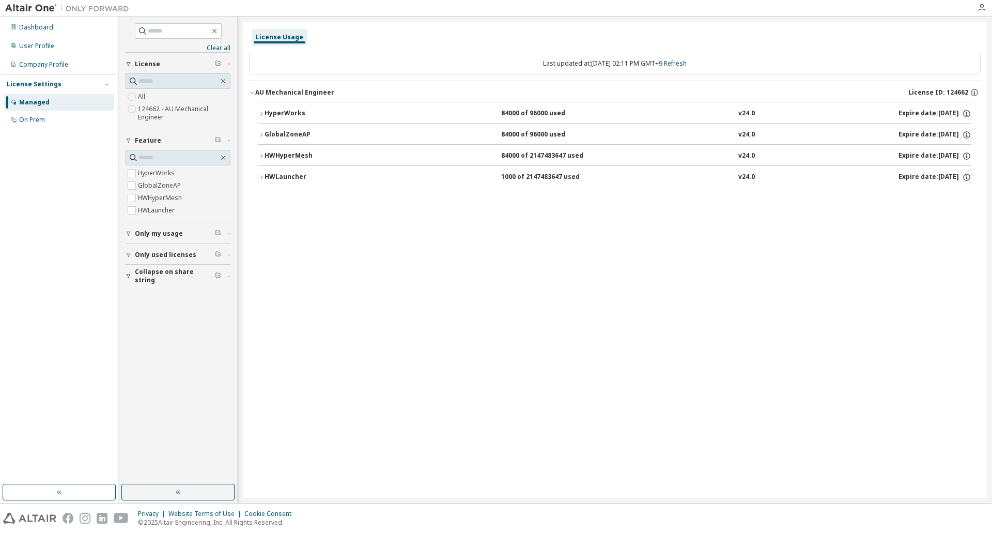
click at [281, 106] on button "HyperWorks 84000 of 96000 used v24.0 Expire date: 2026-01-01" at bounding box center [614, 113] width 713 height 23
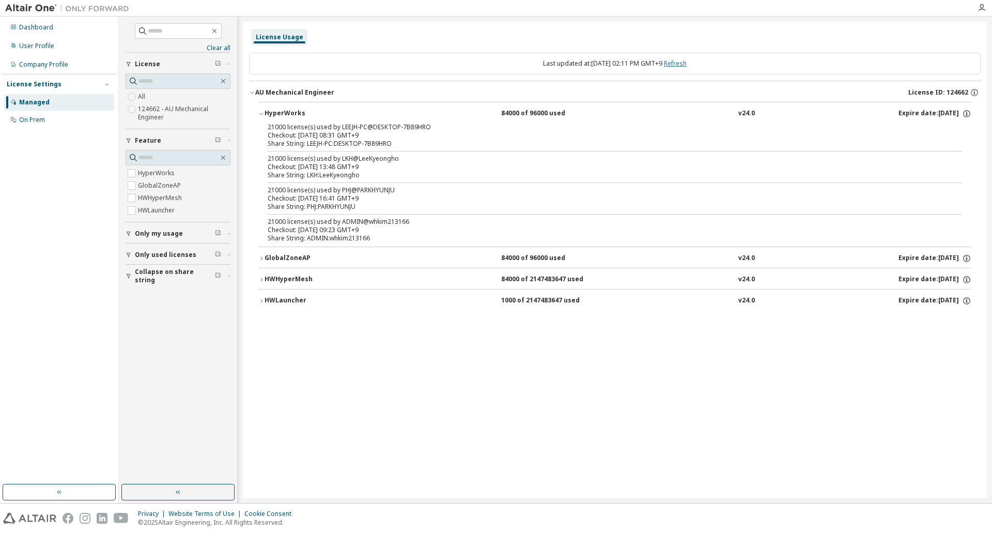
click at [683, 59] on link "Refresh" at bounding box center [675, 63] width 23 height 9
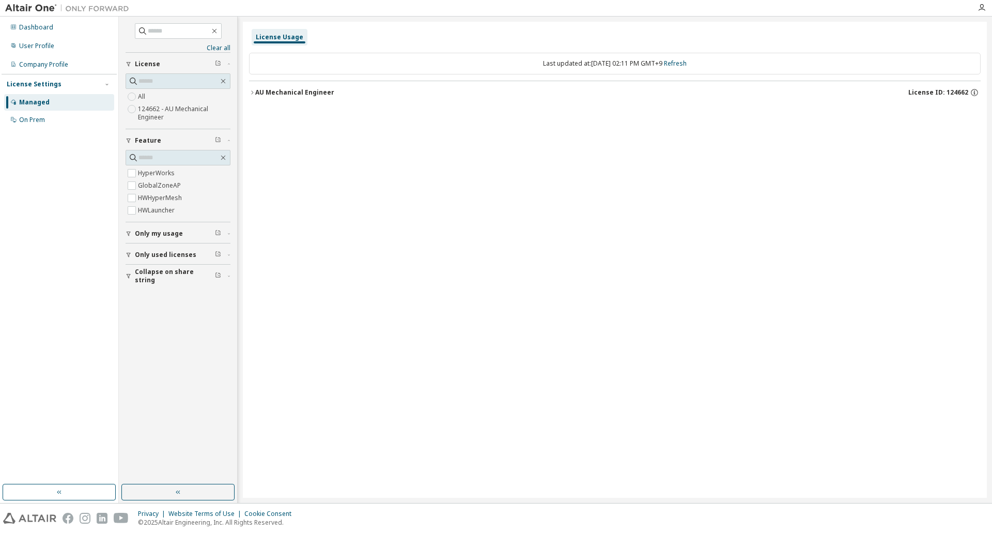
click at [757, 152] on div "License Usage Last updated at: Wed 2025-10-01 02:11 PM GMT+9 Refresh AU Mechani…" at bounding box center [615, 260] width 744 height 476
click at [780, 284] on div "License Usage Last updated at: Wed 2025-10-01 02:11 PM GMT+9 Refresh AU Mechani…" at bounding box center [615, 260] width 744 height 476
click at [286, 94] on div "AU Mechanical Engineer" at bounding box center [294, 92] width 79 height 8
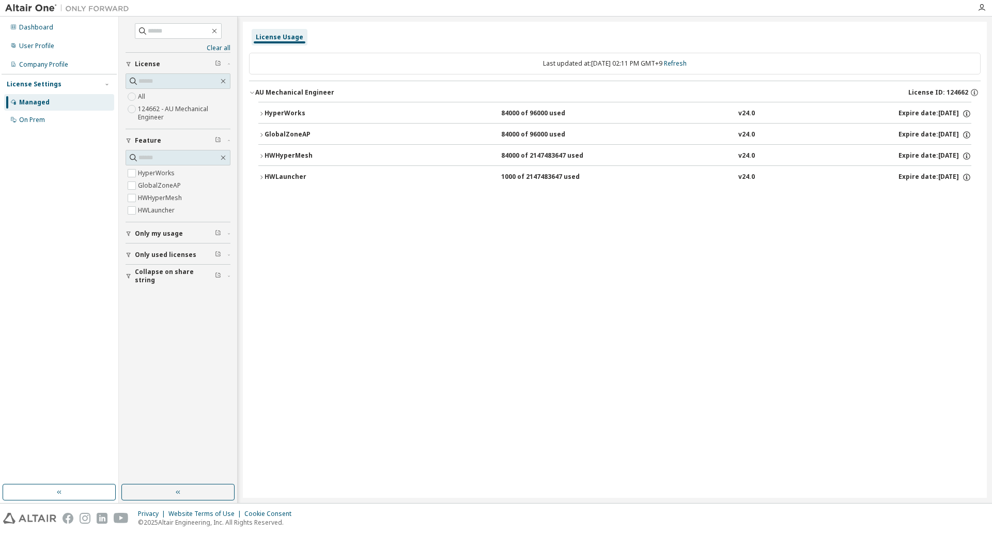
click at [297, 115] on div "HyperWorks" at bounding box center [311, 113] width 93 height 9
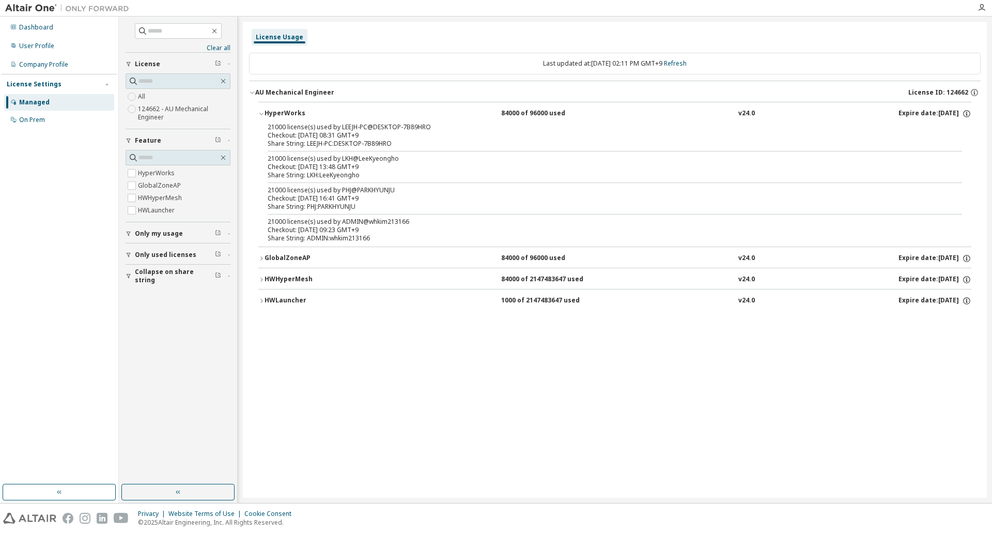
click at [381, 131] on div "21000 license(s) used by LEEJH-PC@DESKTOP-7B89HRO" at bounding box center [603, 127] width 670 height 8
drag, startPoint x: 337, startPoint y: 132, endPoint x: 375, endPoint y: 177, distance: 59.0
click at [375, 177] on div "21000 license(s) used by LEEJH-PC@DESKTOP-7B89HRO Checkout: 2025-09-30 08:31 GM…" at bounding box center [614, 185] width 713 height 124
click at [377, 179] on div "Share String: LKH:LeeKyeongho" at bounding box center [603, 175] width 670 height 8
drag, startPoint x: 341, startPoint y: 158, endPoint x: 380, endPoint y: 176, distance: 43.5
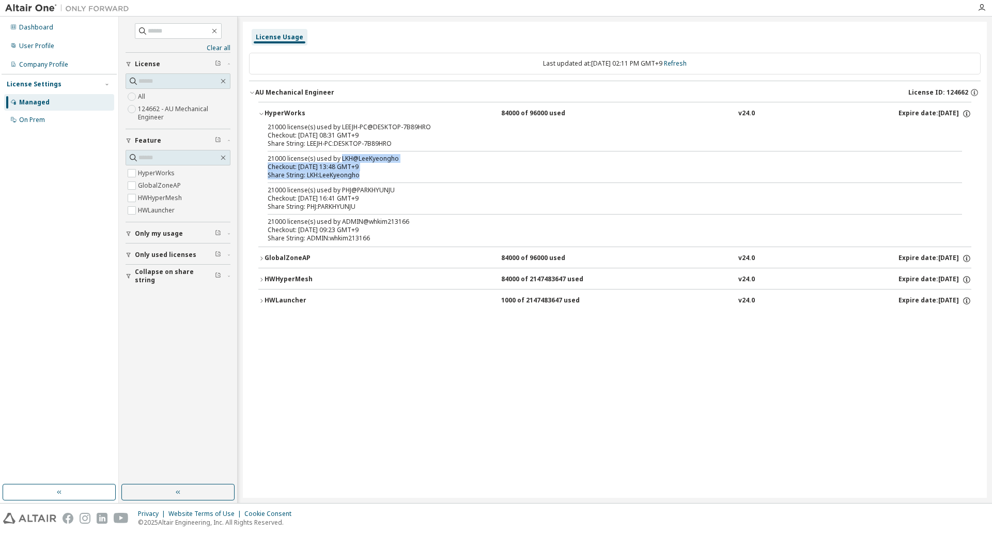
click at [380, 176] on div "21000 license(s) used by LKH@LeeKyeongho Checkout: 2025-10-01 13:48 GMT+9 Share…" at bounding box center [603, 167] width 670 height 25
click at [392, 167] on div "Checkout: 2025-10-01 13:48 GMT+9" at bounding box center [603, 167] width 670 height 8
drag, startPoint x: 312, startPoint y: 167, endPoint x: 541, endPoint y: 156, distance: 228.7
click at [427, 191] on div "21000 license(s) used by LEEJH-PC@DESKTOP-7B89HRO Checkout: 2025-09-30 08:31 GM…" at bounding box center [614, 185] width 713 height 124
drag, startPoint x: 541, startPoint y: 156, endPoint x: 727, endPoint y: 83, distance: 200.3
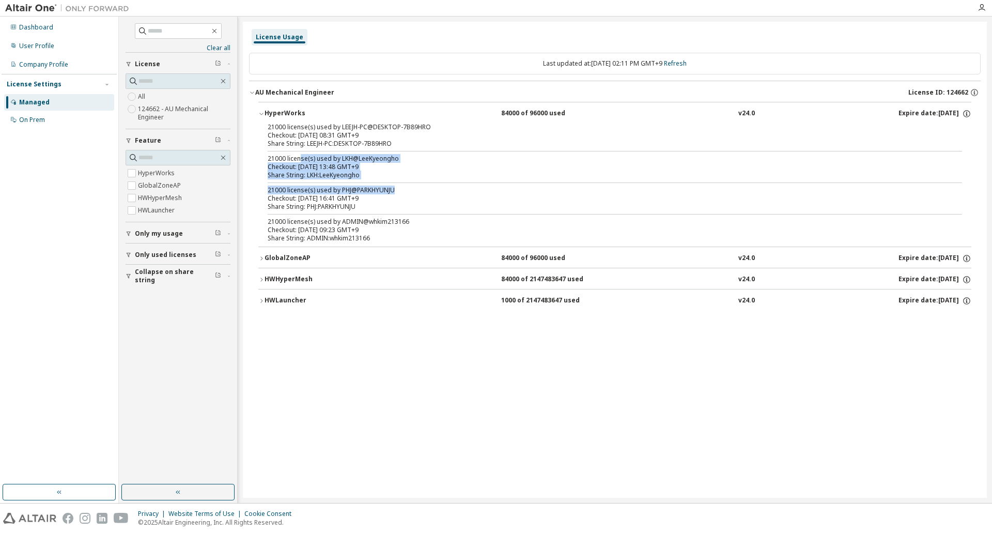
click at [542, 156] on div "21000 license(s) used by LKH@LeeKyeongho" at bounding box center [603, 159] width 670 height 8
click at [687, 61] on link "Refresh" at bounding box center [675, 63] width 23 height 9
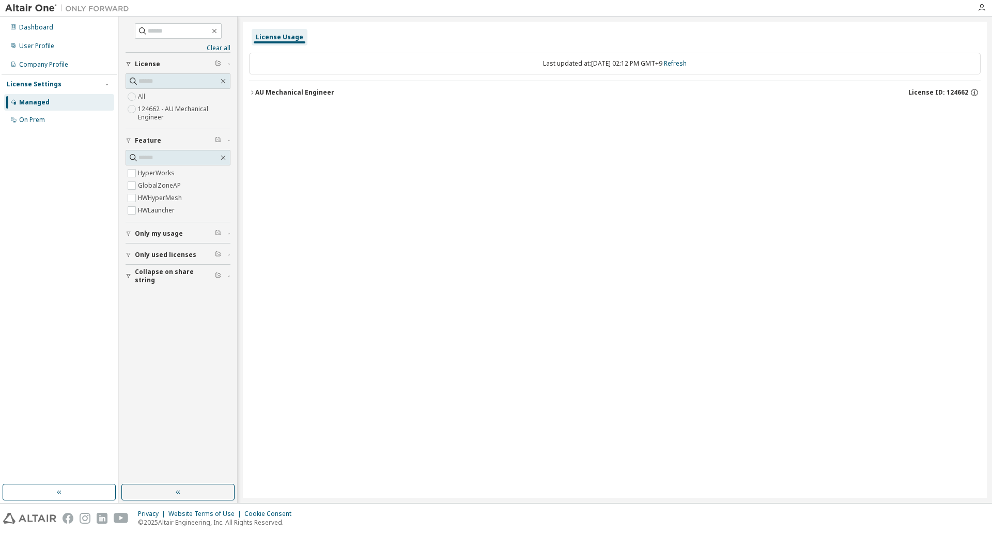
click at [265, 93] on div "AU Mechanical Engineer" at bounding box center [294, 92] width 79 height 8
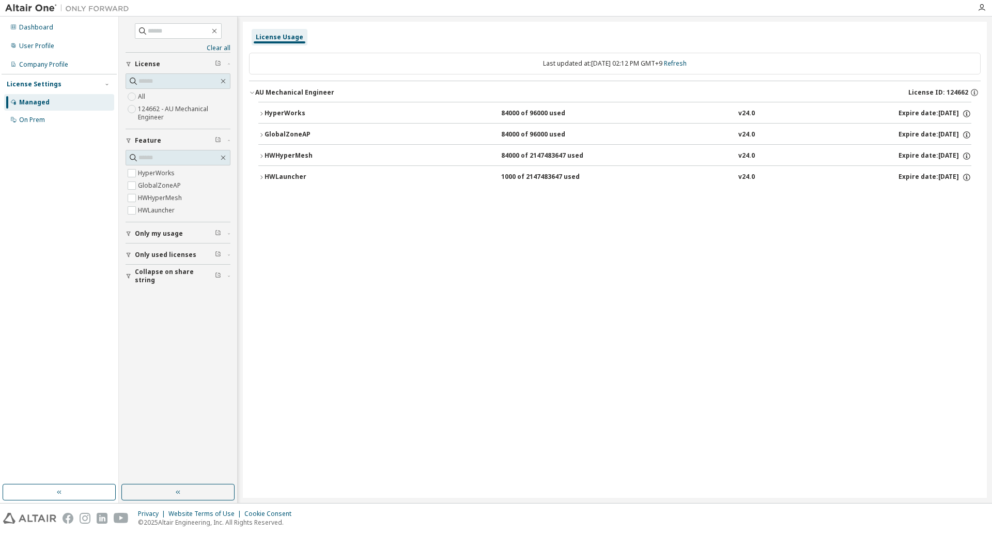
click at [288, 135] on div "GlobalZoneAP" at bounding box center [311, 134] width 93 height 9
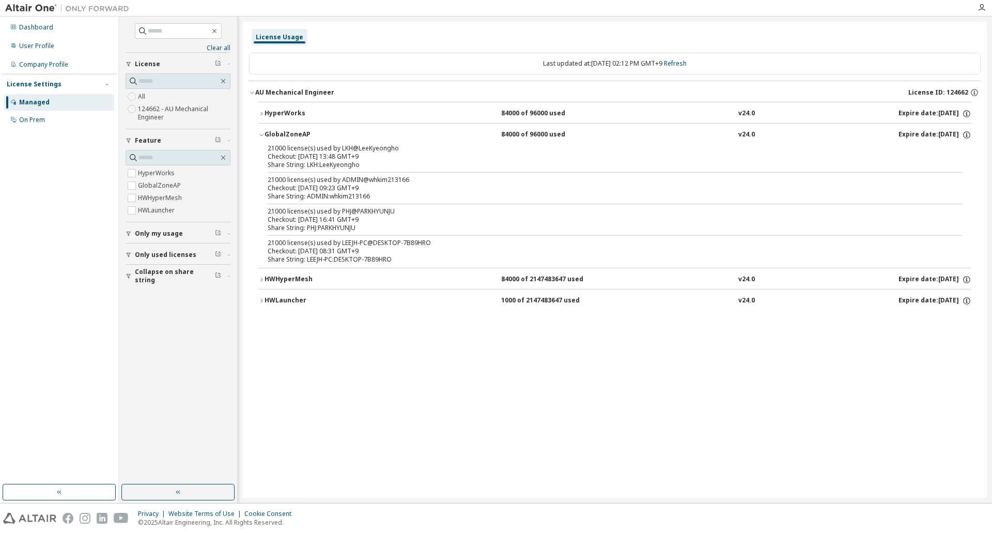
drag, startPoint x: 342, startPoint y: 146, endPoint x: 389, endPoint y: 189, distance: 64.0
click at [389, 189] on div "21000 license(s) used by LKH@LeeKyeongho Checkout: 2025-10-01 13:48 GMT+9 Share…" at bounding box center [614, 206] width 713 height 124
click at [389, 189] on div "Checkout: [DATE] 09:23 GMT+9" at bounding box center [603, 188] width 670 height 8
click at [443, 217] on div "Checkout: [DATE] 16:41 GMT+9" at bounding box center [603, 220] width 670 height 8
click at [684, 66] on link "Refresh" at bounding box center [675, 63] width 23 height 9
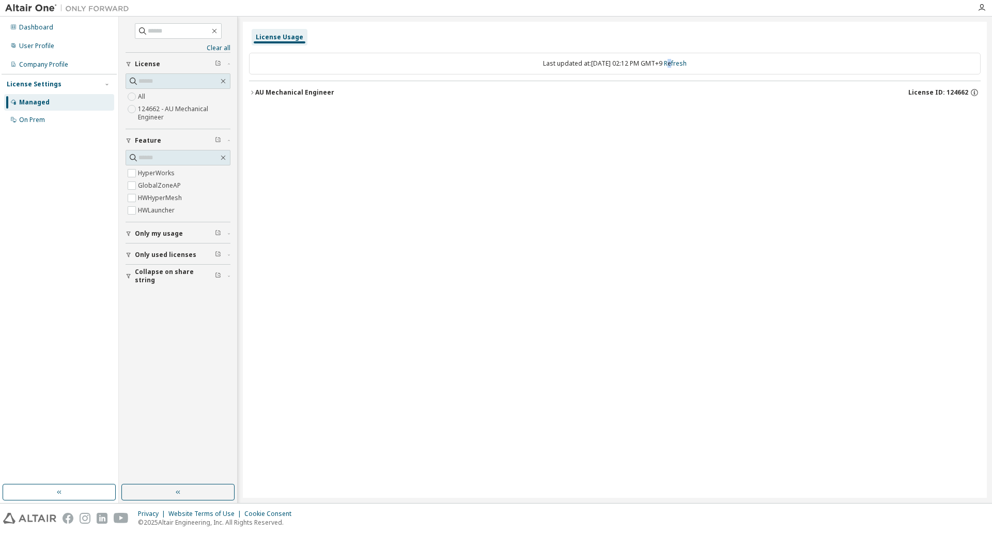
click at [257, 90] on div "AU Mechanical Engineer" at bounding box center [294, 92] width 79 height 8
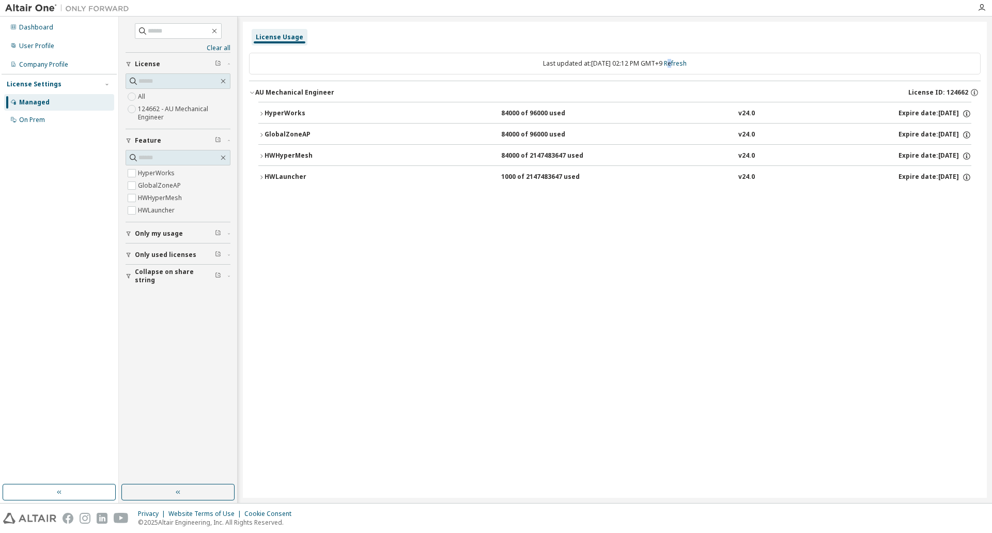
click at [271, 113] on div "HyperWorks" at bounding box center [311, 113] width 93 height 9
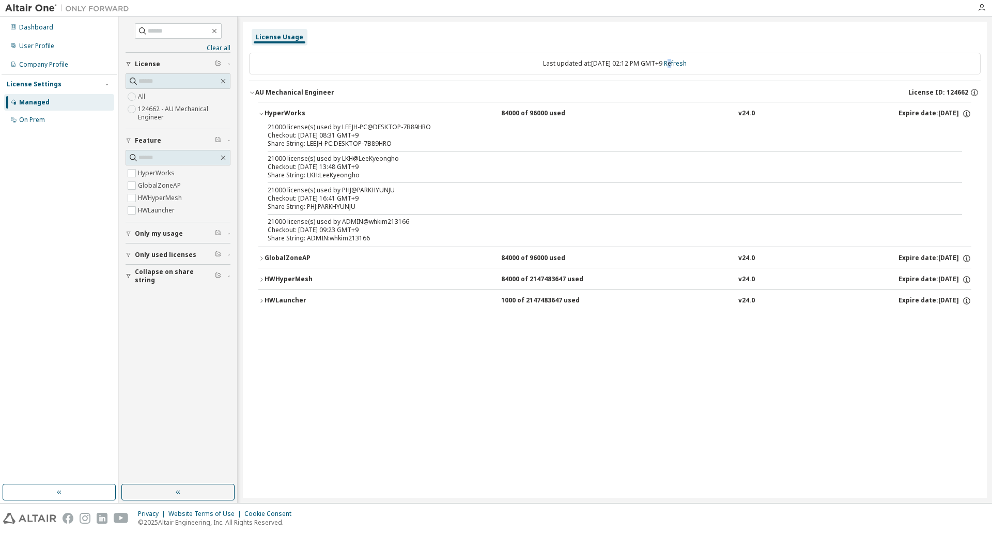
drag, startPoint x: 408, startPoint y: 233, endPoint x: 304, endPoint y: 106, distance: 163.4
click at [304, 106] on div "HyperWorks 84000 of 96000 used v24.0 Expire date: 2026-01-01 21000 license(s) u…" at bounding box center [614, 174] width 713 height 145
click at [405, 427] on div "License Usage Last updated at: Wed 2025-10-01 02:12 PM GMT+9 Refresh AU Mechani…" at bounding box center [615, 260] width 744 height 476
click at [398, 439] on div "License Usage Last updated at: Wed 2025-10-01 02:12 PM GMT+9 Refresh AU Mechani…" at bounding box center [615, 260] width 744 height 476
drag, startPoint x: 586, startPoint y: 414, endPoint x: 580, endPoint y: 412, distance: 6.0
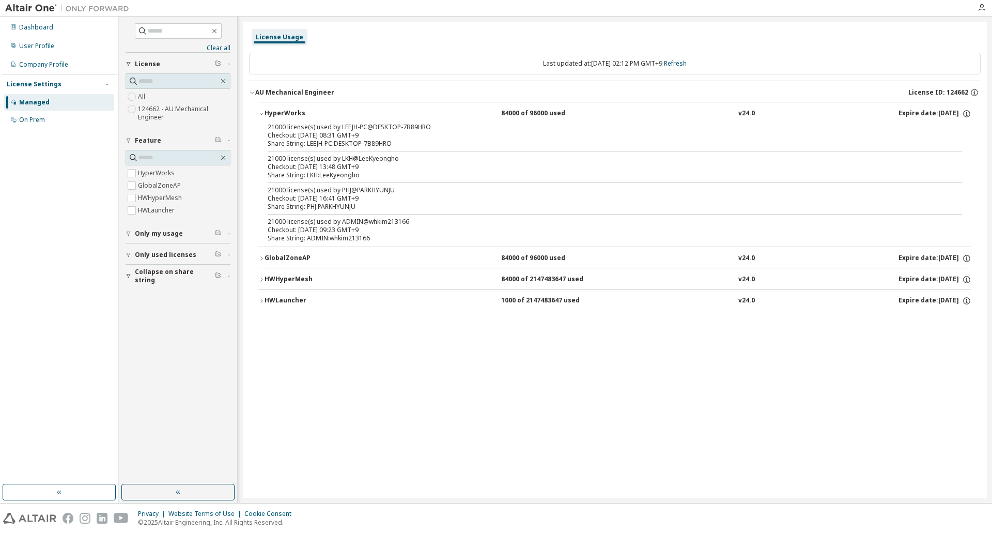
click at [586, 415] on div "License Usage Last updated at: Wed 2025-10-01 02:12 PM GMT+9 Refresh AU Mechani…" at bounding box center [615, 260] width 744 height 476
click at [580, 412] on div "License Usage Last updated at: Wed 2025-10-01 02:12 PM GMT+9 Refresh AU Mechani…" at bounding box center [615, 260] width 744 height 476
click at [783, 415] on div "License Usage Last updated at: Wed 2025-10-01 02:12 PM GMT+9 Refresh AU Mechani…" at bounding box center [615, 260] width 744 height 476
click at [25, 119] on div "On Prem" at bounding box center [32, 120] width 26 height 8
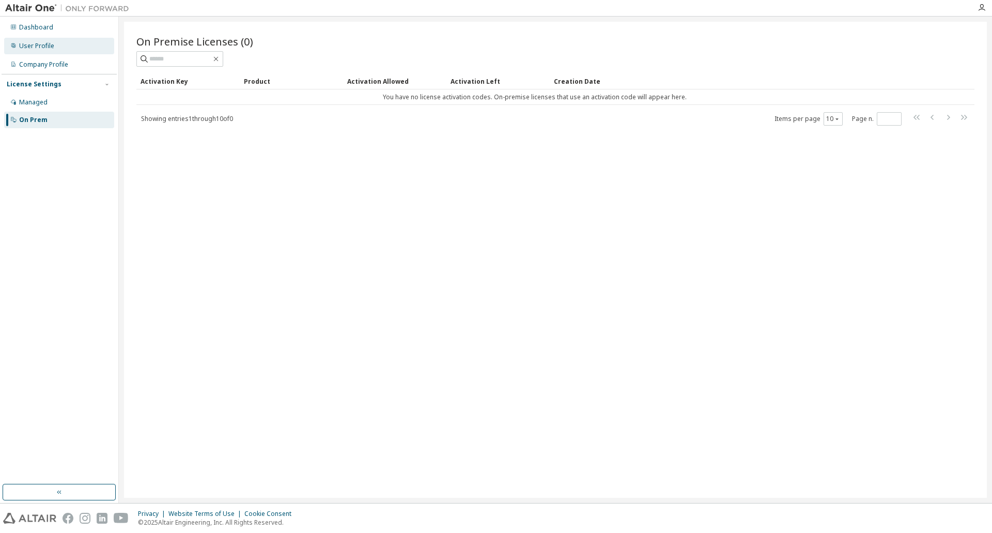
click at [65, 64] on div "Company Profile" at bounding box center [43, 64] width 49 height 8
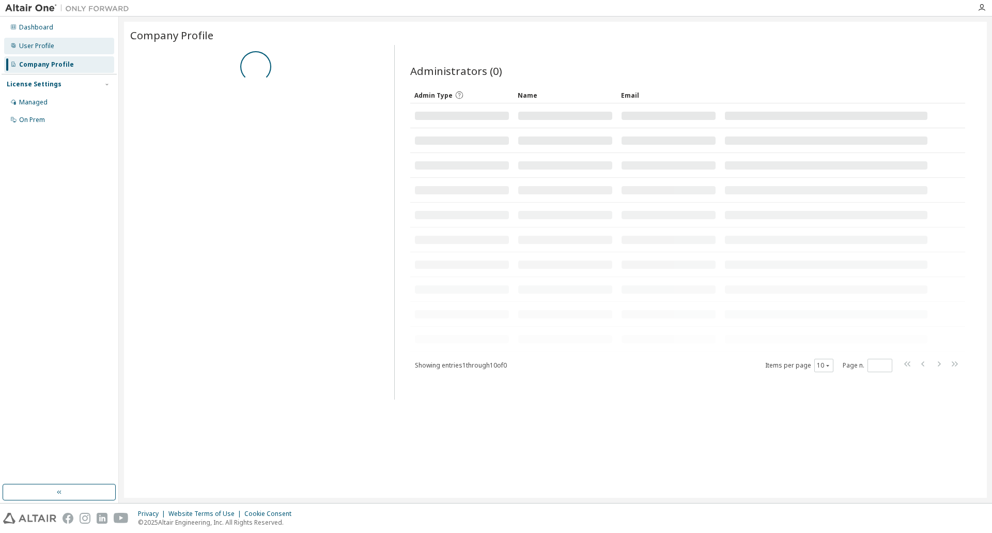
click at [40, 42] on div "User Profile" at bounding box center [36, 46] width 35 height 8
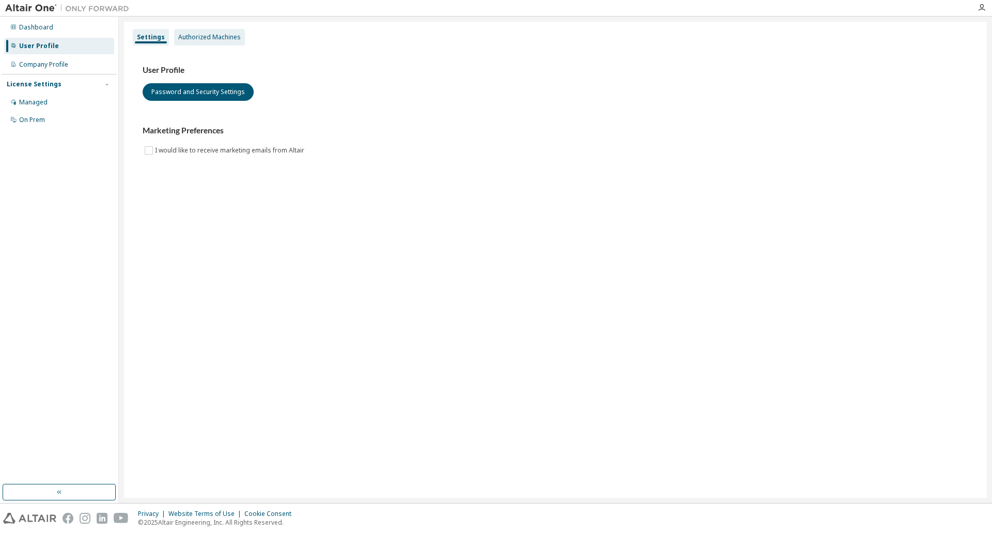
click at [216, 32] on div "Authorized Machines" at bounding box center [209, 37] width 71 height 17
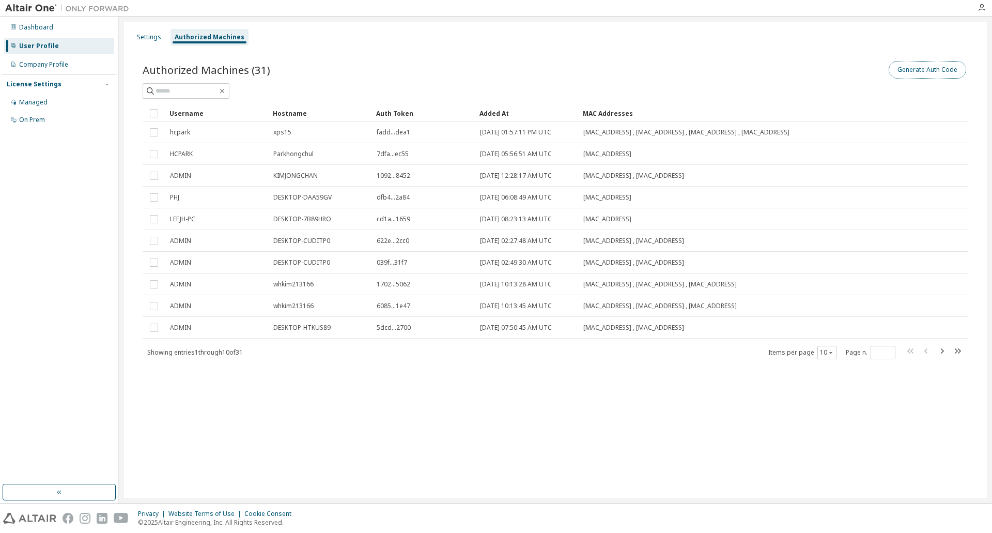
click at [943, 65] on button "Generate Auth Code" at bounding box center [928, 70] width 78 height 18
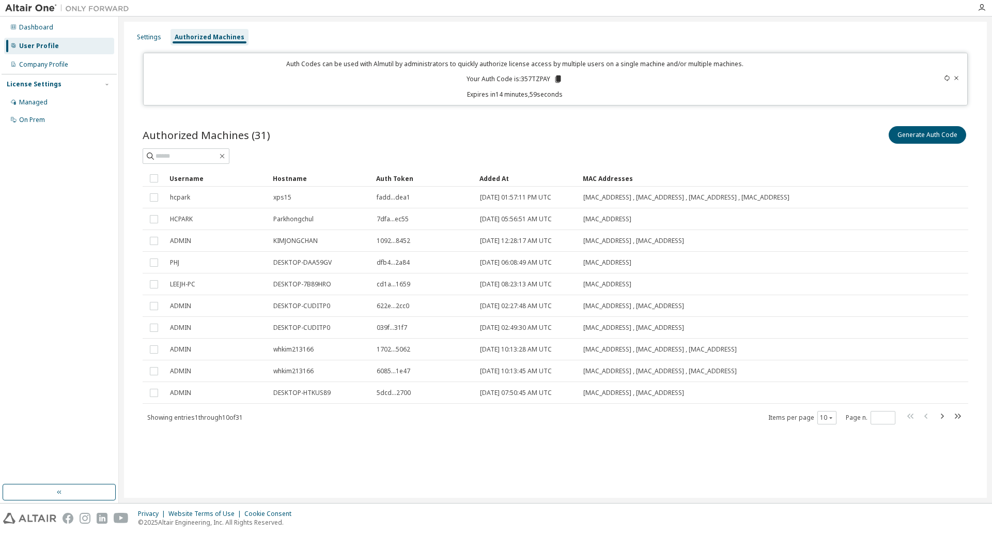
click at [558, 76] on icon at bounding box center [559, 78] width 6 height 7
click at [312, 469] on div "Settings Authorized Machines Auth Codes can be used with Almutil by administrat…" at bounding box center [555, 260] width 863 height 476
click at [152, 42] on div "Settings" at bounding box center [149, 37] width 33 height 17
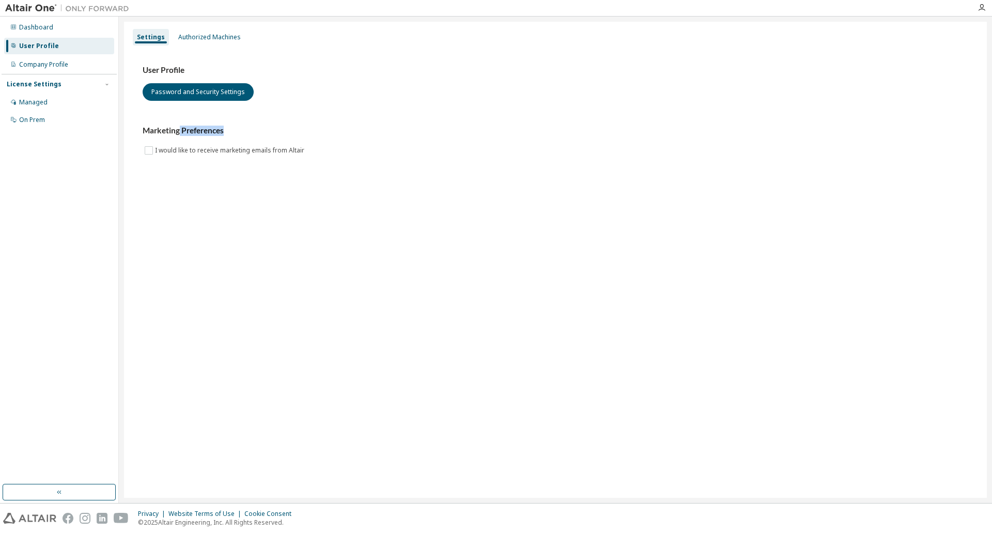
drag, startPoint x: 178, startPoint y: 130, endPoint x: 251, endPoint y: 131, distance: 72.4
click at [251, 131] on h3 "Marketing Preferences" at bounding box center [556, 131] width 826 height 10
click at [337, 314] on div "Settings Authorized Machines User Profile Password and Security Settings Market…" at bounding box center [555, 260] width 863 height 476
click at [42, 98] on div "Managed" at bounding box center [33, 102] width 28 height 8
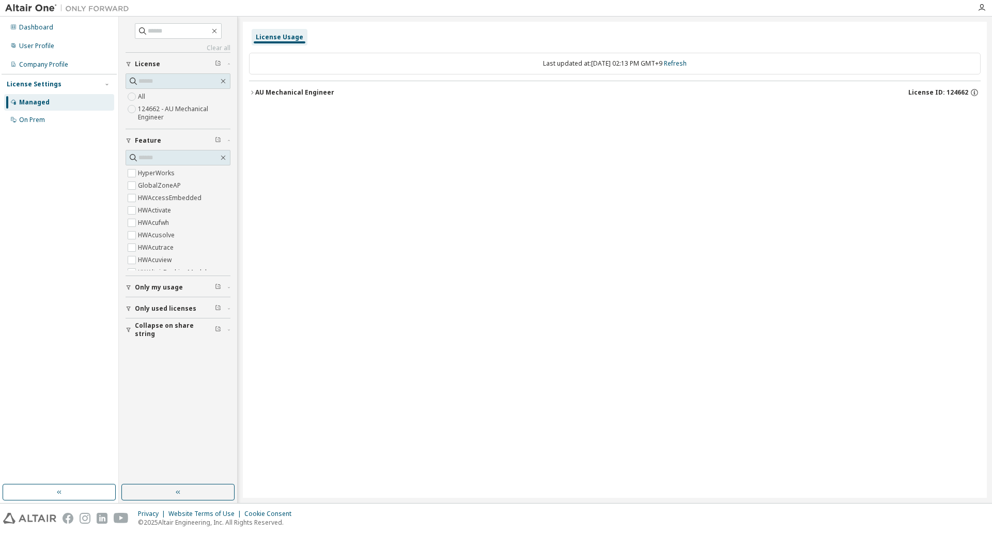
click at [188, 105] on label "124662 - AU Mechanical Engineer" at bounding box center [184, 113] width 93 height 21
click at [310, 97] on div "AU Mechanical Engineer License ID: 124662" at bounding box center [618, 92] width 726 height 9
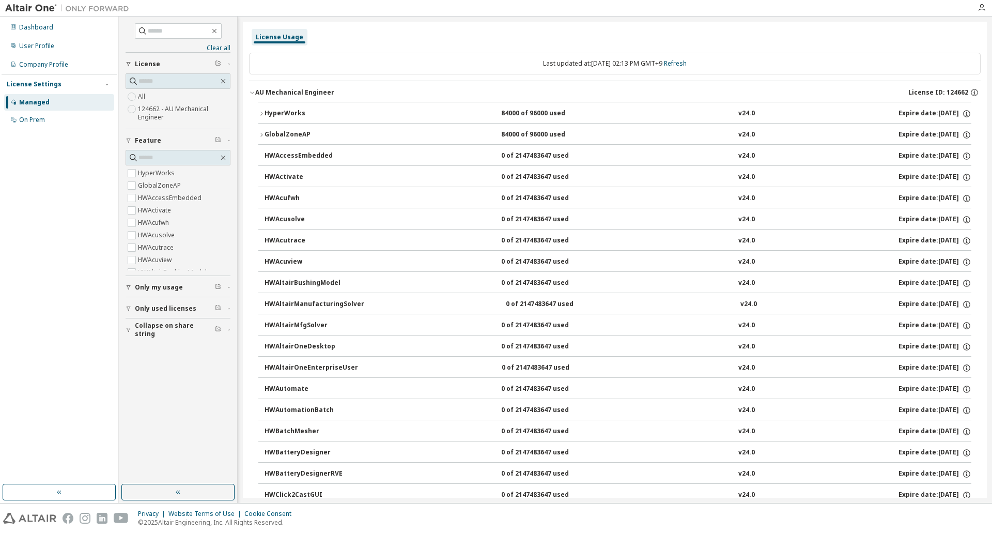
click at [286, 132] on div "GlobalZoneAP" at bounding box center [311, 134] width 93 height 9
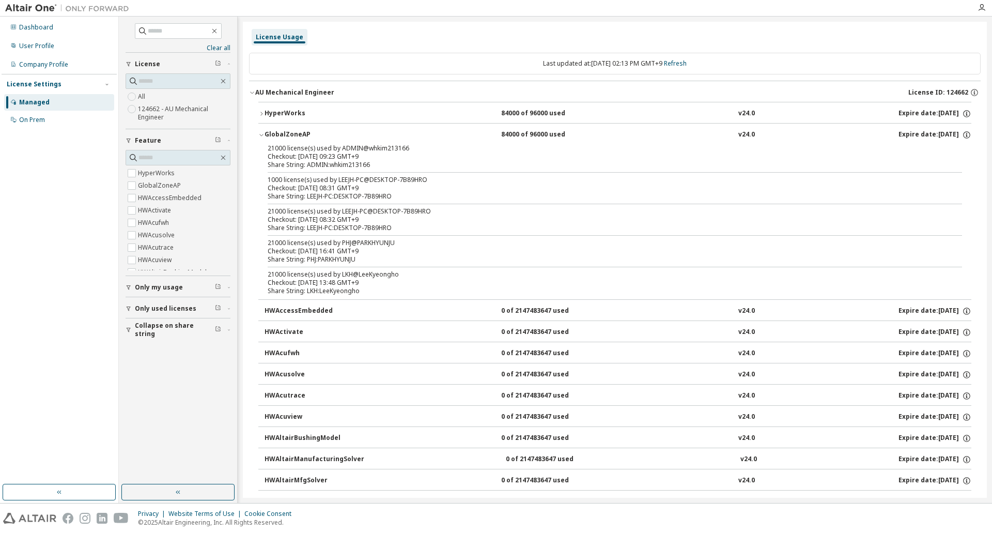
click at [364, 176] on div "1000 license(s) used by LEEJH-PC@DESKTOP-7B89HRO" at bounding box center [603, 180] width 670 height 8
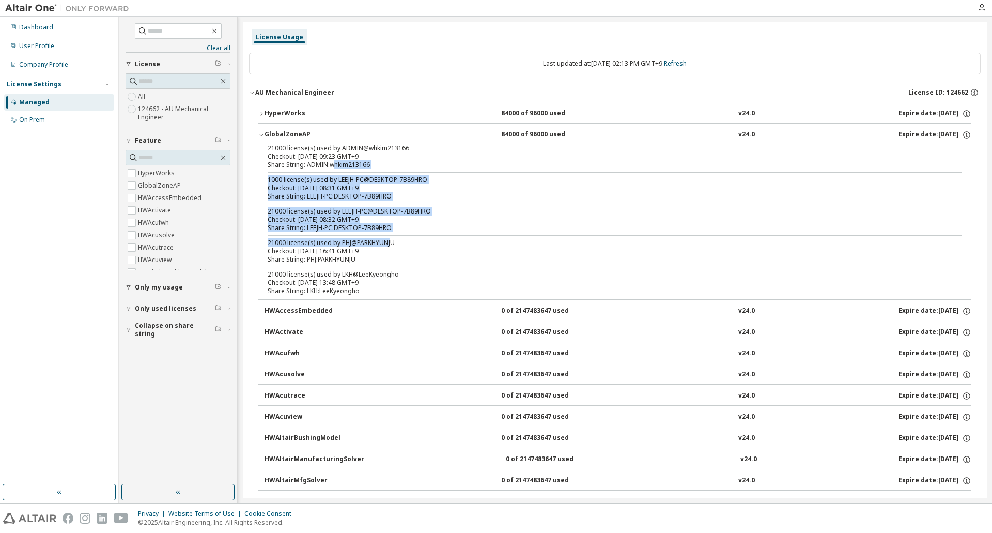
drag, startPoint x: 335, startPoint y: 167, endPoint x: 387, endPoint y: 264, distance: 109.1
click at [390, 238] on div "21000 license(s) used by ADMIN@whkim213166 Checkout: 2025-10-01 09:23 GMT+9 Sha…" at bounding box center [614, 221] width 713 height 155
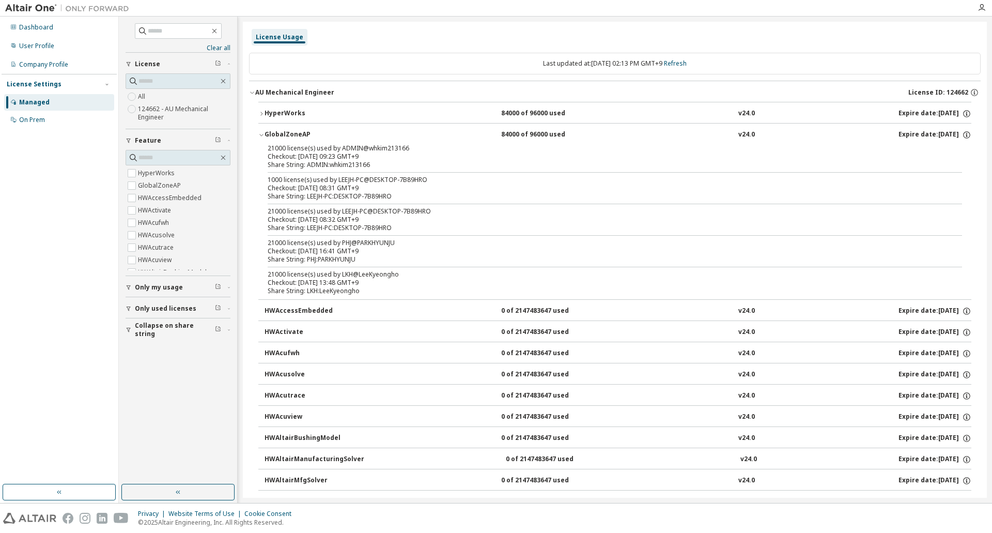
drag, startPoint x: 386, startPoint y: 268, endPoint x: 383, endPoint y: 274, distance: 6.2
click at [384, 271] on div "21000 license(s) used by ADMIN@whkim213166 Checkout: 2025-10-01 09:23 GMT+9 Sha…" at bounding box center [614, 221] width 713 height 155
drag, startPoint x: 373, startPoint y: 278, endPoint x: 387, endPoint y: 278, distance: 14.0
click at [378, 278] on div "21000 license(s) used by LKH@LeeKyeongho" at bounding box center [603, 274] width 670 height 8
drag, startPoint x: 357, startPoint y: 241, endPoint x: 407, endPoint y: 244, distance: 50.2
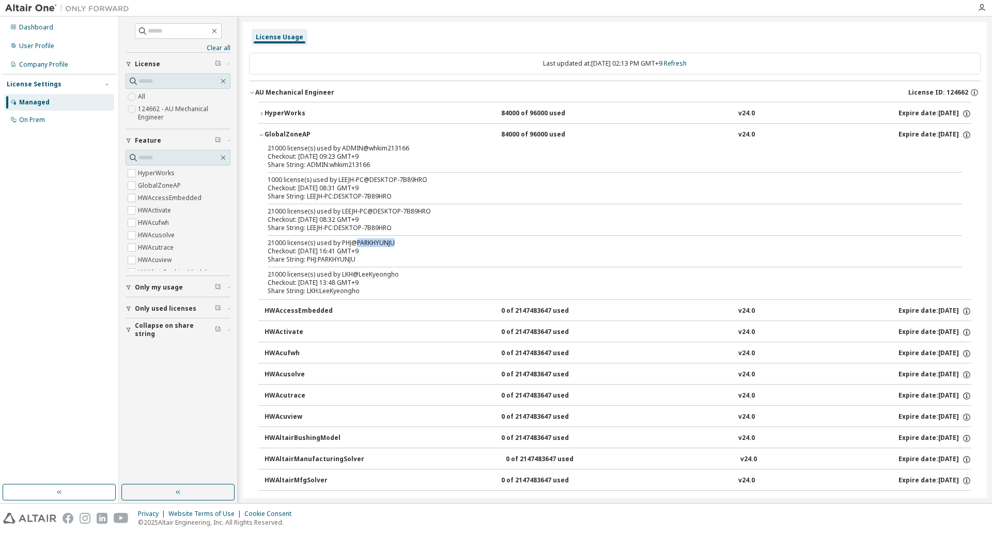
click at [407, 244] on div "21000 license(s) used by PHJ@PARKHYUNJU" at bounding box center [603, 243] width 670 height 8
drag, startPoint x: 302, startPoint y: 224, endPoint x: 339, endPoint y: 225, distance: 37.2
click at [339, 225] on div "Share String: LEEJH-PC:DESKTOP-7B89HRO" at bounding box center [603, 228] width 670 height 8
drag, startPoint x: 316, startPoint y: 195, endPoint x: 375, endPoint y: 198, distance: 59.0
click at [375, 198] on div "Share String: LEEJH-PC:DESKTOP-7B89HRO" at bounding box center [603, 196] width 670 height 8
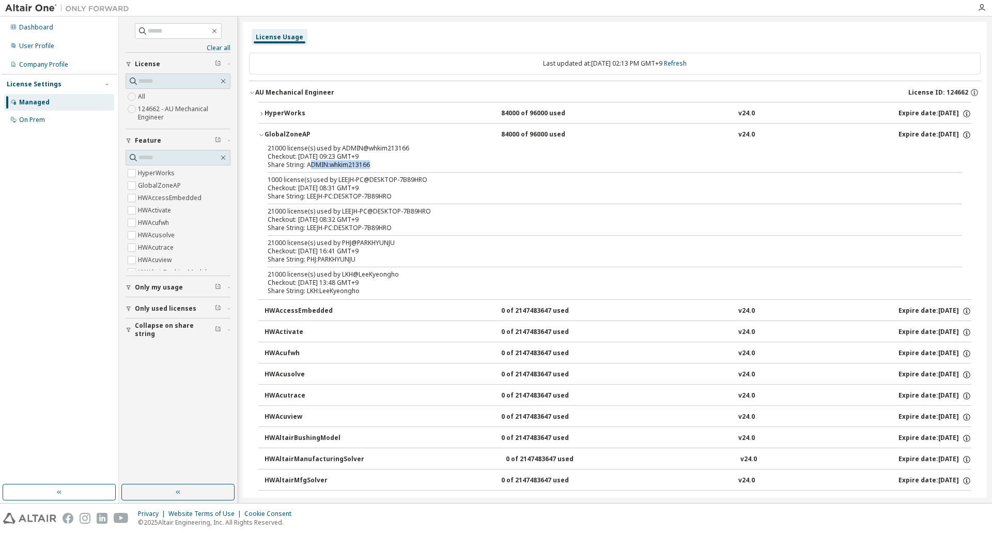
drag, startPoint x: 312, startPoint y: 166, endPoint x: 369, endPoint y: 166, distance: 57.4
click at [369, 166] on div "Share String: ADMIN:whkim213166" at bounding box center [603, 165] width 670 height 8
click at [379, 166] on div "Share String: ADMIN:whkim213166" at bounding box center [603, 165] width 670 height 8
drag, startPoint x: 379, startPoint y: 191, endPoint x: 417, endPoint y: 227, distance: 51.9
click at [417, 227] on div "21000 license(s) used by ADMIN@whkim213166 Checkout: 2025-10-01 09:23 GMT+9 Sha…" at bounding box center [614, 221] width 713 height 155
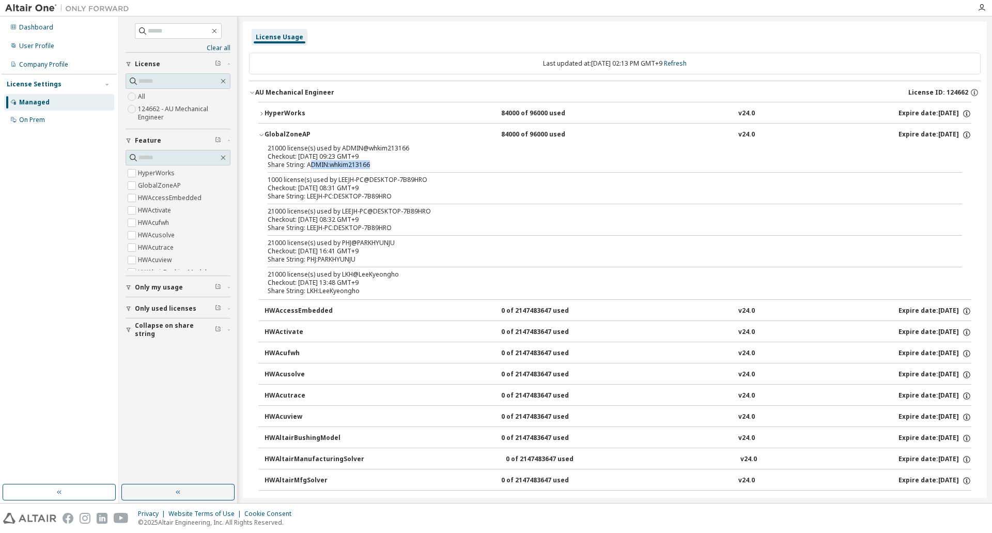
click at [417, 227] on div "Share String: LEEJH-PC:DESKTOP-7B89HRO" at bounding box center [603, 228] width 670 height 8
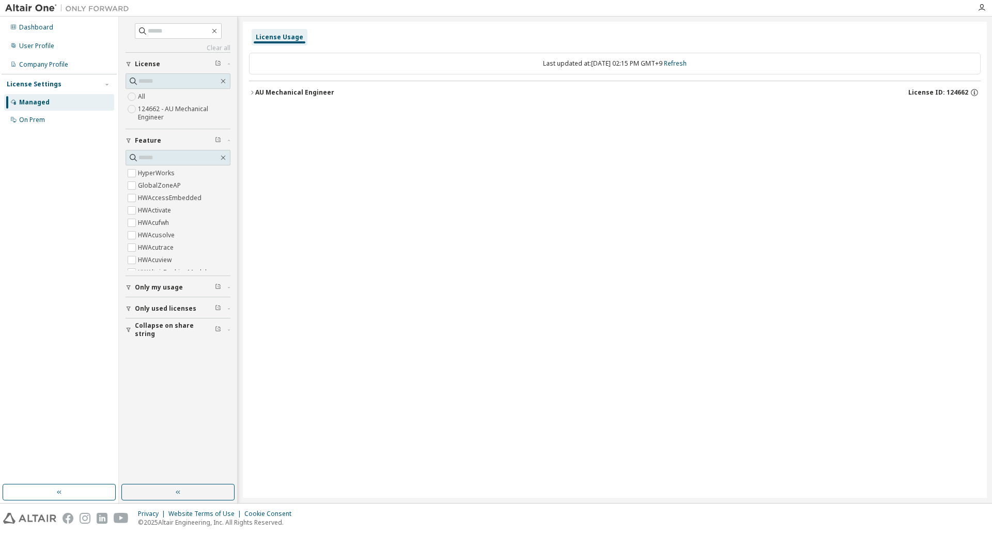
drag, startPoint x: 311, startPoint y: 91, endPoint x: 307, endPoint y: 100, distance: 9.7
click at [311, 91] on div "AU Mechanical Engineer" at bounding box center [294, 92] width 79 height 8
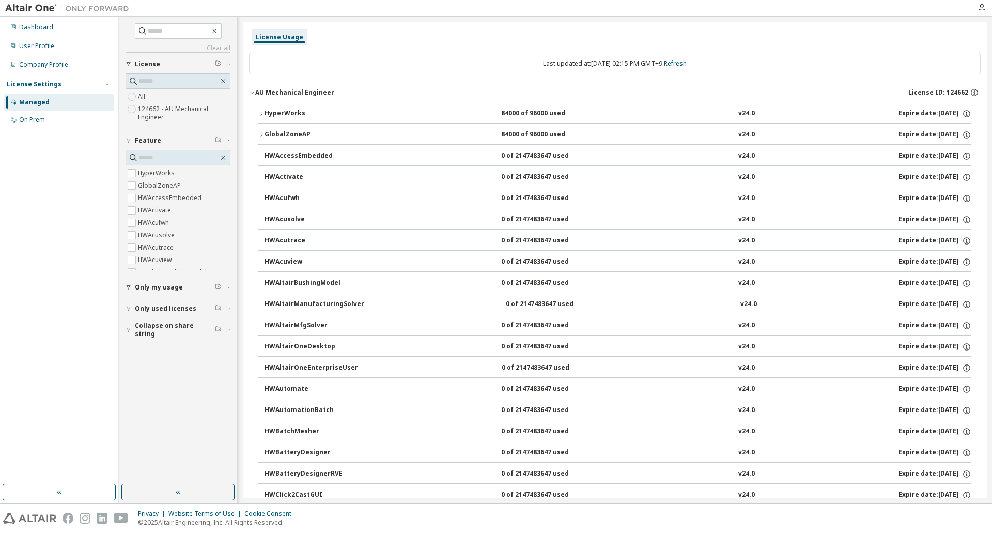
click at [302, 111] on div "HyperWorks" at bounding box center [311, 113] width 93 height 9
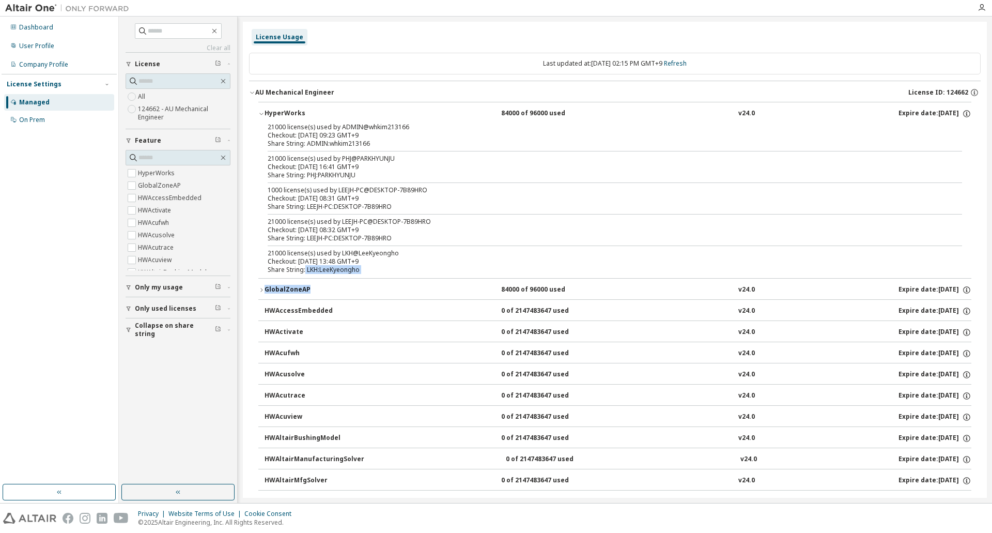
drag, startPoint x: 305, startPoint y: 269, endPoint x: 424, endPoint y: 279, distance: 119.8
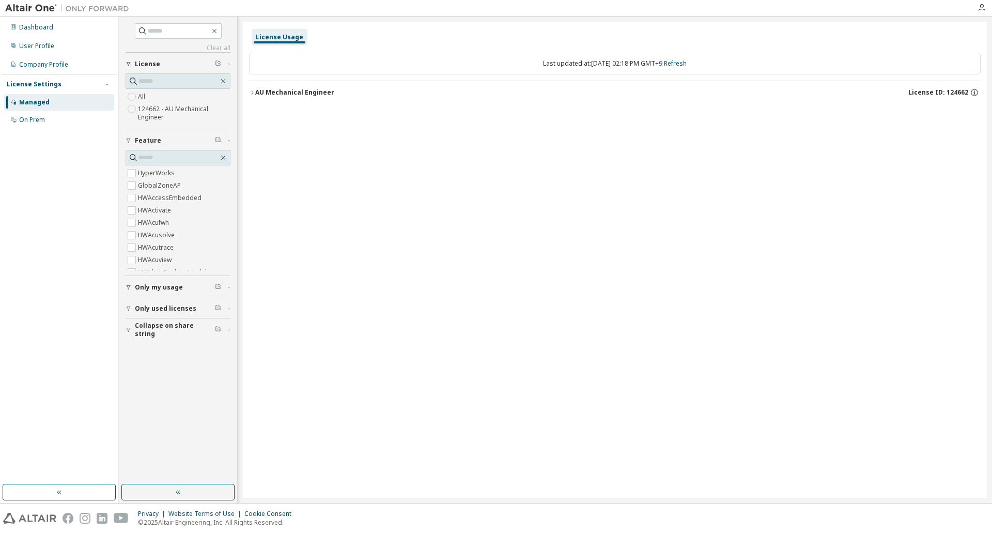
click at [268, 90] on div "AU Mechanical Engineer" at bounding box center [294, 92] width 79 height 8
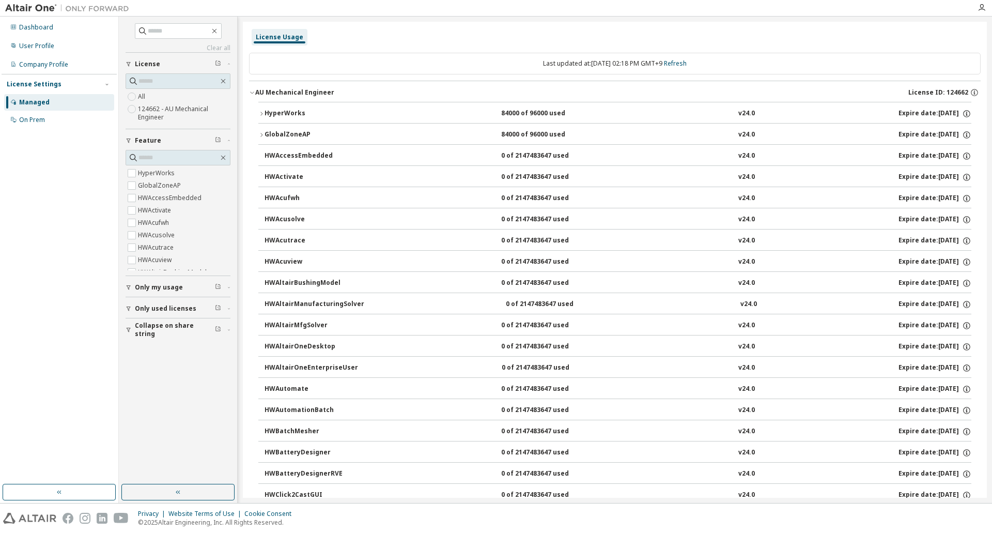
click at [289, 116] on div "HyperWorks" at bounding box center [311, 113] width 93 height 9
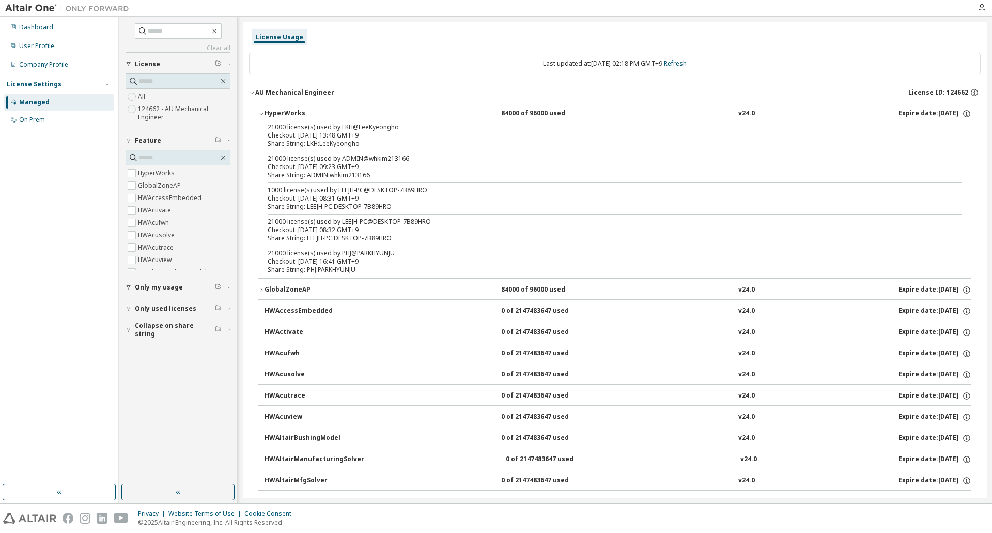
click at [291, 288] on div "GlobalZoneAP" at bounding box center [311, 289] width 93 height 9
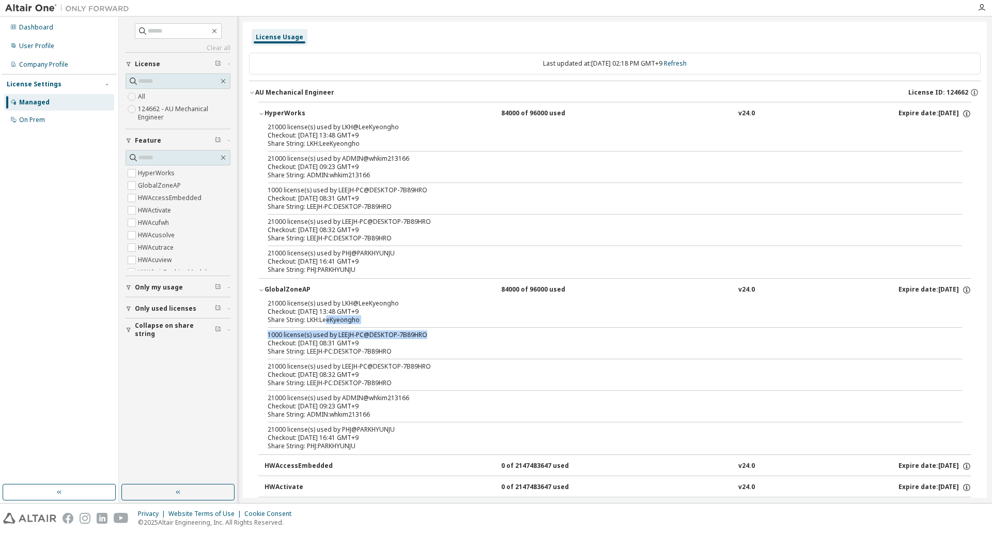
drag, startPoint x: 327, startPoint y: 317, endPoint x: 567, endPoint y: 330, distance: 240.7
click at [500, 330] on div "21000 license(s) used by LKH@LeeKyeongho Checkout: [DATE] 13:48 GMT+9 Share Str…" at bounding box center [614, 376] width 713 height 155
click at [48, 72] on div "Company Profile" at bounding box center [59, 64] width 110 height 17
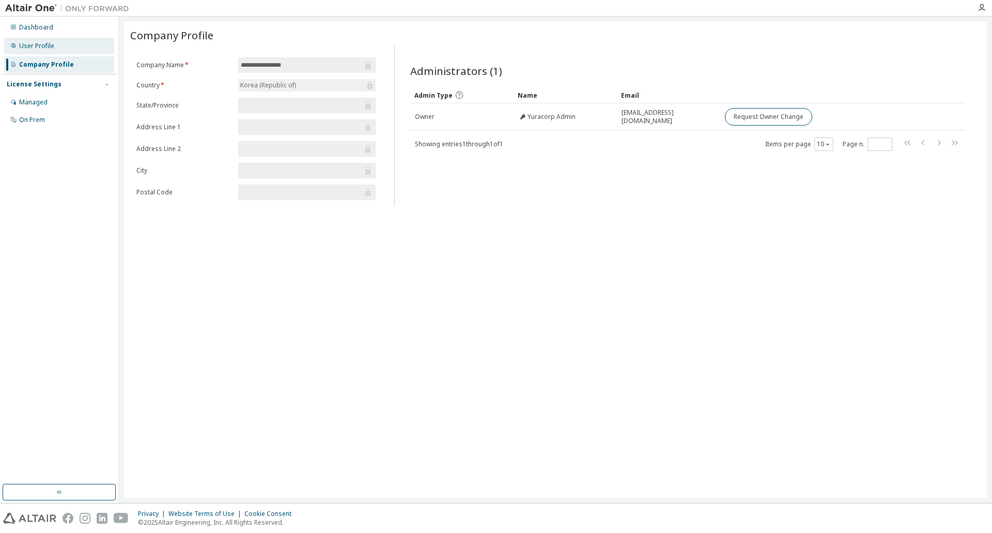
click at [44, 49] on div "User Profile" at bounding box center [36, 46] width 35 height 8
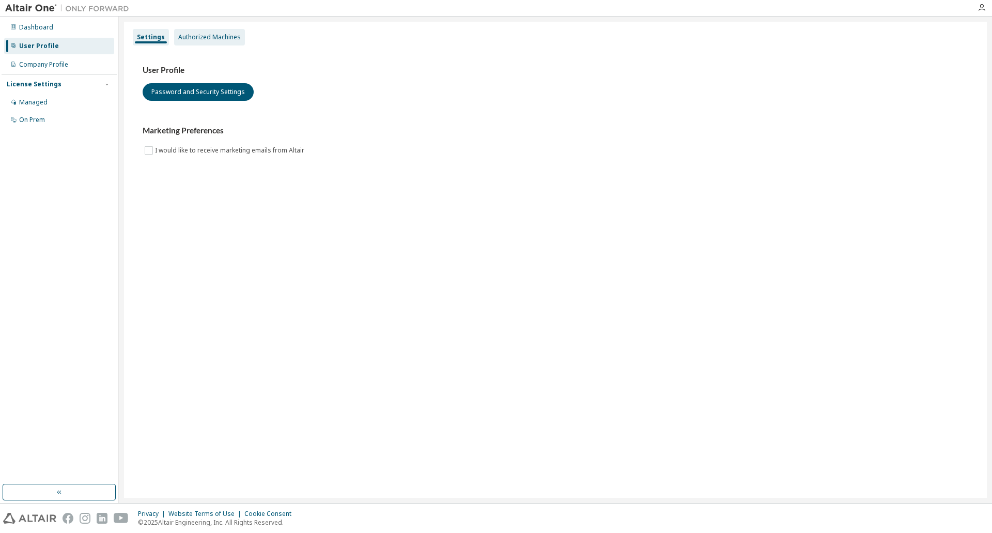
click at [217, 37] on div "Authorized Machines" at bounding box center [209, 37] width 63 height 8
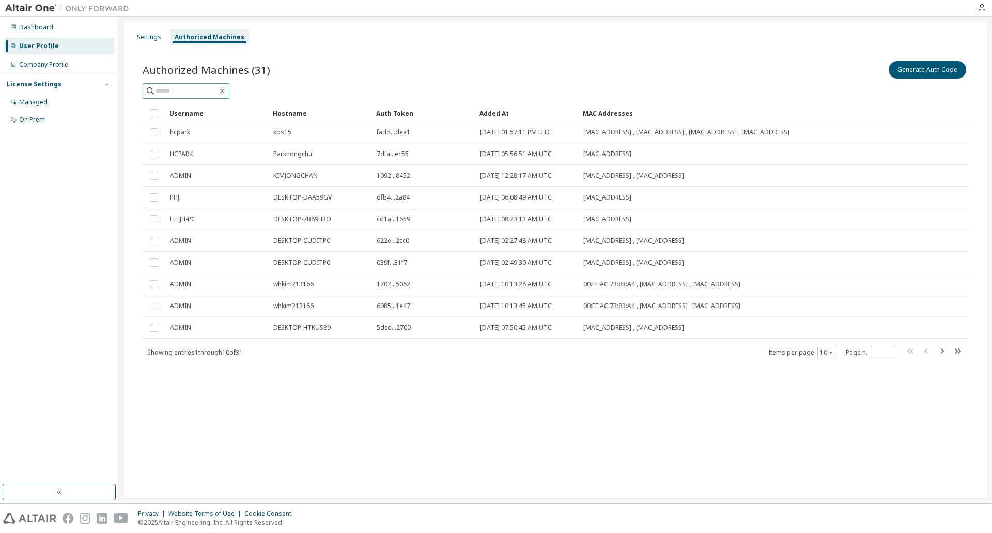
click at [207, 87] on input "text" at bounding box center [187, 91] width 62 height 10
type input "*"
type input "***"
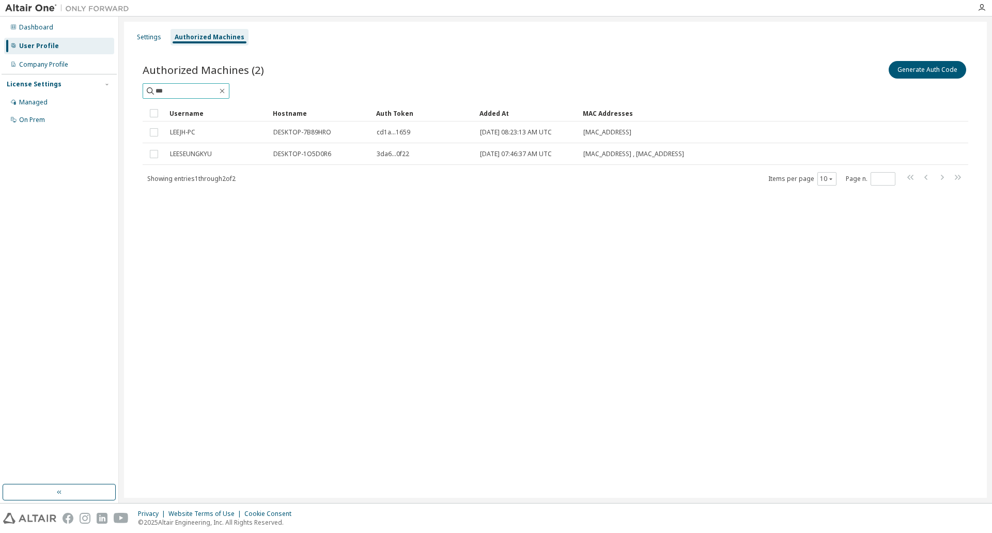
drag, startPoint x: 200, startPoint y: 94, endPoint x: 121, endPoint y: 85, distance: 79.0
click at [121, 85] on div "Settings Authorized Machines Authorized Machines (2) Generate Auth Code *** Cle…" at bounding box center [555, 260] width 873 height 486
type input "*"
click at [146, 32] on div "Settings" at bounding box center [149, 37] width 33 height 17
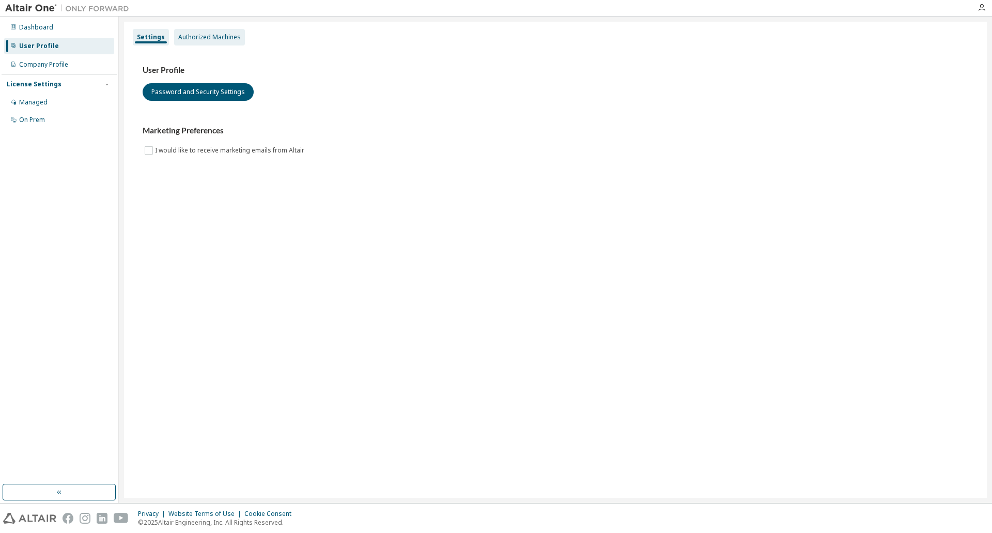
click at [205, 36] on div "Authorized Machines" at bounding box center [209, 37] width 63 height 8
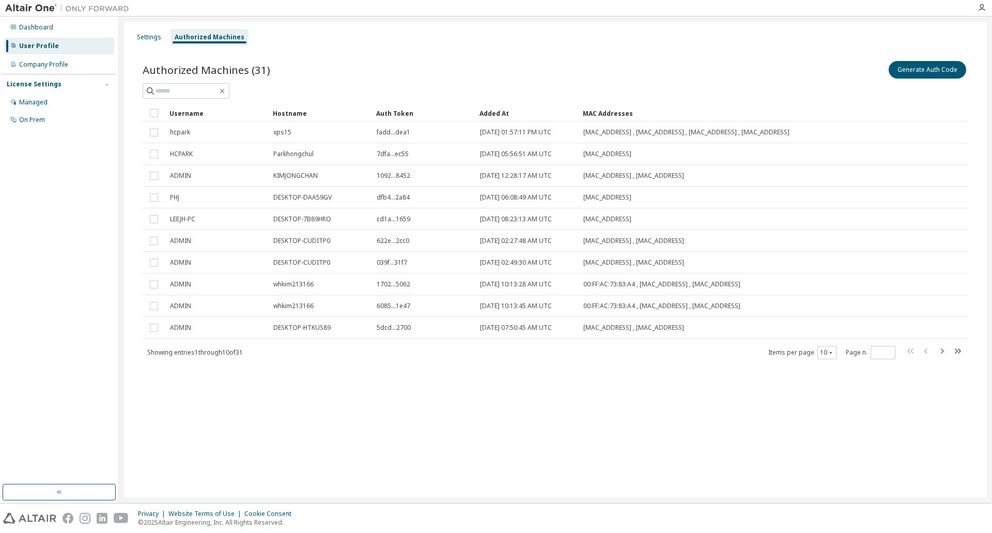
click at [941, 350] on icon "button" at bounding box center [942, 351] width 12 height 12
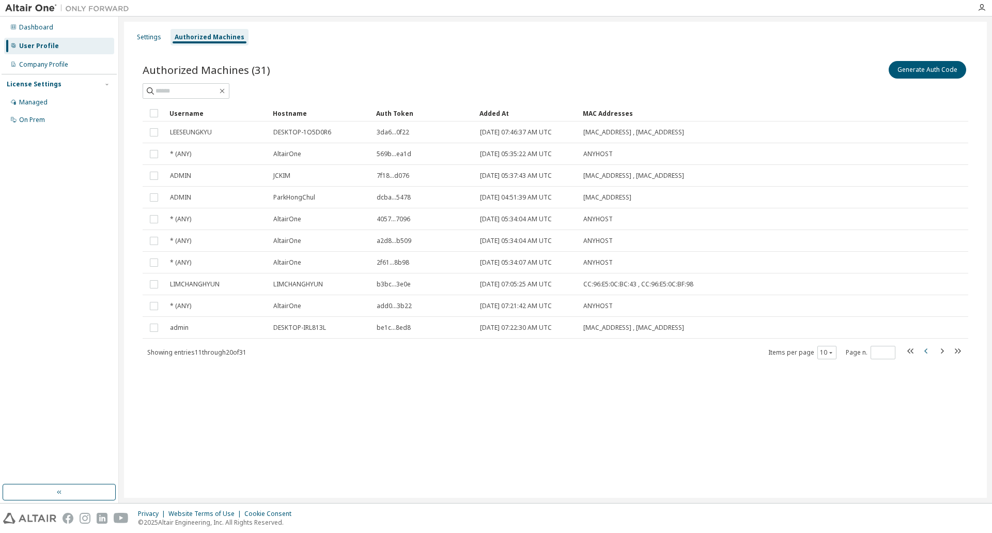
click at [926, 349] on icon "button" at bounding box center [926, 351] width 12 height 12
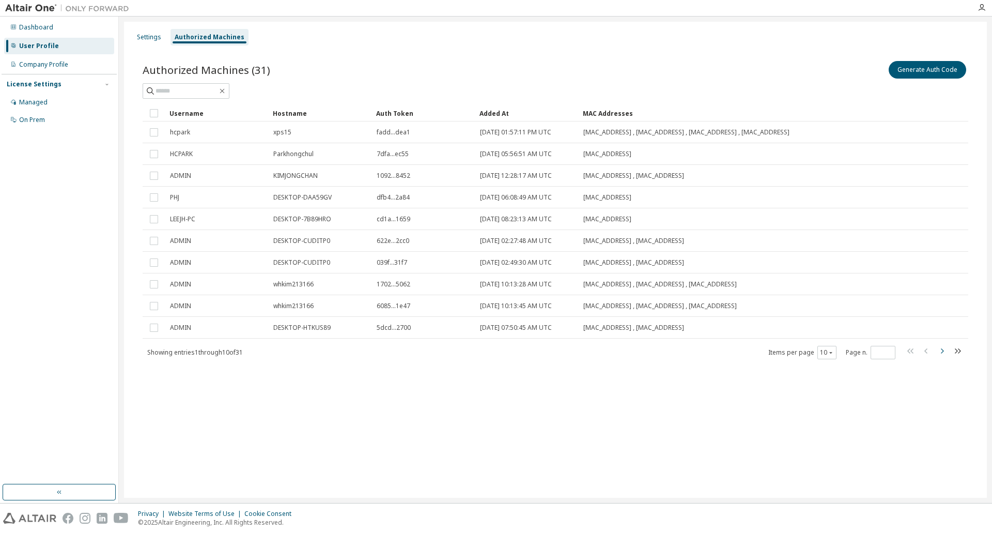
click at [943, 350] on icon "button" at bounding box center [942, 350] width 3 height 5
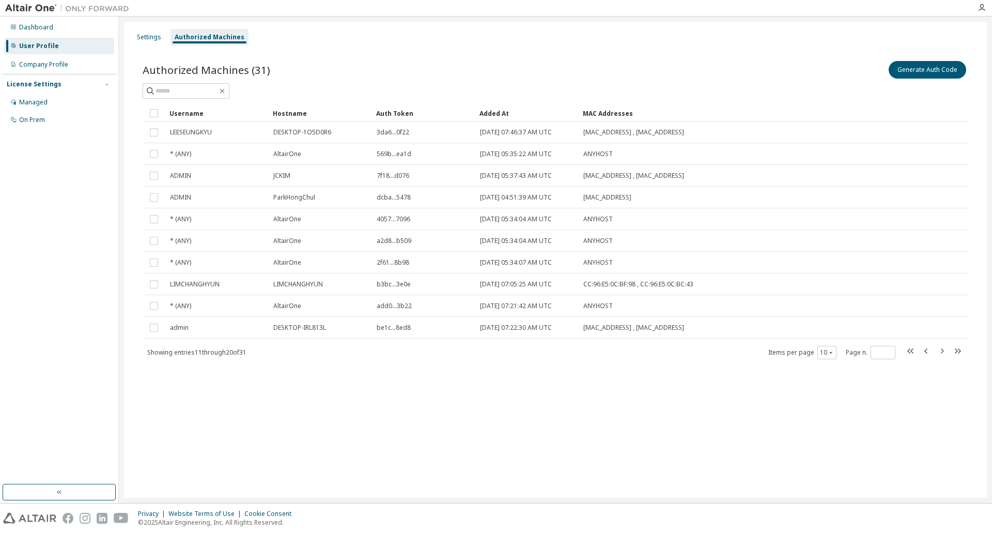
click at [943, 350] on icon "button" at bounding box center [942, 350] width 3 height 5
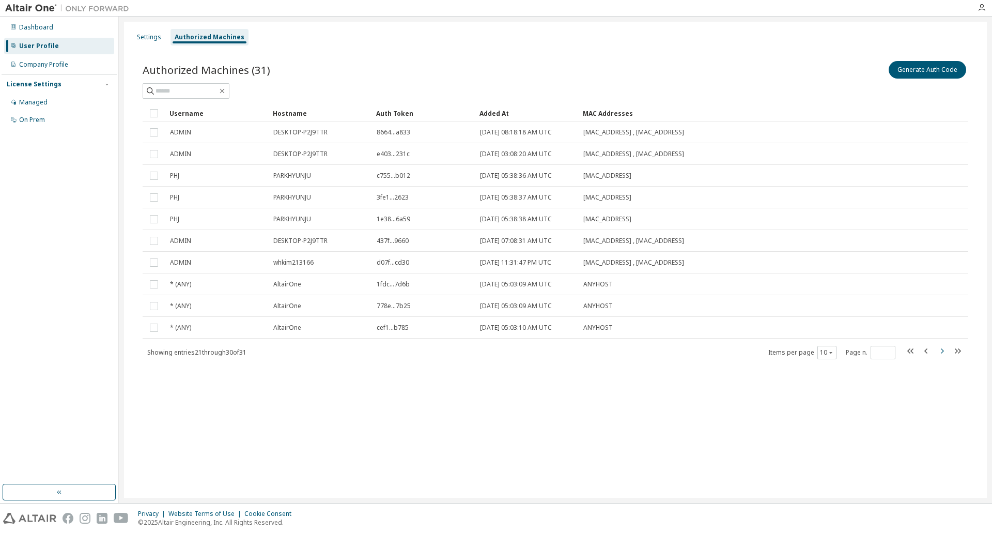
click at [943, 350] on icon "button" at bounding box center [942, 350] width 3 height 5
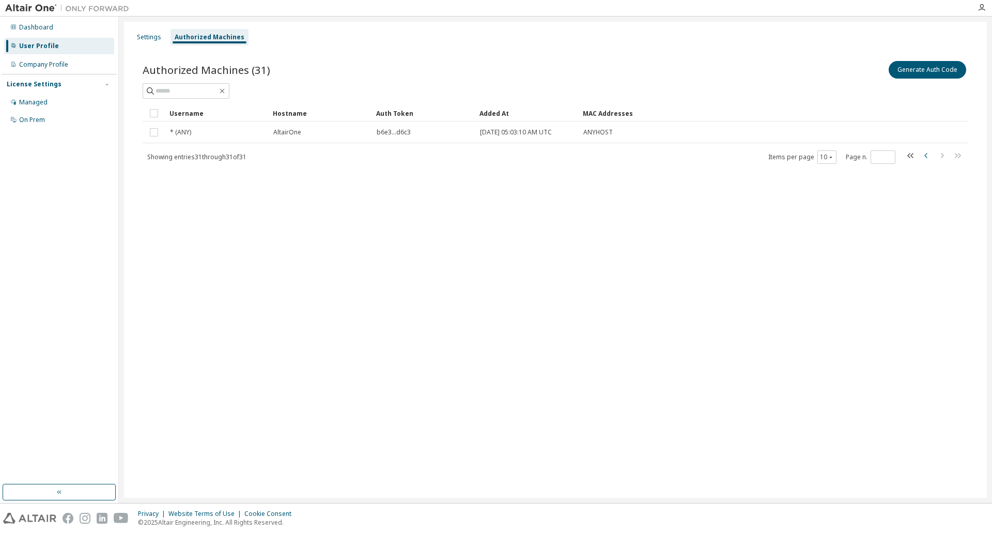
click at [924, 154] on icon "button" at bounding box center [926, 155] width 12 height 12
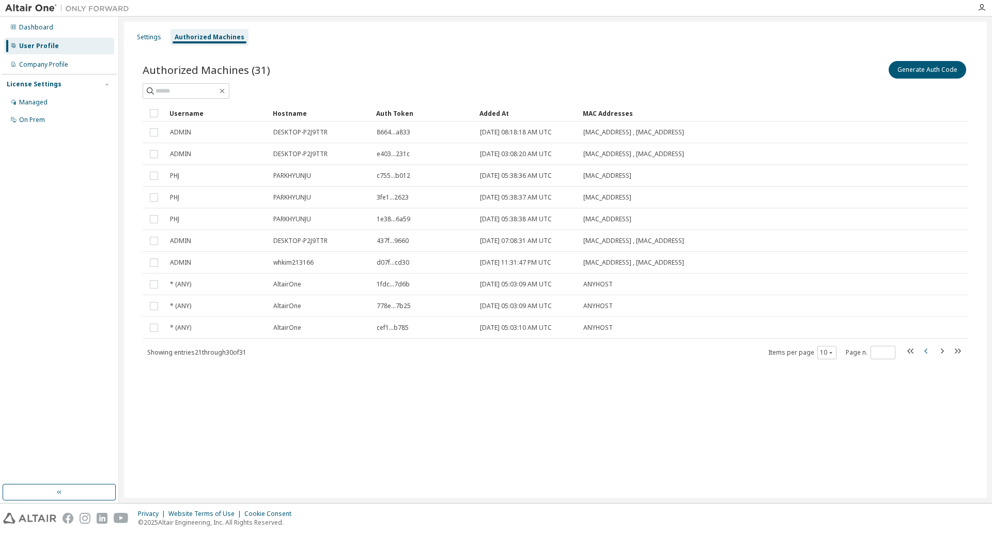
type input "*"
click at [45, 24] on div "Dashboard" at bounding box center [36, 27] width 34 height 8
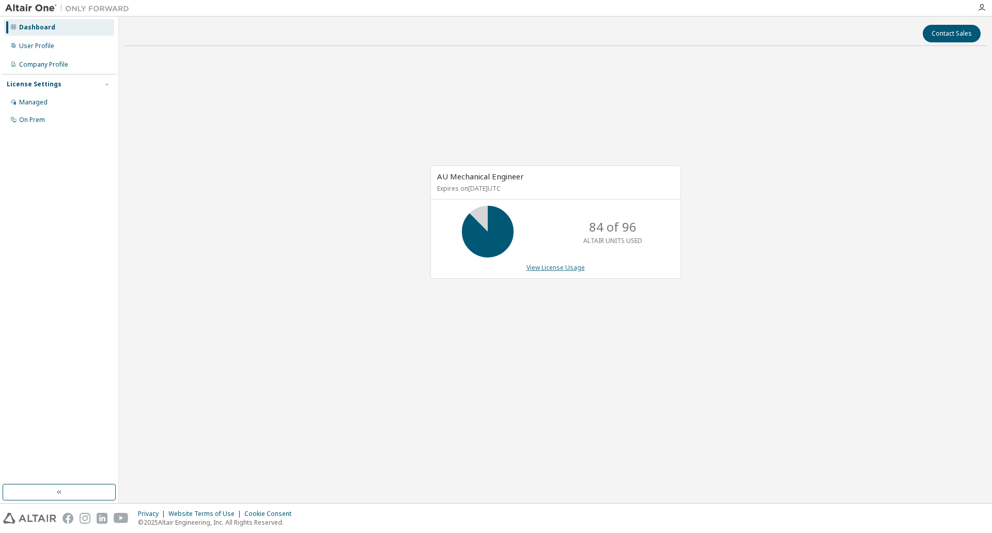
click at [567, 270] on link "View License Usage" at bounding box center [556, 267] width 58 height 9
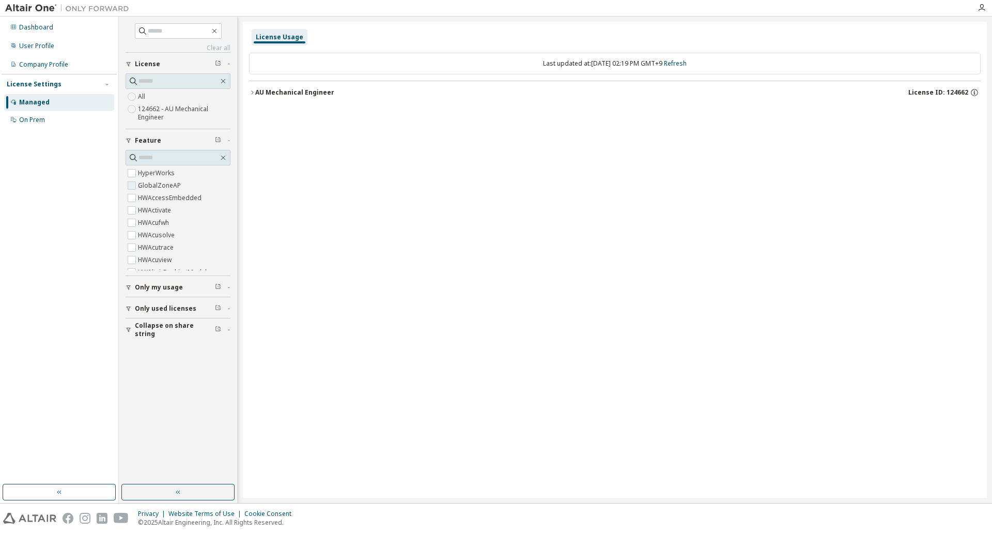
click at [175, 183] on label "GlobalZoneAP" at bounding box center [160, 185] width 45 height 12
click at [260, 94] on div "AU Mechanical Engineer" at bounding box center [294, 92] width 79 height 8
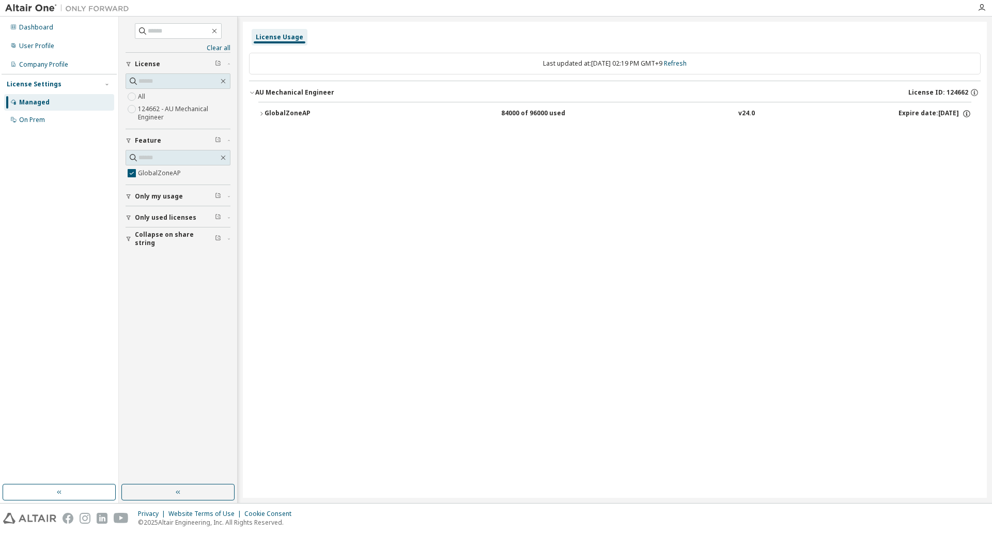
click at [300, 120] on button "GlobalZoneAP 84000 of 96000 used v24.0 Expire date: [DATE]" at bounding box center [614, 113] width 713 height 23
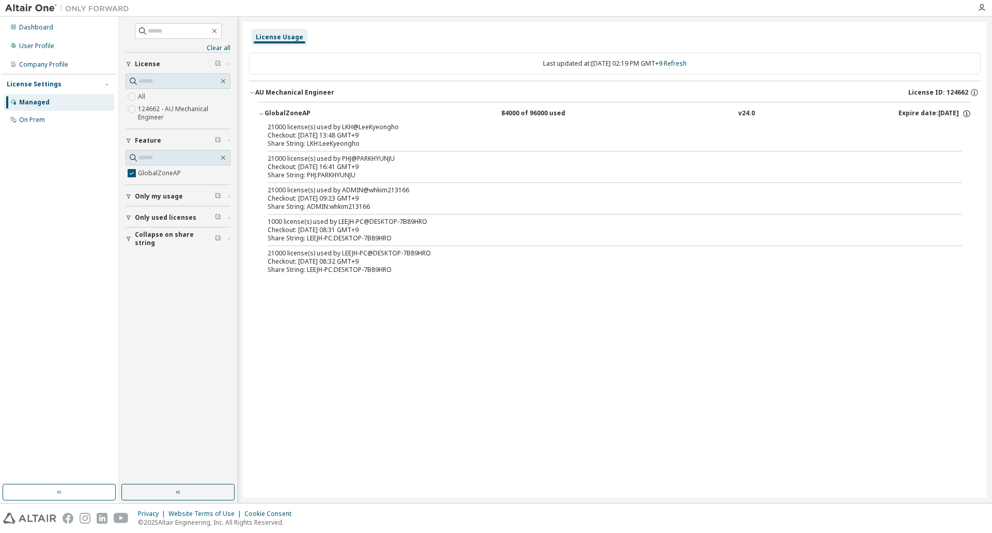
click at [314, 152] on div "21000 license(s) used by LKH@LeeKyeongho Checkout: 2025-10-01 13:48 GMT+9 Share…" at bounding box center [614, 200] width 713 height 155
click at [295, 177] on div "Share String: PHJ:PARKHYUNJU" at bounding box center [603, 175] width 670 height 8
click at [294, 172] on div "Share String: PHJ:PARKHYUNJU" at bounding box center [603, 175] width 670 height 8
click at [301, 168] on div "Checkout: [DATE] 16:41 GMT+9" at bounding box center [603, 167] width 670 height 8
drag, startPoint x: 296, startPoint y: 164, endPoint x: 379, endPoint y: 173, distance: 84.2
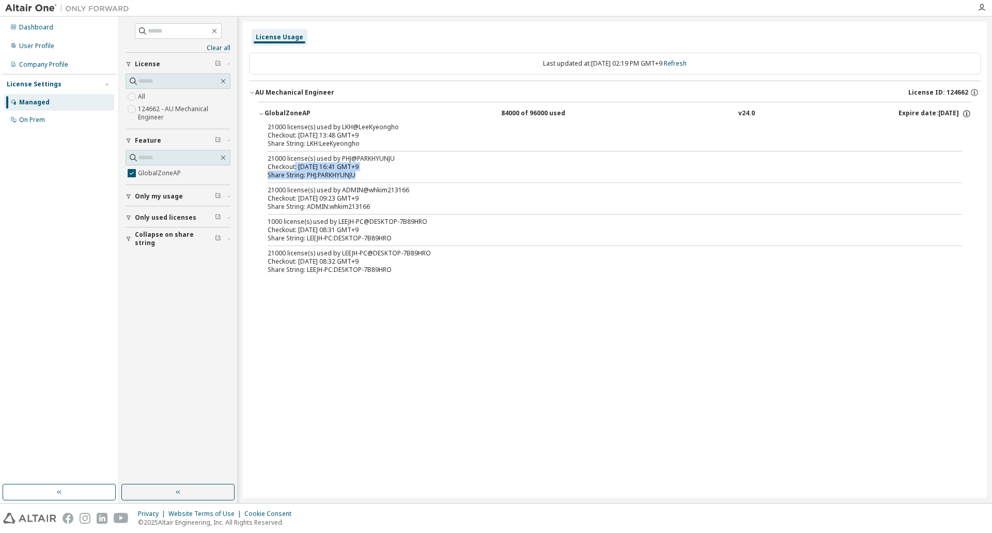
click at [379, 173] on div "21000 license(s) used by PHJ@PARKHYUNJU Checkout: 2025-09-29 16:41 GMT+9 Share …" at bounding box center [603, 167] width 670 height 25
click at [337, 143] on div "Share String: LKH:LeeKyeongho" at bounding box center [603, 144] width 670 height 8
click at [336, 127] on div "21000 license(s) used by LKH@LeeKyeongho" at bounding box center [603, 127] width 670 height 8
click at [353, 127] on div "21000 license(s) used by LKH@LeeKyeongho" at bounding box center [603, 127] width 670 height 8
click at [365, 127] on div "21000 license(s) used by LKH@LeeKyeongho" at bounding box center [603, 127] width 670 height 8
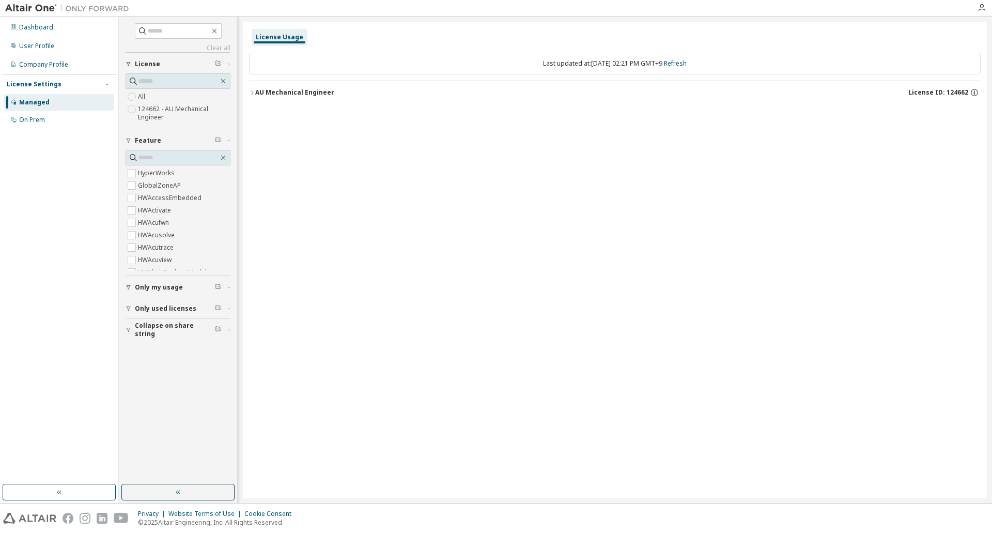
click at [295, 95] on div "AU Mechanical Engineer" at bounding box center [294, 92] width 79 height 8
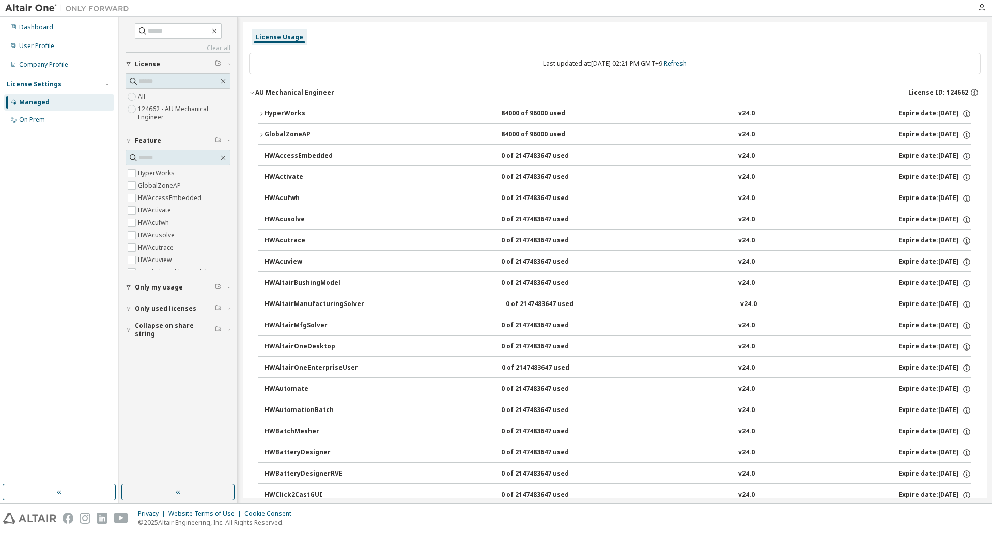
click at [285, 116] on div "HyperWorks" at bounding box center [311, 113] width 93 height 9
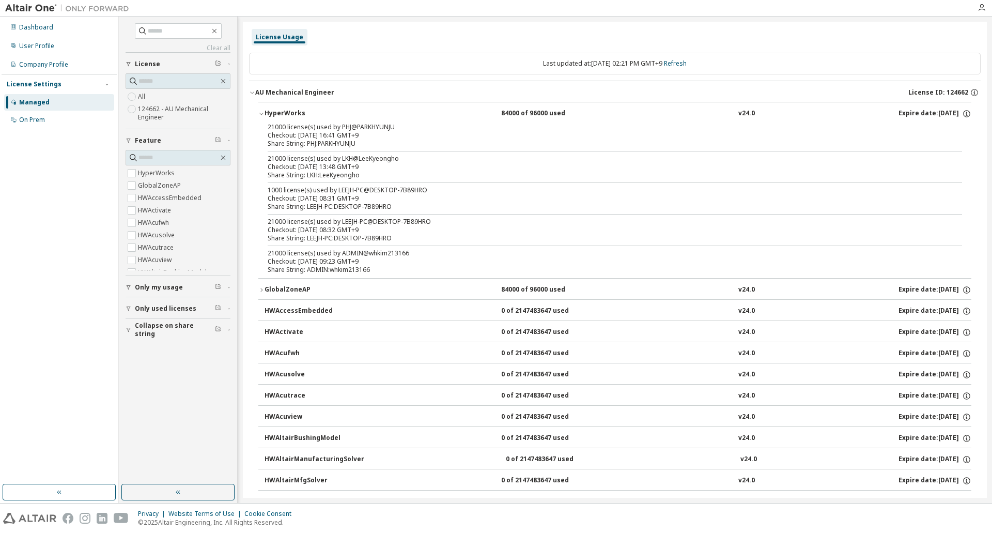
click at [284, 292] on div "GlobalZoneAP" at bounding box center [311, 289] width 93 height 9
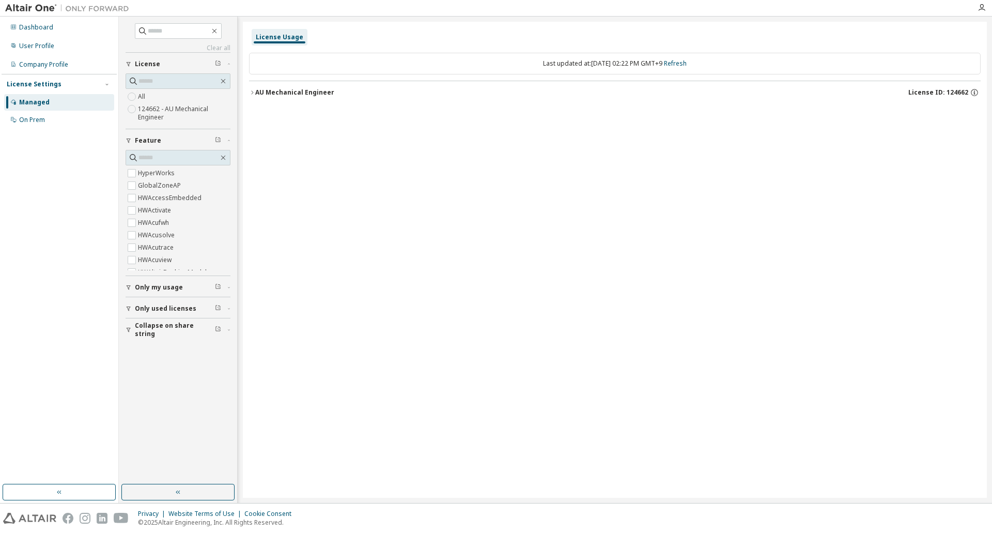
click at [258, 92] on div "AU Mechanical Engineer" at bounding box center [294, 92] width 79 height 8
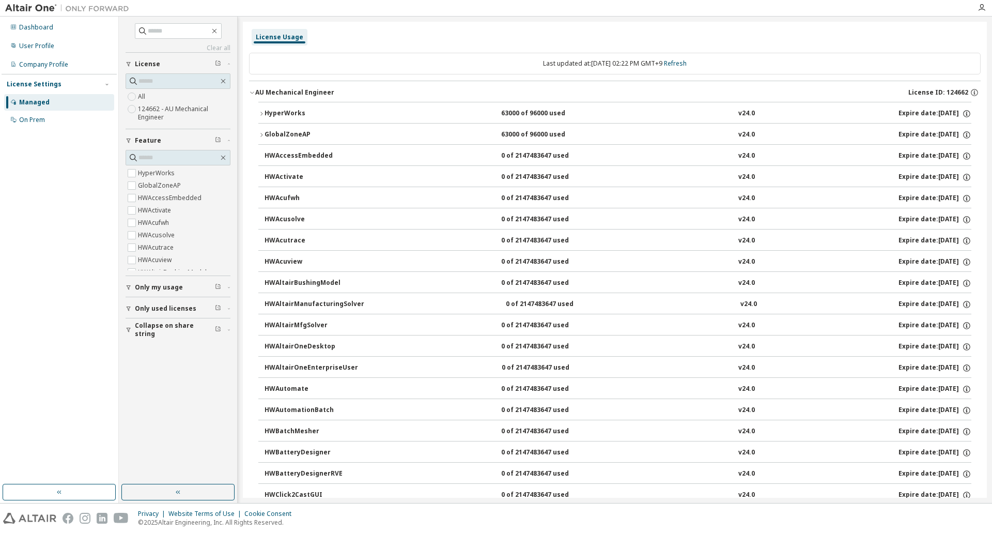
click at [312, 115] on div "HyperWorks" at bounding box center [311, 113] width 93 height 9
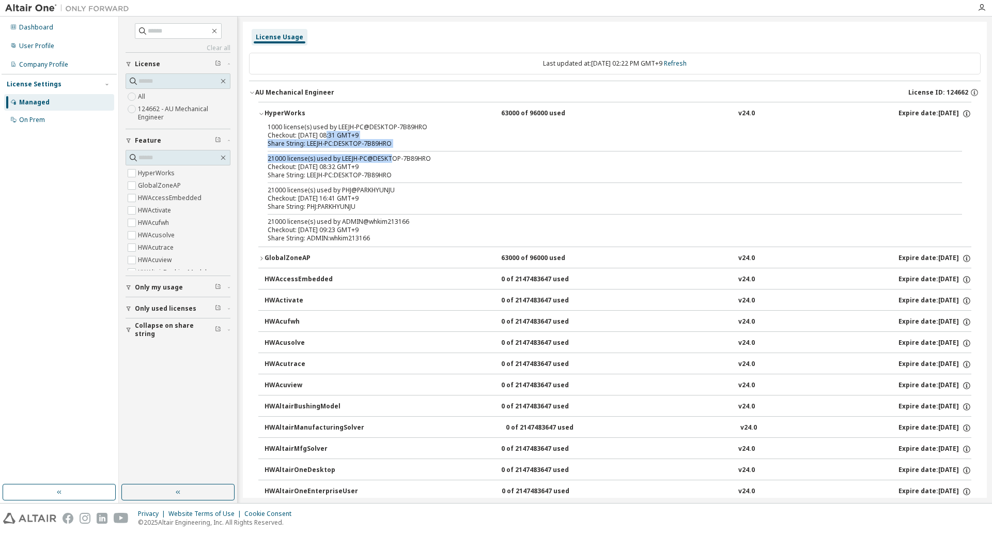
drag, startPoint x: 328, startPoint y: 138, endPoint x: 394, endPoint y: 157, distance: 69.4
click at [394, 157] on div "1000 license(s) used by LEEJH-PC@DESKTOP-7B89HRO Checkout: [DATE] 08:31 GMT+9 S…" at bounding box center [614, 185] width 713 height 124
drag, startPoint x: 334, startPoint y: 178, endPoint x: 370, endPoint y: 191, distance: 37.6
click at [367, 189] on div "1000 license(s) used by LEEJH-PC@DESKTOP-7B89HRO Checkout: [DATE] 08:31 GMT+9 S…" at bounding box center [614, 185] width 713 height 124
drag, startPoint x: 310, startPoint y: 209, endPoint x: 367, endPoint y: 222, distance: 58.7
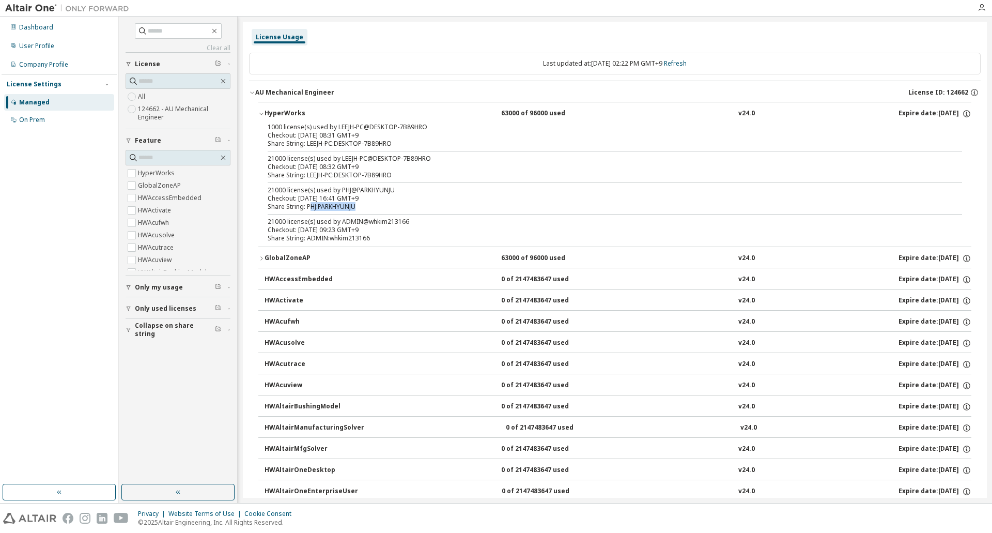
click at [357, 215] on div "1000 license(s) used by LEEJH-PC@DESKTOP-7B89HRO Checkout: [DATE] 08:31 GMT+9 S…" at bounding box center [614, 185] width 713 height 124
drag, startPoint x: 329, startPoint y: 239, endPoint x: 335, endPoint y: 333, distance: 94.2
click at [350, 240] on div "Share String: ADMIN:whkim213166" at bounding box center [603, 238] width 670 height 8
click at [280, 252] on button "GlobalZoneAP 63000 of 96000 used v24.0 Expire date: [DATE]" at bounding box center [614, 258] width 713 height 23
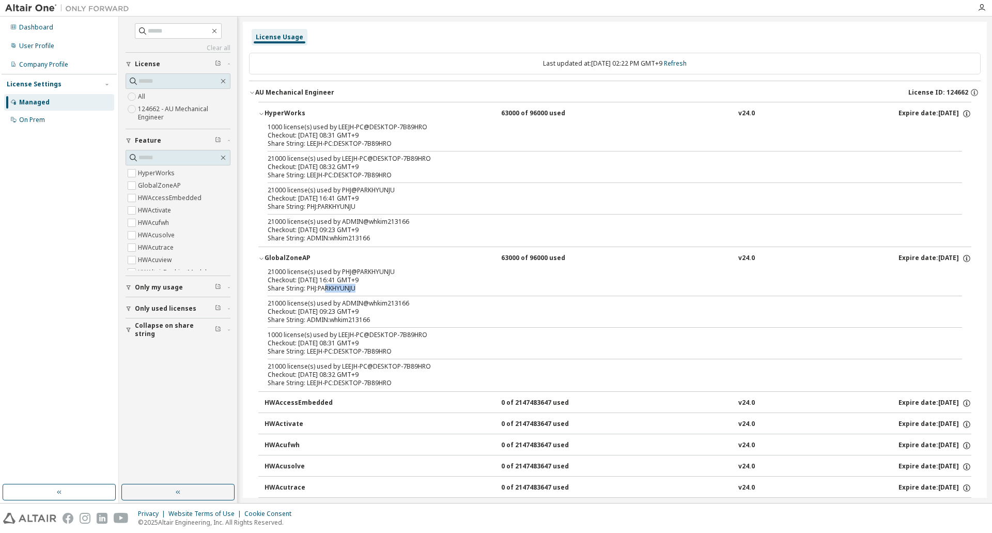
drag, startPoint x: 329, startPoint y: 287, endPoint x: 365, endPoint y: 293, distance: 36.7
click at [365, 293] on div "21000 license(s) used by PHJ@PARKHYUNJU Checkout: [DATE] 16:41 GMT+9 Share Stri…" at bounding box center [614, 330] width 713 height 124
drag, startPoint x: 342, startPoint y: 307, endPoint x: 379, endPoint y: 322, distance: 39.6
click at [379, 322] on div "21000 license(s) used by ADMIN@whkim213166 Checkout: [DATE] 09:23 GMT+9 Share S…" at bounding box center [603, 311] width 670 height 25
drag, startPoint x: 329, startPoint y: 341, endPoint x: 372, endPoint y: 356, distance: 45.9
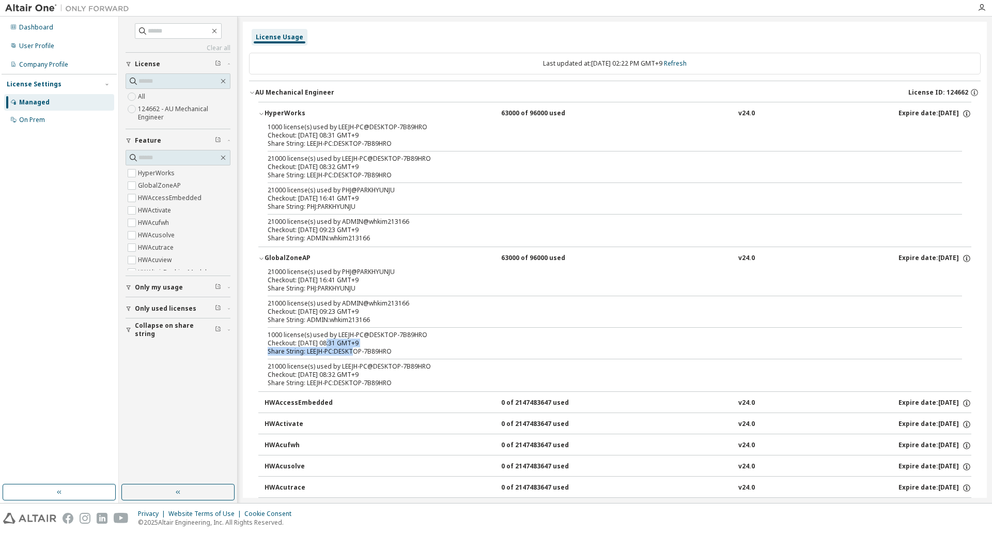
click at [367, 354] on div "1000 license(s) used by LEEJH-PC@DESKTOP-7B89HRO Checkout: [DATE] 08:31 GMT+9 S…" at bounding box center [603, 343] width 670 height 25
drag, startPoint x: 317, startPoint y: 374, endPoint x: 361, endPoint y: 379, distance: 44.8
click at [361, 379] on div "21000 license(s) used by LEEJH-PC@DESKTOP-7B89HRO Checkout: [DATE] 08:32 GMT+9 …" at bounding box center [603, 374] width 670 height 25
